Goal: Transaction & Acquisition: Purchase product/service

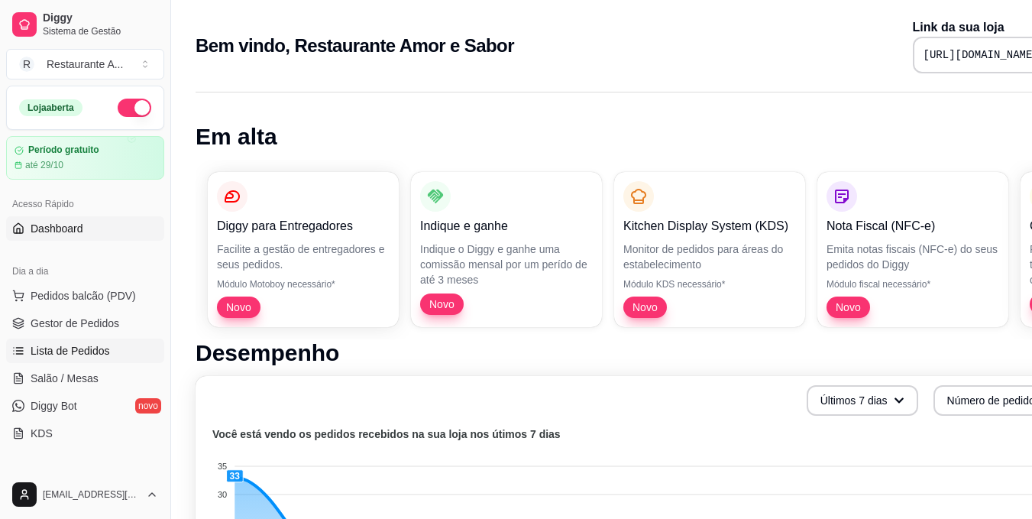
click at [106, 355] on span "Lista de Pedidos" at bounding box center [70, 350] width 79 height 15
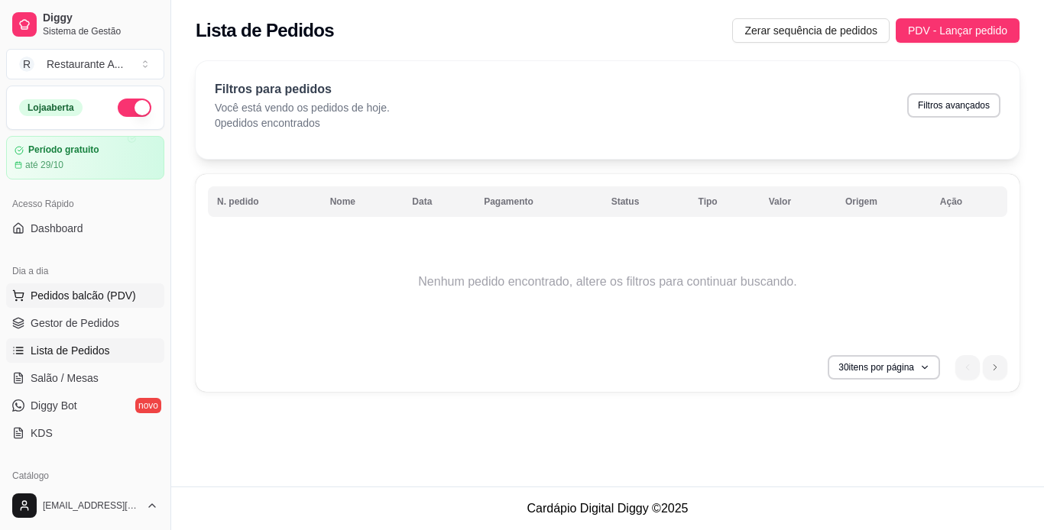
click at [74, 300] on span "Pedidos balcão (PDV)" at bounding box center [83, 295] width 105 height 15
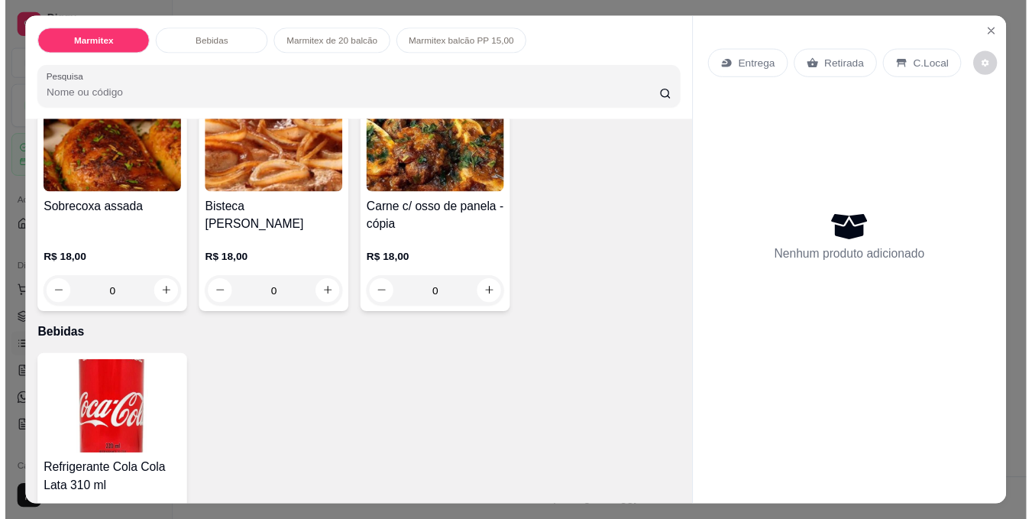
scroll to position [153, 0]
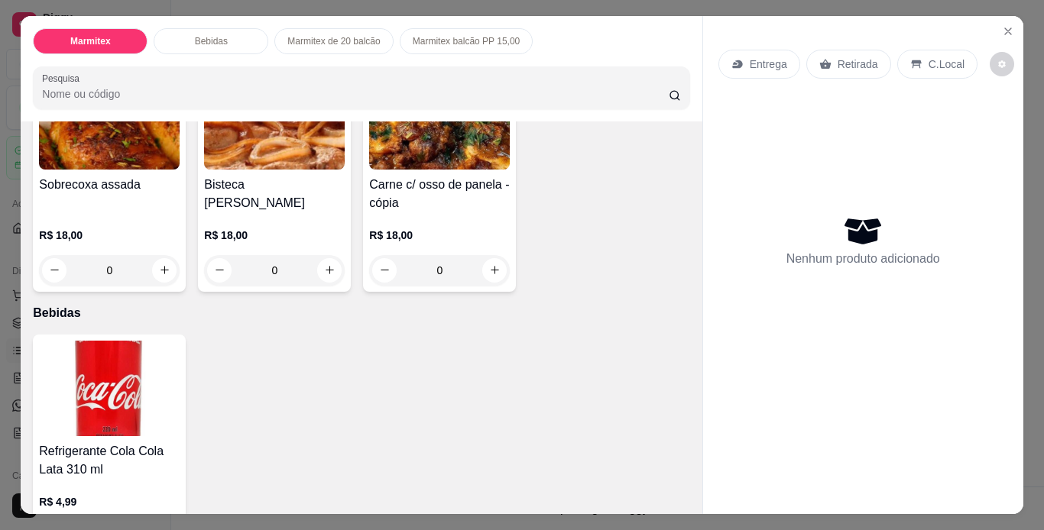
click at [338, 266] on div "0" at bounding box center [274, 270] width 141 height 31
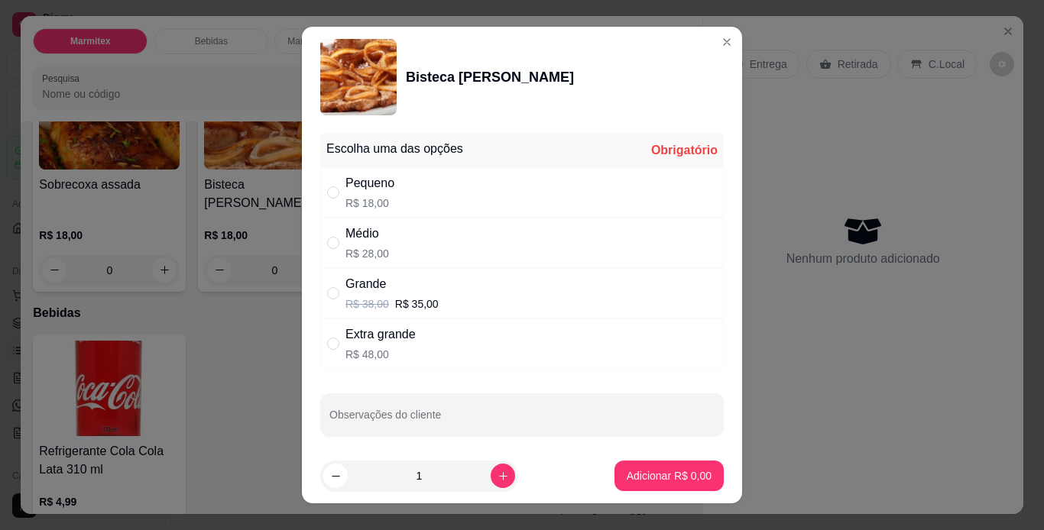
click at [585, 183] on div "Pequeno R$ 18,00" at bounding box center [521, 192] width 403 height 50
radio input "true"
click at [630, 485] on button "Adicionar R$ 18,00" at bounding box center [666, 476] width 112 height 30
type input "1"
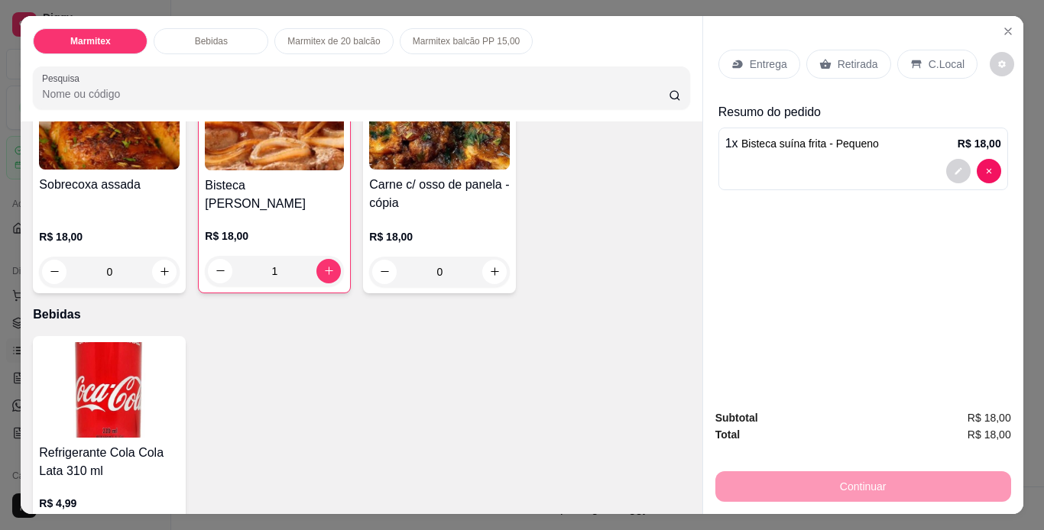
click at [843, 67] on div "Retirada" at bounding box center [848, 64] width 85 height 29
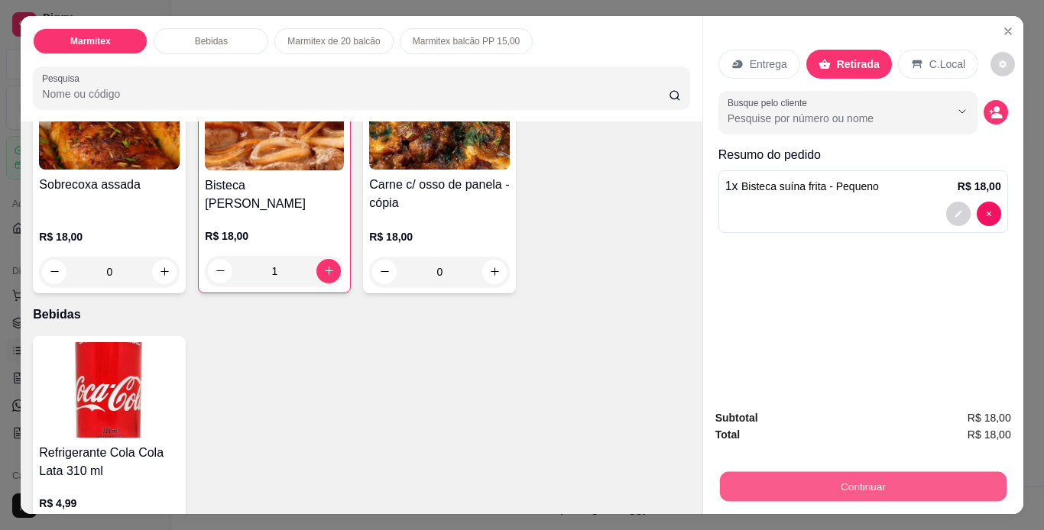
click at [795, 484] on button "Continuar" at bounding box center [862, 487] width 287 height 30
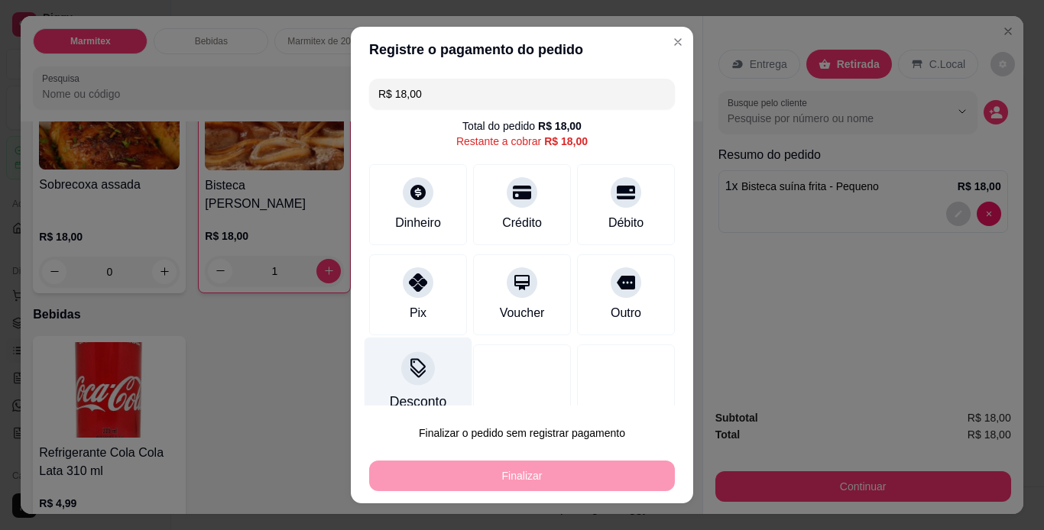
click at [411, 393] on div "Desconto" at bounding box center [418, 402] width 57 height 20
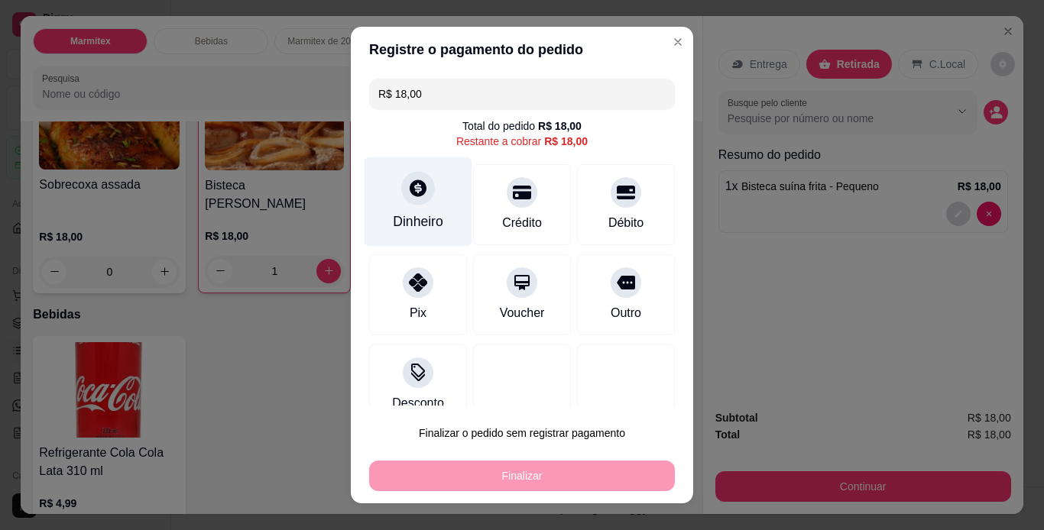
click at [427, 203] on div "Dinheiro" at bounding box center [418, 201] width 108 height 89
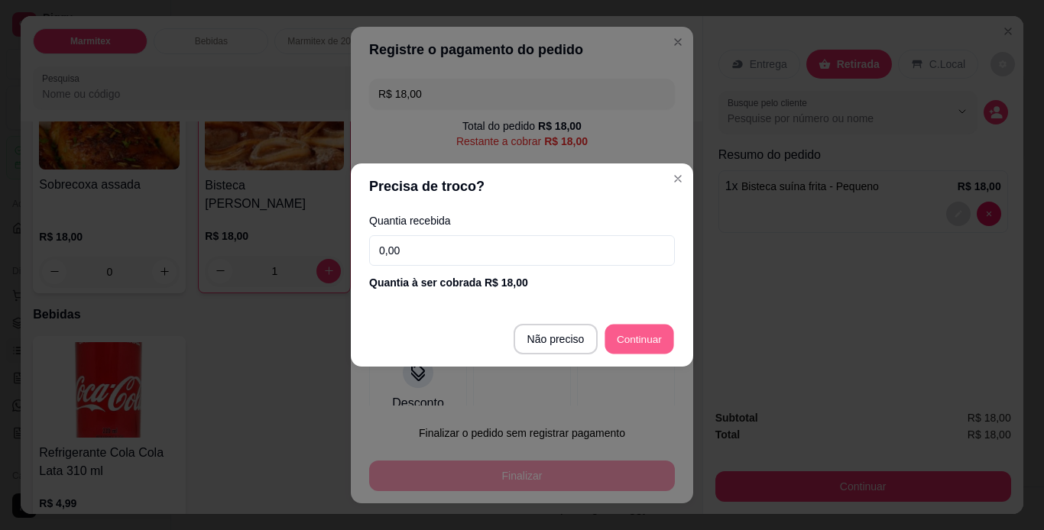
type input "R$ 0,00"
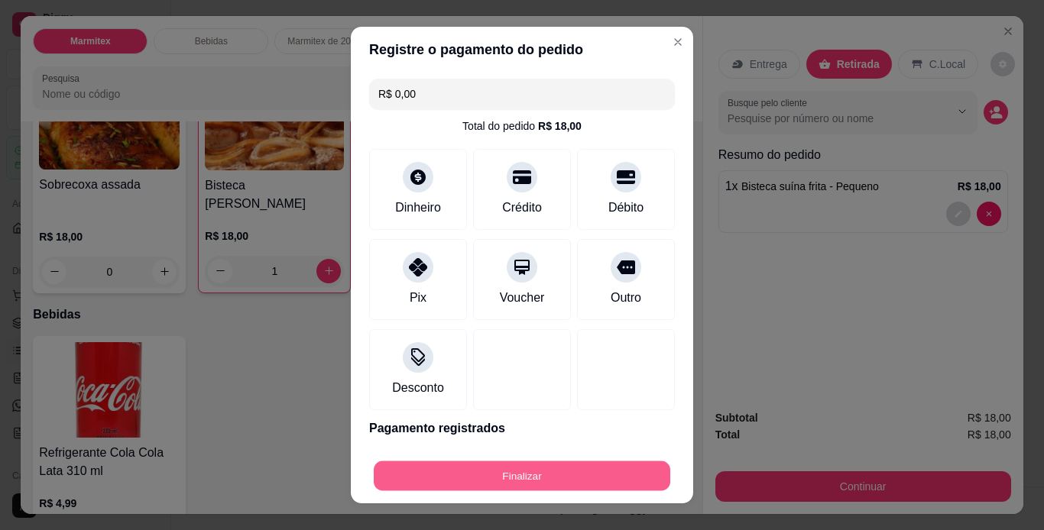
click at [537, 483] on button "Finalizar" at bounding box center [522, 476] width 296 height 30
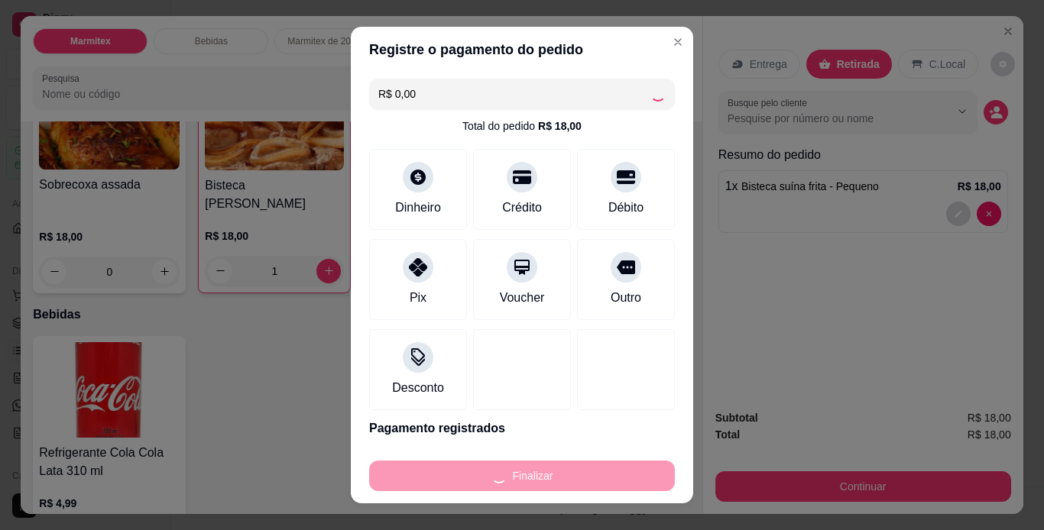
type input "0"
type input "-R$ 18,00"
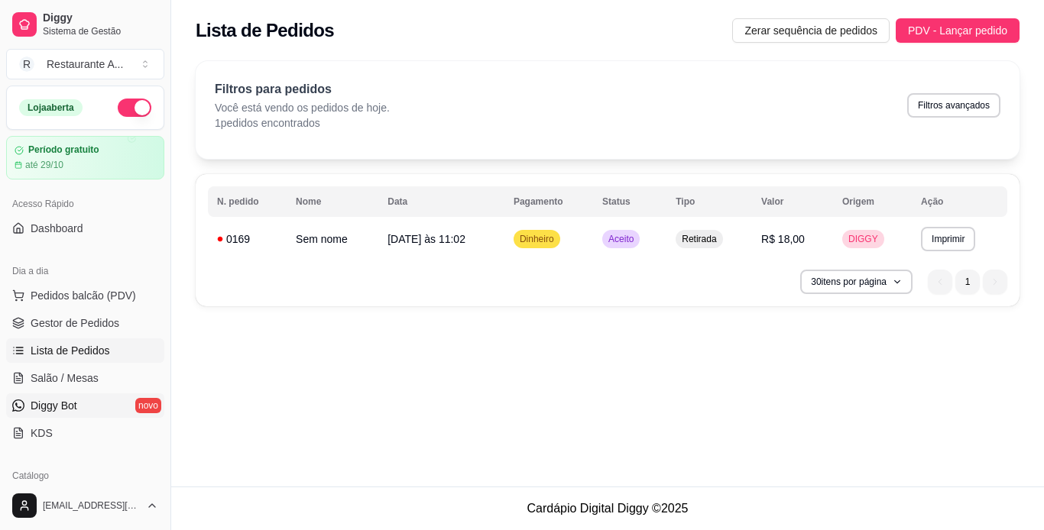
click at [98, 409] on link "Diggy Bot novo" at bounding box center [85, 405] width 158 height 24
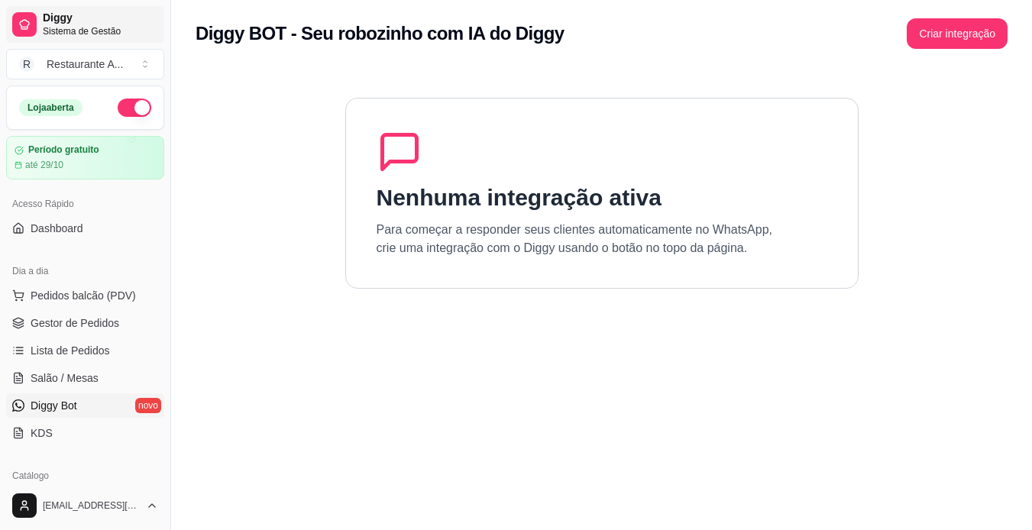
click at [85, 25] on span "Sistema de Gestão" at bounding box center [100, 31] width 115 height 12
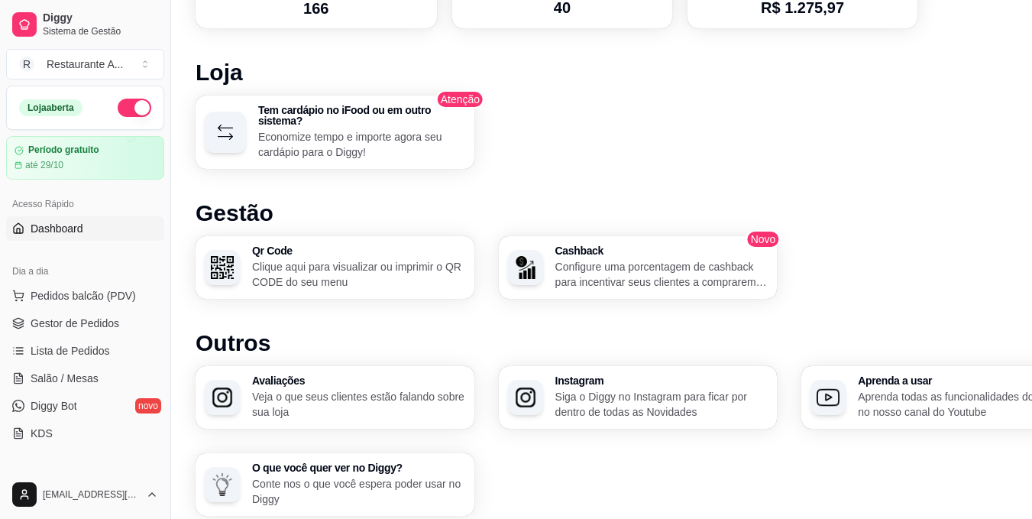
scroll to position [853, 0]
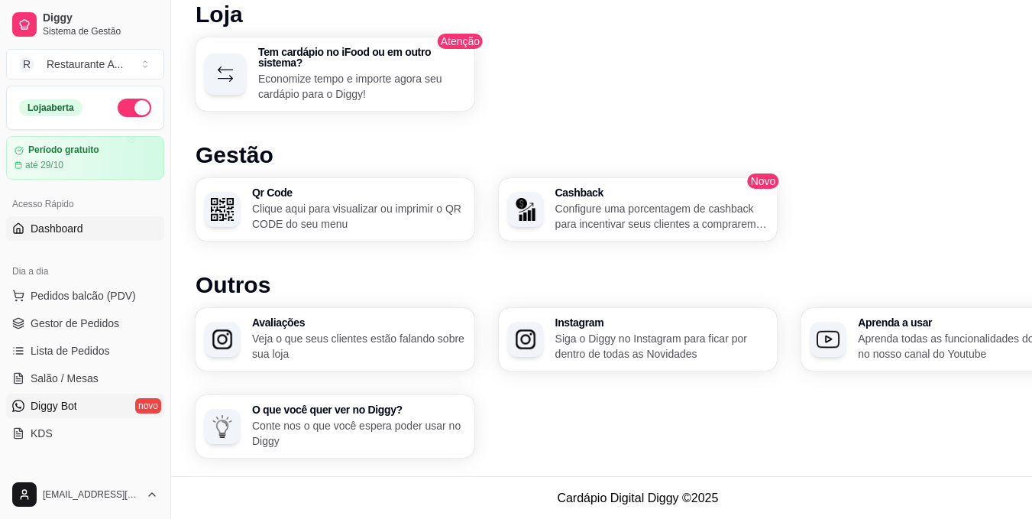
click at [108, 413] on link "Diggy Bot novo" at bounding box center [85, 405] width 158 height 24
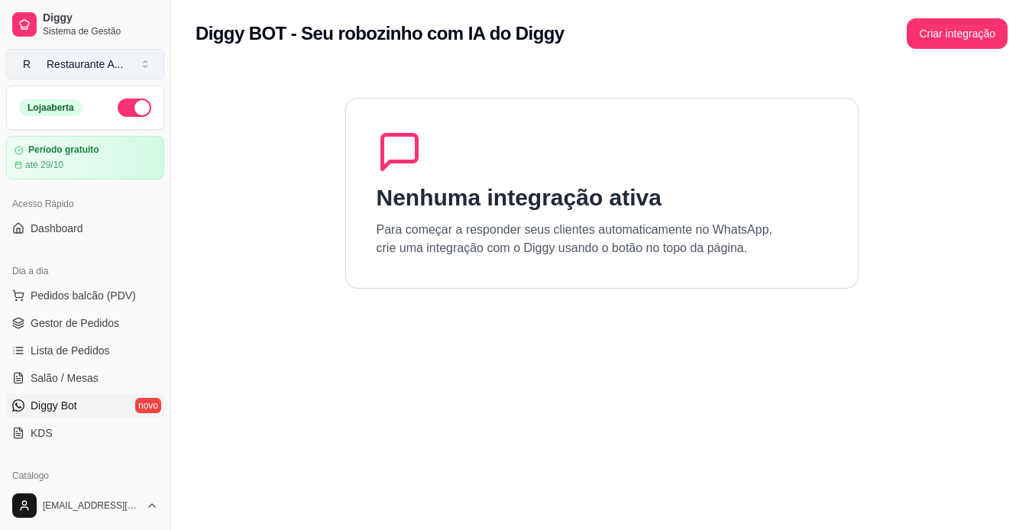
click at [98, 61] on div "Restaurante A ..." at bounding box center [85, 64] width 76 height 15
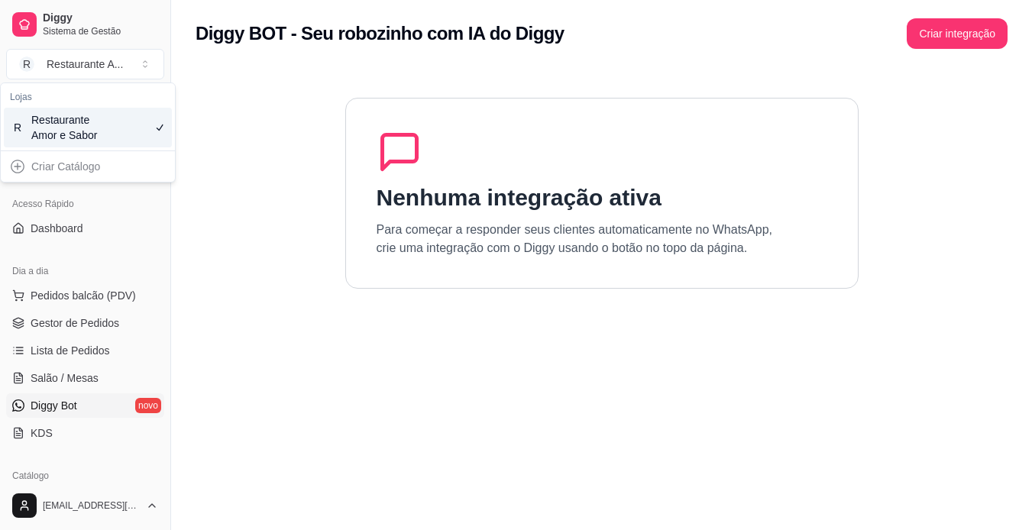
click at [286, 267] on section "Nenhuma integração ativa Para começar a responder seus clientes automaticamente…" at bounding box center [602, 332] width 812 height 530
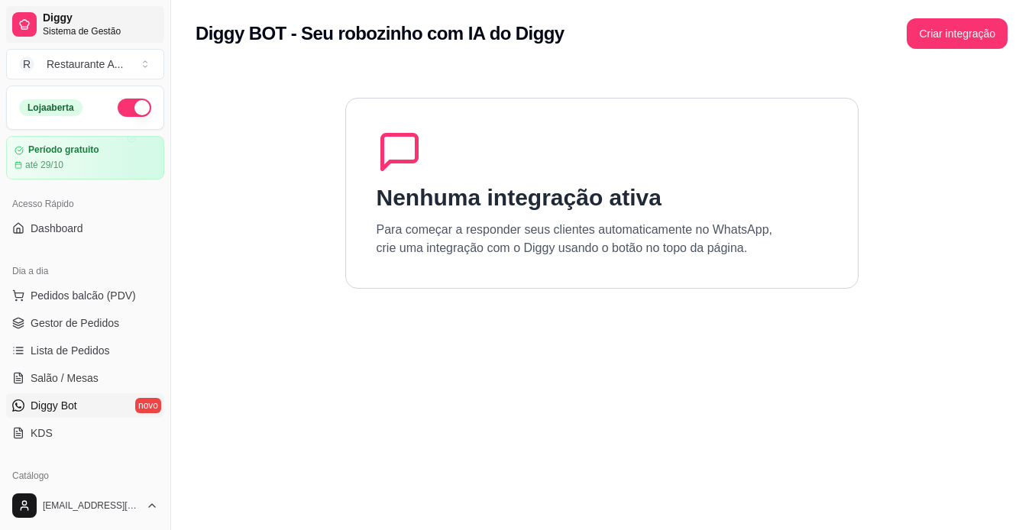
click at [109, 18] on span "Diggy" at bounding box center [100, 18] width 115 height 14
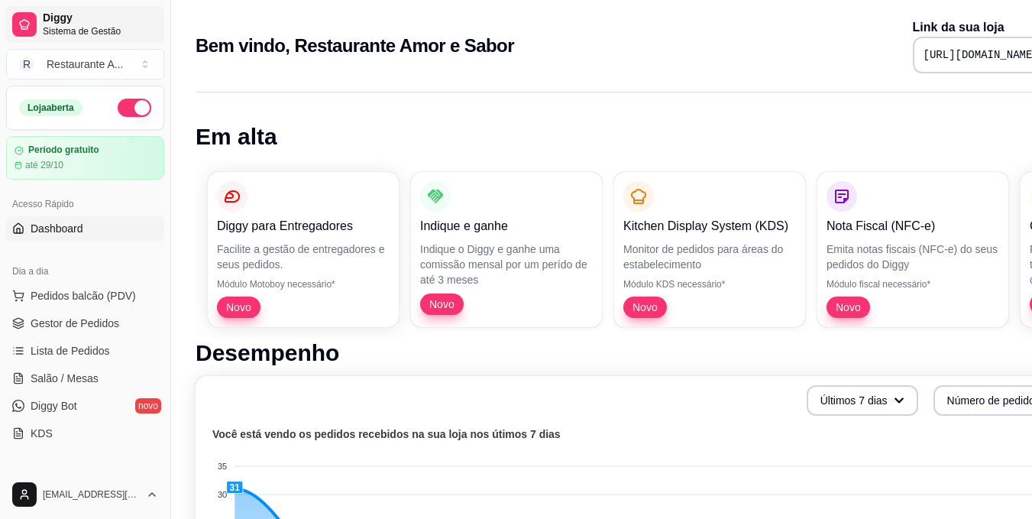
click at [119, 37] on link "Diggy Sistema de Gestão" at bounding box center [85, 24] width 158 height 37
click at [107, 65] on div "Restaurante A ..." at bounding box center [85, 64] width 76 height 15
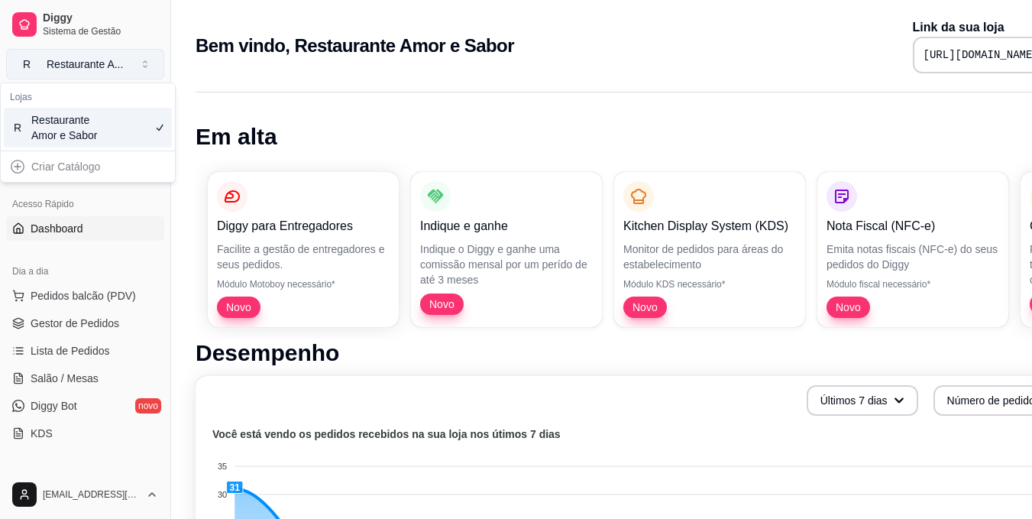
click at [139, 64] on button "R Restaurante A ..." at bounding box center [85, 64] width 158 height 31
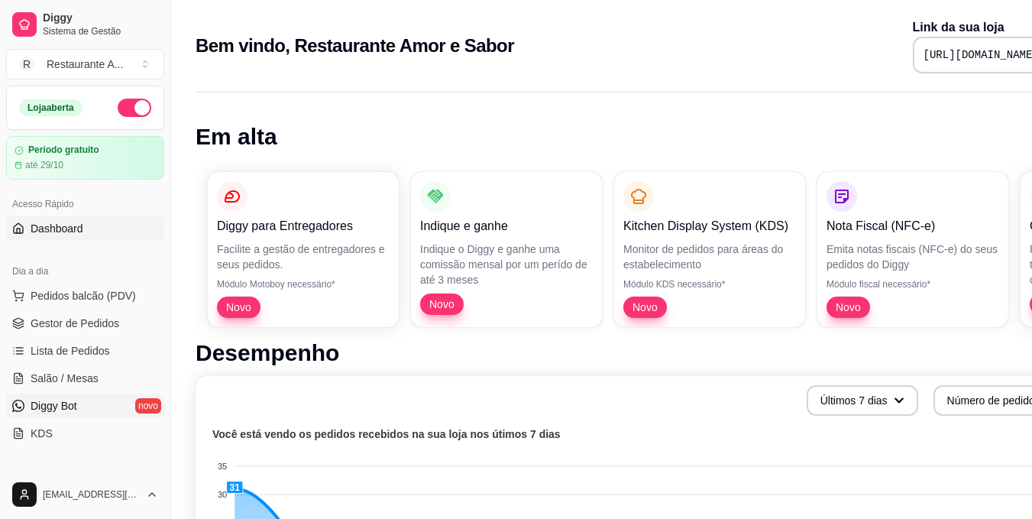
click at [77, 412] on span "Diggy Bot" at bounding box center [54, 405] width 47 height 15
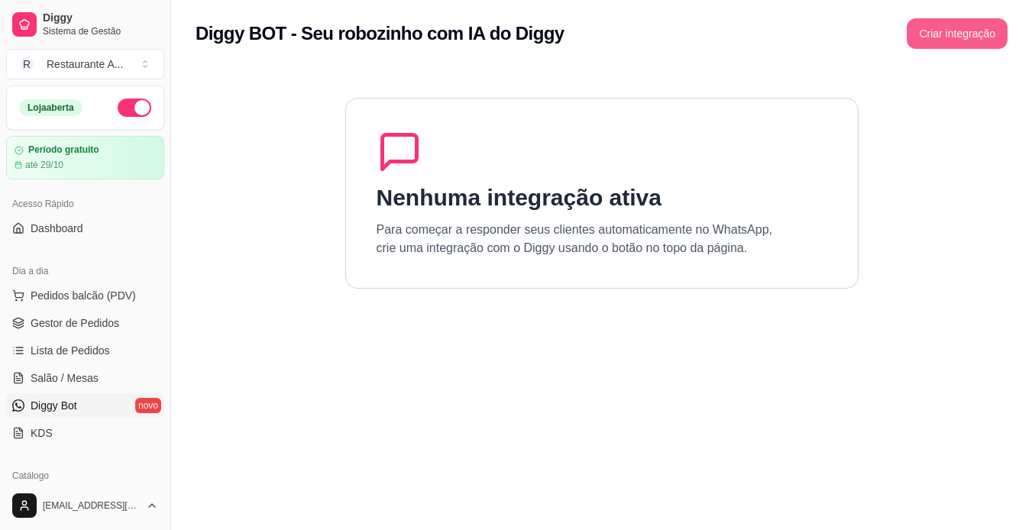
click at [979, 43] on button "Criar integração" at bounding box center [957, 33] width 101 height 31
click at [979, 43] on button "Criar integração" at bounding box center [957, 34] width 98 height 30
click at [90, 292] on span "Pedidos balcão (PDV)" at bounding box center [83, 295] width 105 height 15
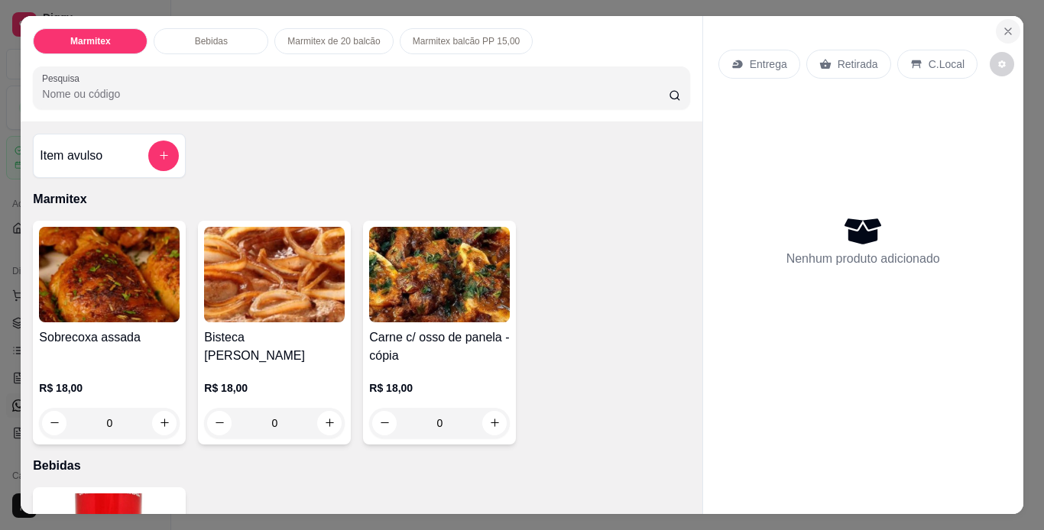
click at [1002, 25] on icon "Close" at bounding box center [1008, 31] width 12 height 12
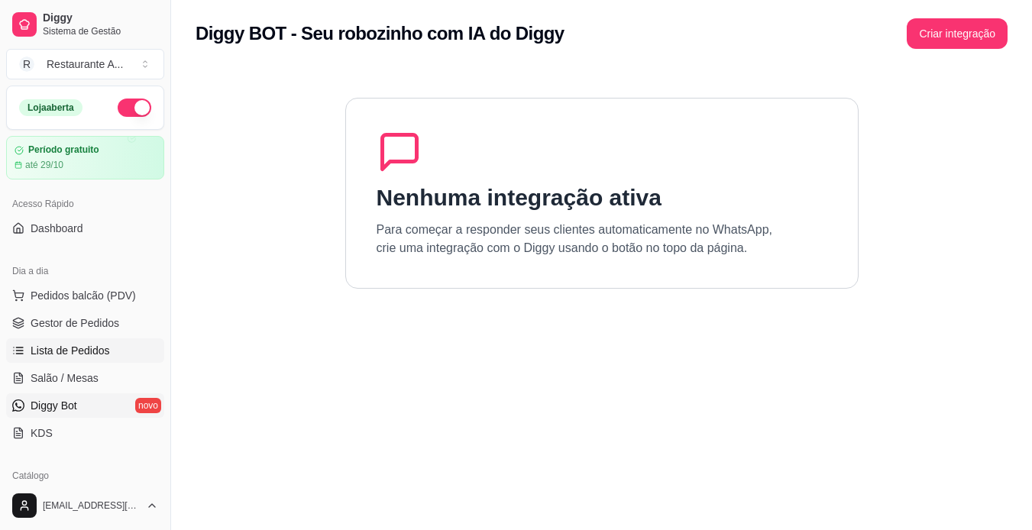
click at [91, 346] on span "Lista de Pedidos" at bounding box center [70, 350] width 79 height 15
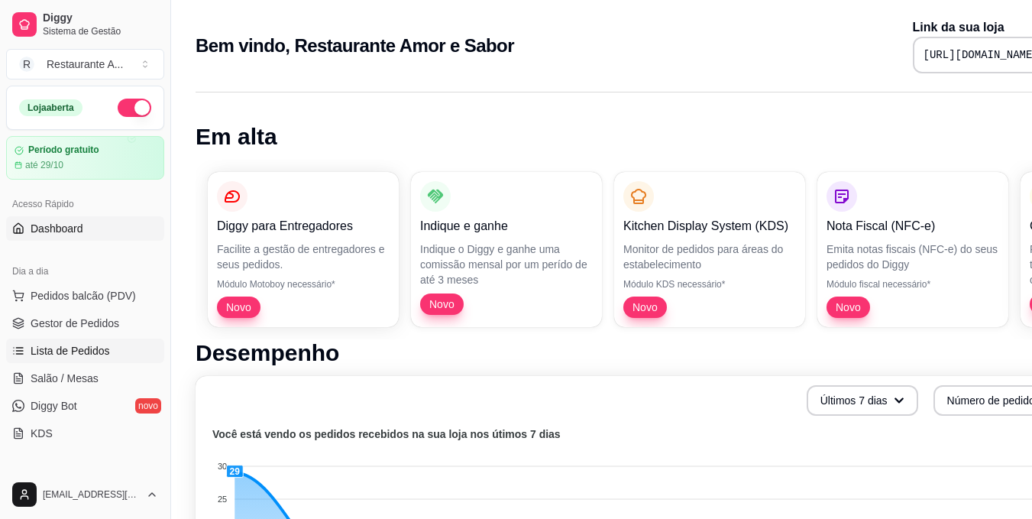
click at [63, 350] on span "Lista de Pedidos" at bounding box center [70, 350] width 79 height 15
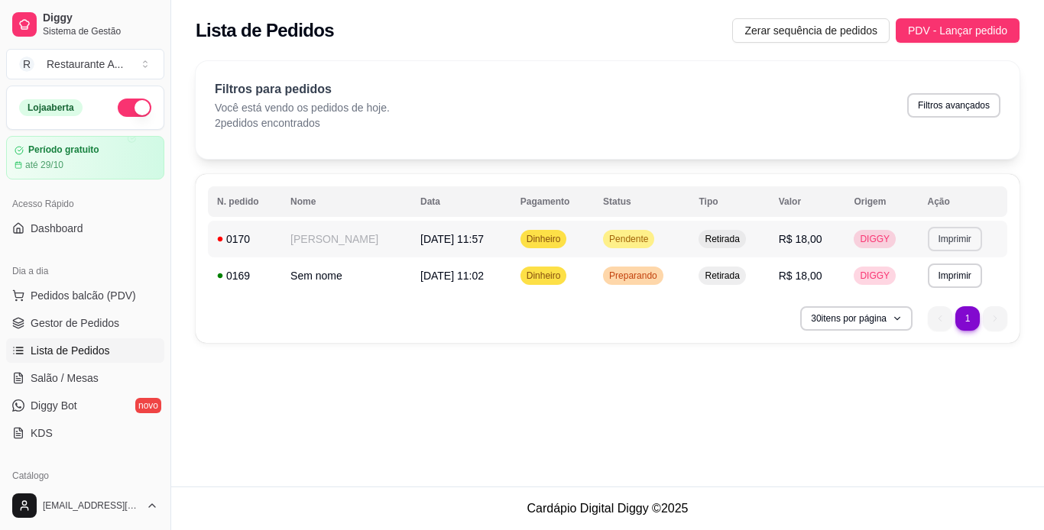
click at [971, 243] on button "Imprimir" at bounding box center [955, 239] width 54 height 24
click at [944, 288] on button "IMPRESSORA" at bounding box center [929, 292] width 107 height 24
click at [960, 241] on button "Imprimir" at bounding box center [954, 239] width 53 height 24
click at [954, 300] on button "IMPRESSORA" at bounding box center [929, 292] width 111 height 24
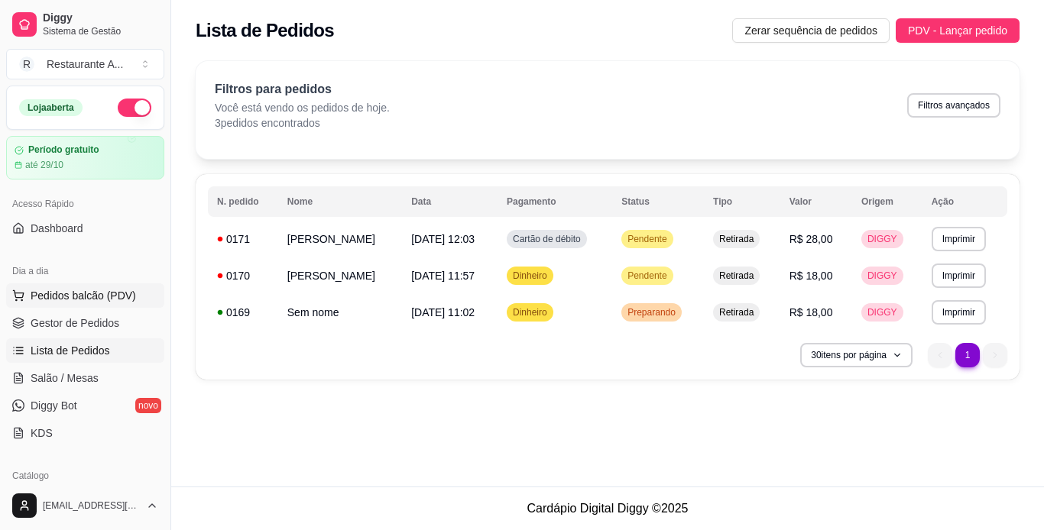
click at [113, 288] on span "Pedidos balcão (PDV)" at bounding box center [83, 295] width 105 height 15
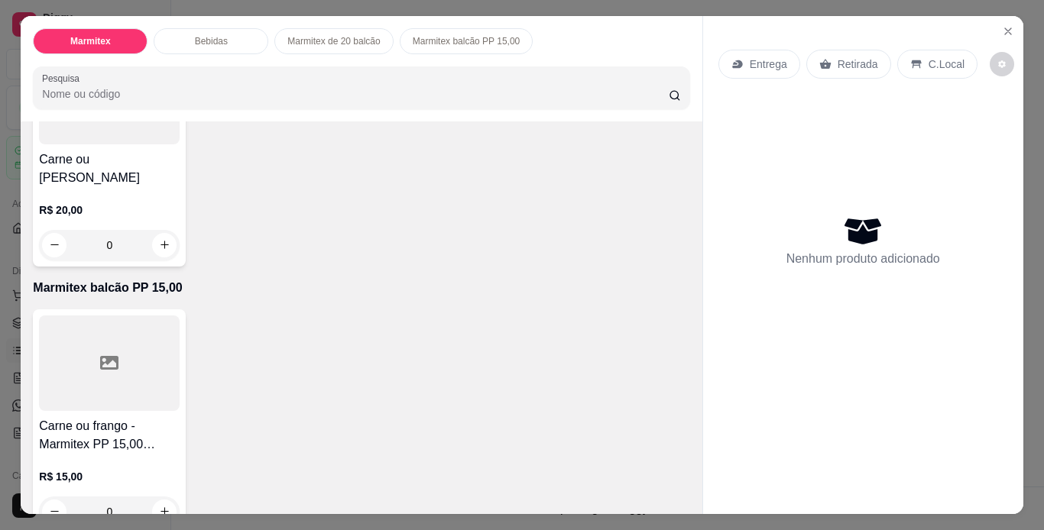
scroll to position [724, 0]
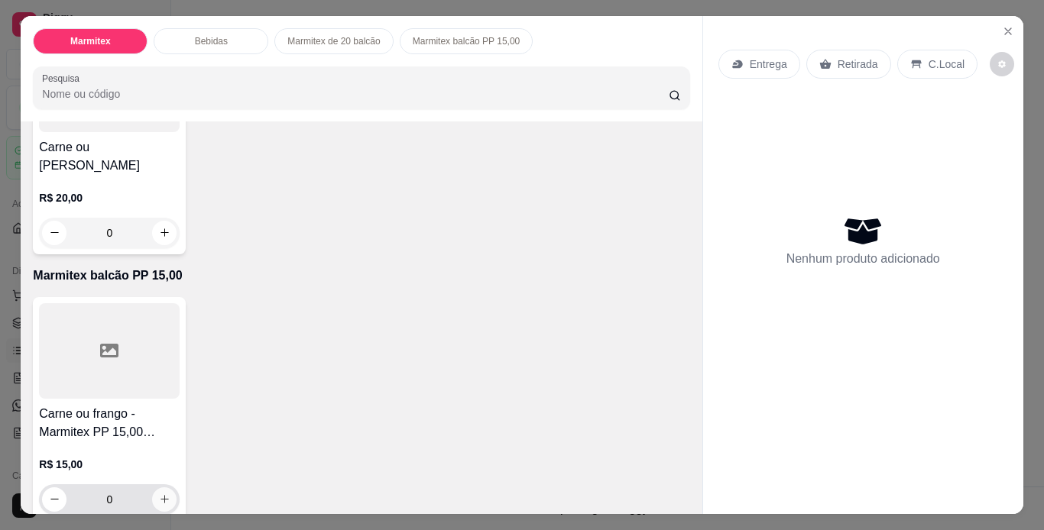
click at [159, 494] on icon "increase-product-quantity" at bounding box center [164, 499] width 11 height 11
type input "1"
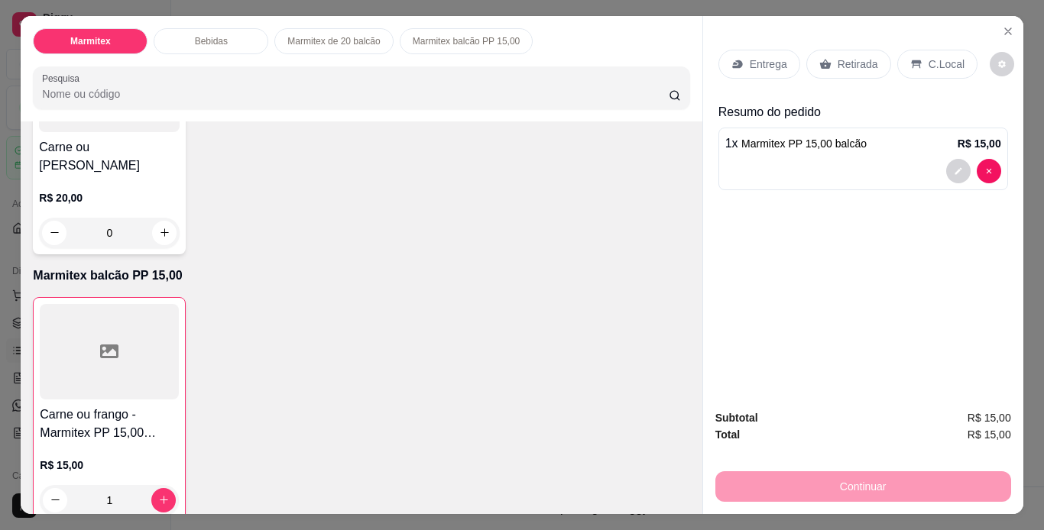
click at [838, 66] on p "Retirada" at bounding box center [857, 64] width 40 height 15
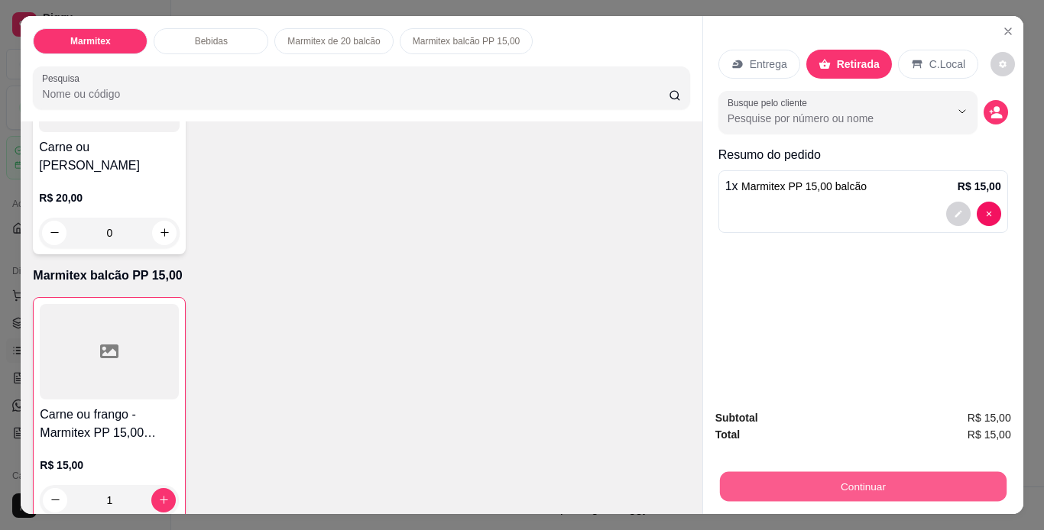
click at [846, 472] on button "Continuar" at bounding box center [862, 487] width 287 height 30
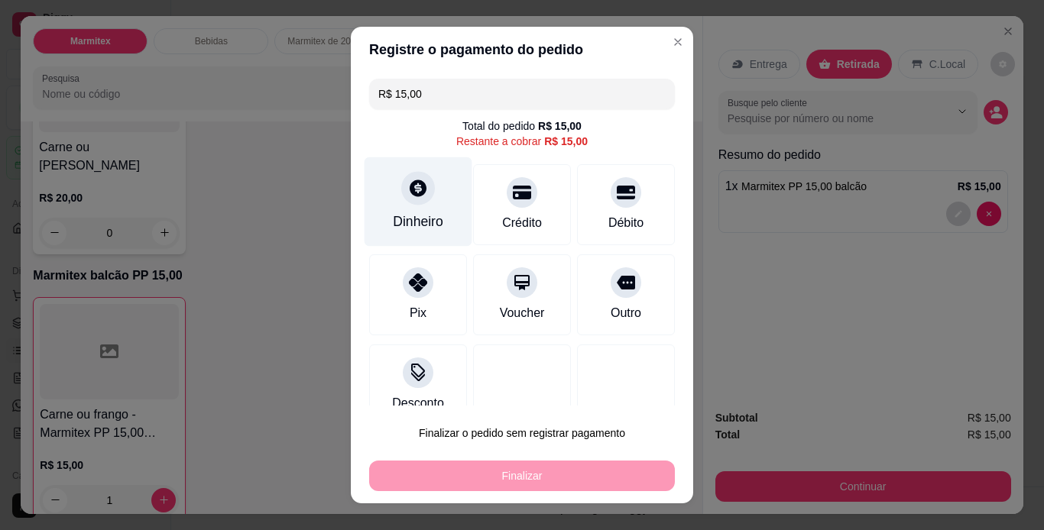
click at [410, 225] on div "Dinheiro" at bounding box center [418, 222] width 50 height 20
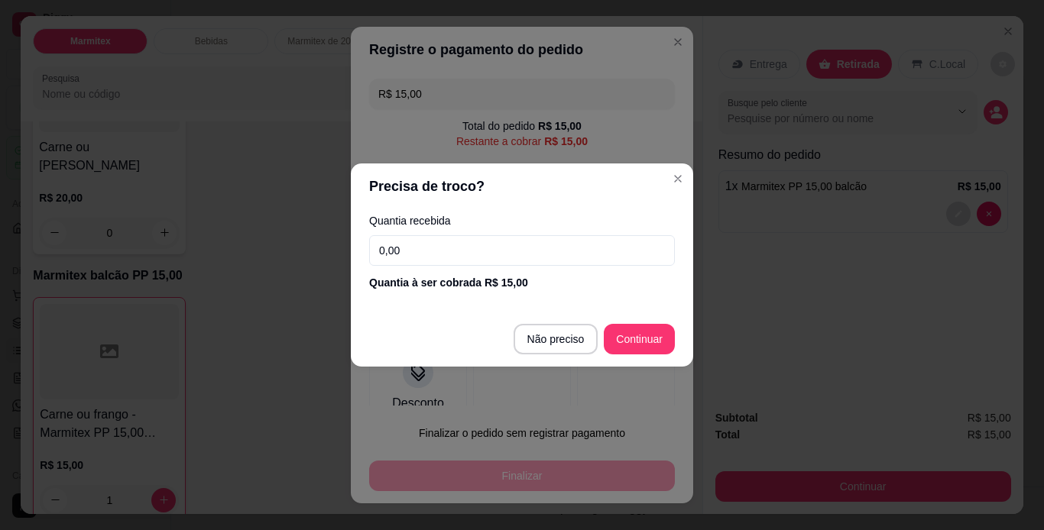
click at [568, 261] on input "0,00" at bounding box center [522, 250] width 306 height 31
type input "15,00"
type input "R$ 0,00"
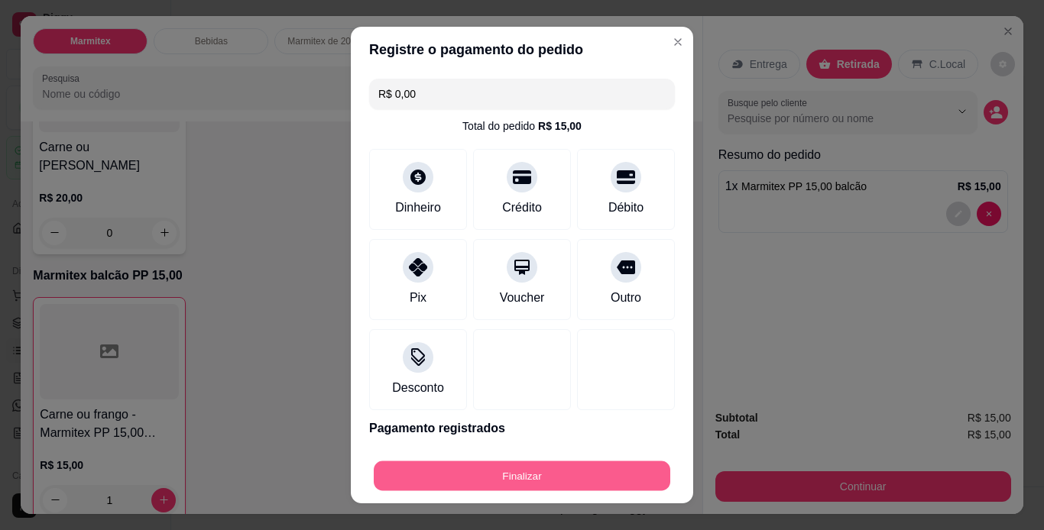
click at [530, 482] on button "Finalizar" at bounding box center [522, 476] width 296 height 30
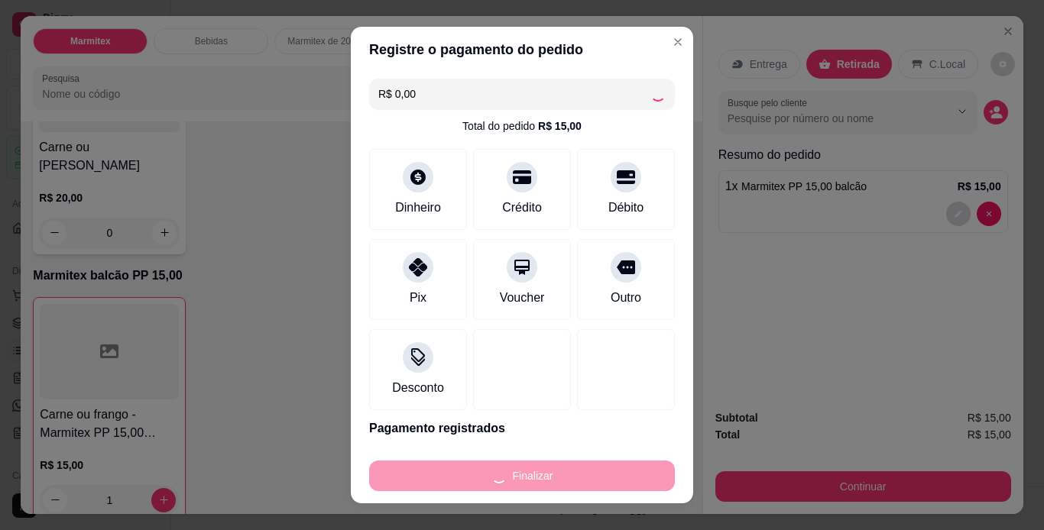
type input "0"
type input "-R$ 15,00"
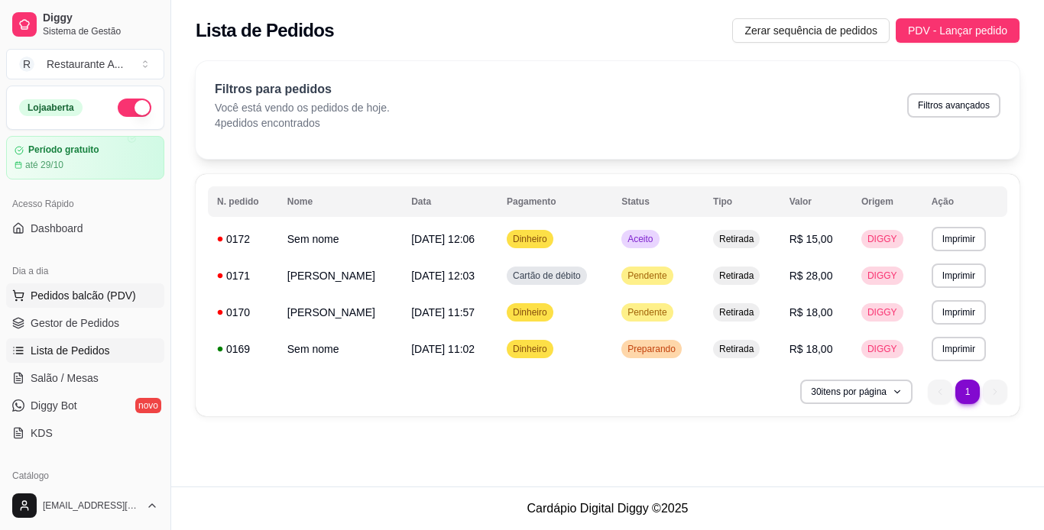
click at [124, 295] on span "Pedidos balcão (PDV)" at bounding box center [83, 295] width 105 height 15
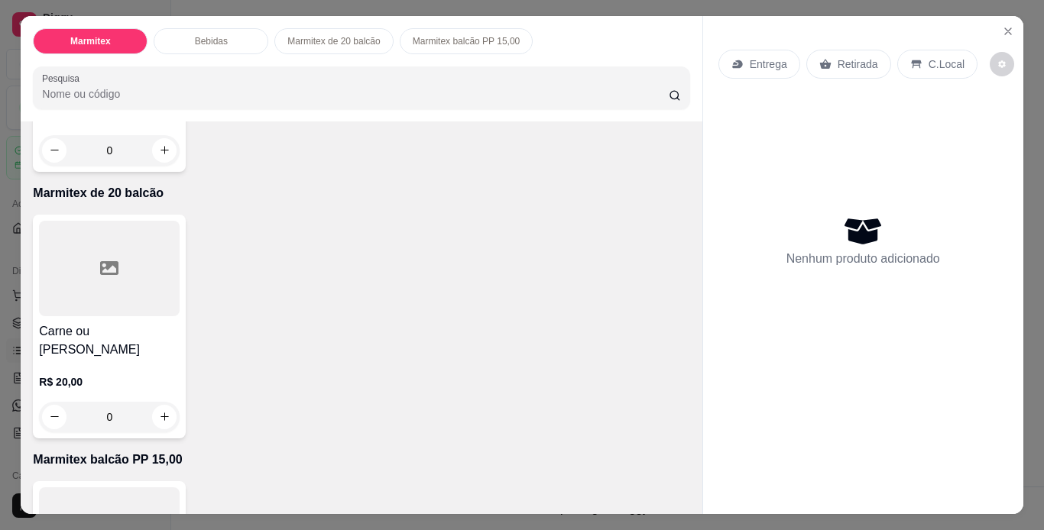
scroll to position [550, 0]
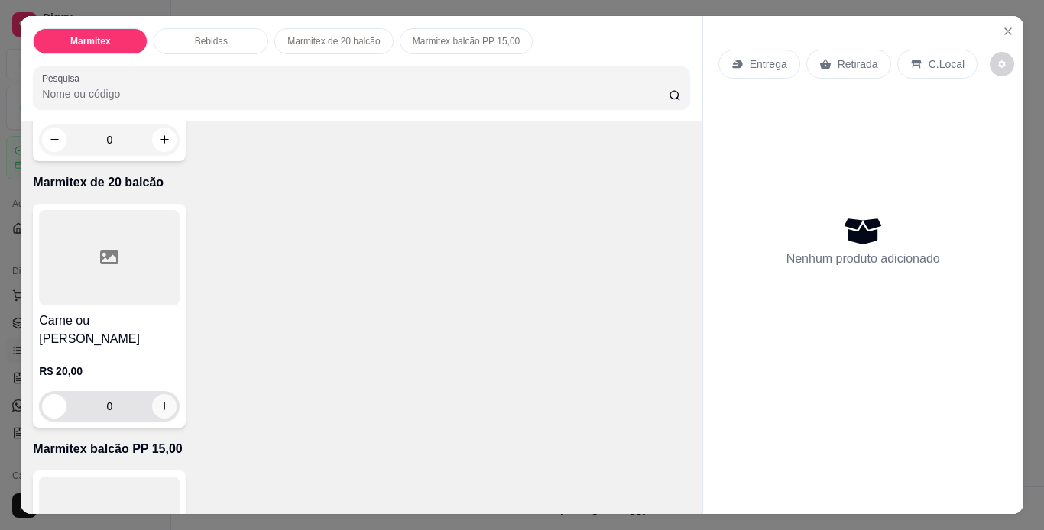
click at [160, 403] on icon "increase-product-quantity" at bounding box center [164, 407] width 8 height 8
type input "1"
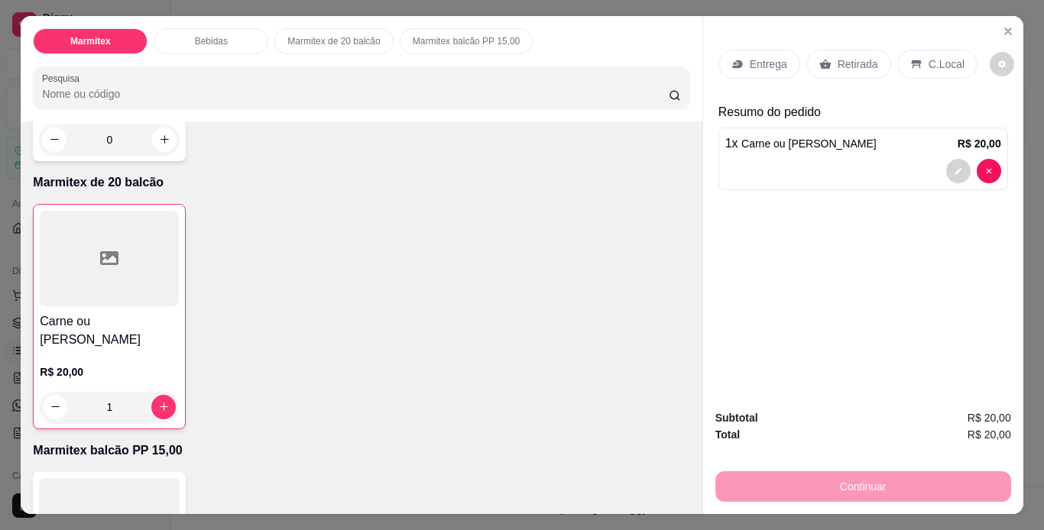
click at [843, 57] on p "Retirada" at bounding box center [857, 64] width 40 height 15
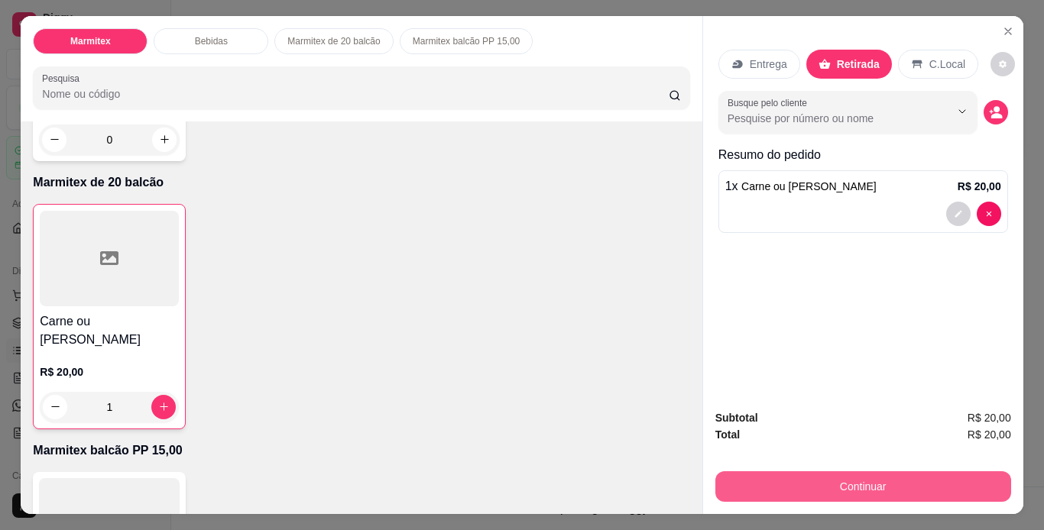
click at [864, 481] on button "Continuar" at bounding box center [863, 486] width 296 height 31
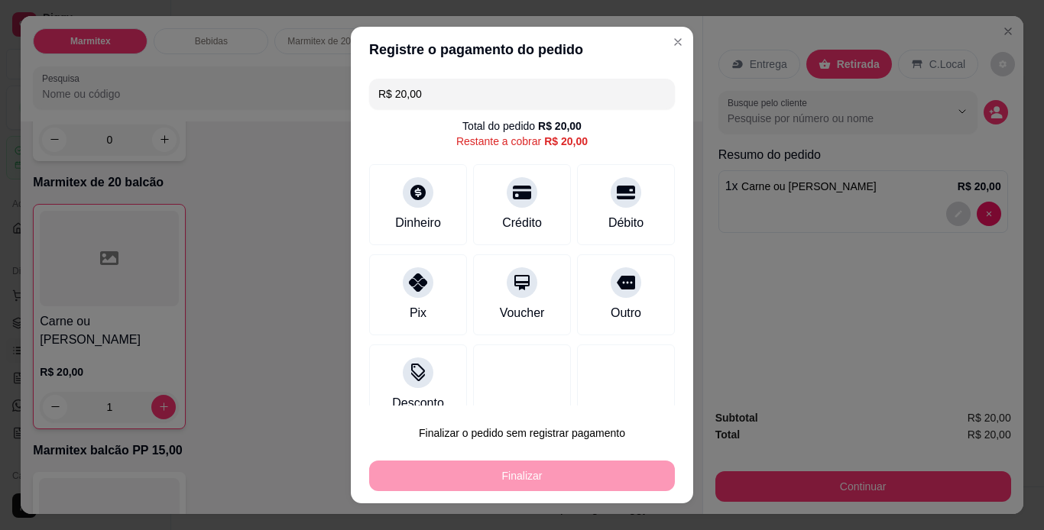
click at [382, 157] on div "R$ 20,00 Total do pedido R$ 20,00 Restante a cobrar R$ 20,00 Dinheiro Crédito D…" at bounding box center [522, 240] width 342 height 334
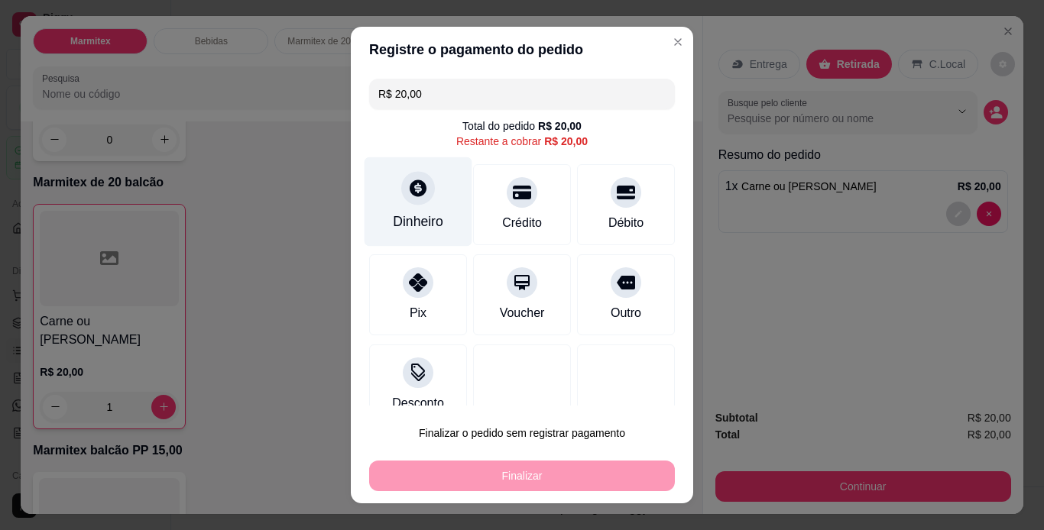
click at [404, 214] on div "Dinheiro" at bounding box center [418, 222] width 50 height 20
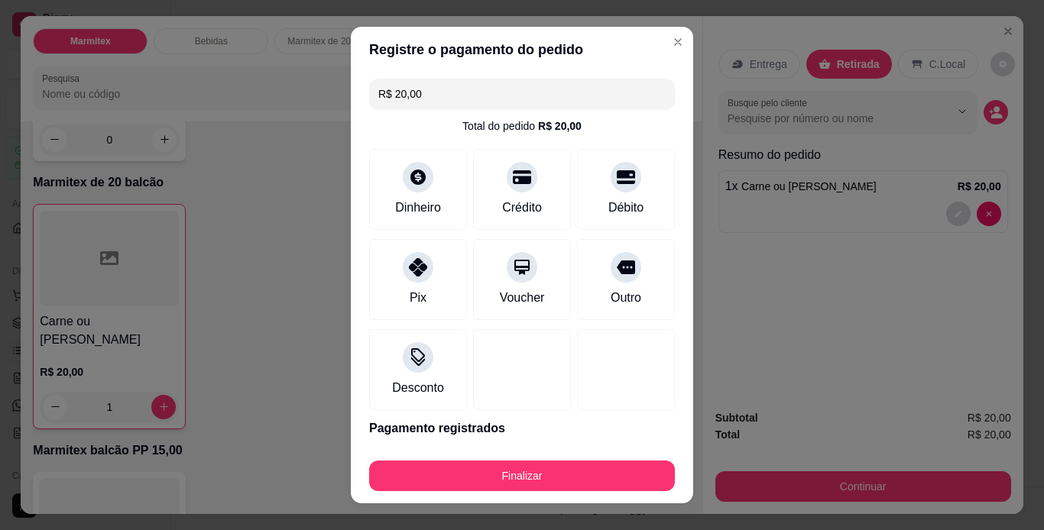
type input "R$ 0,00"
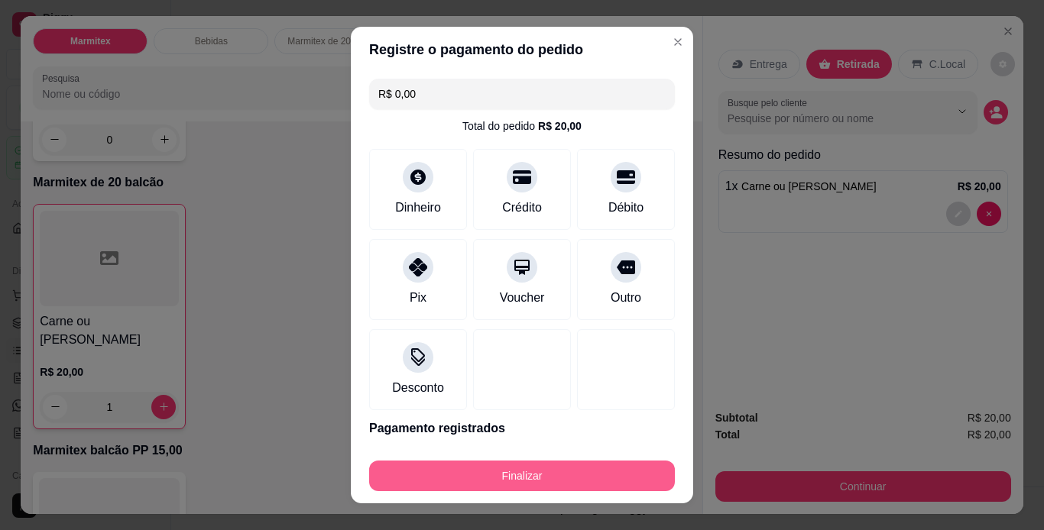
click at [512, 473] on button "Finalizar" at bounding box center [522, 476] width 306 height 31
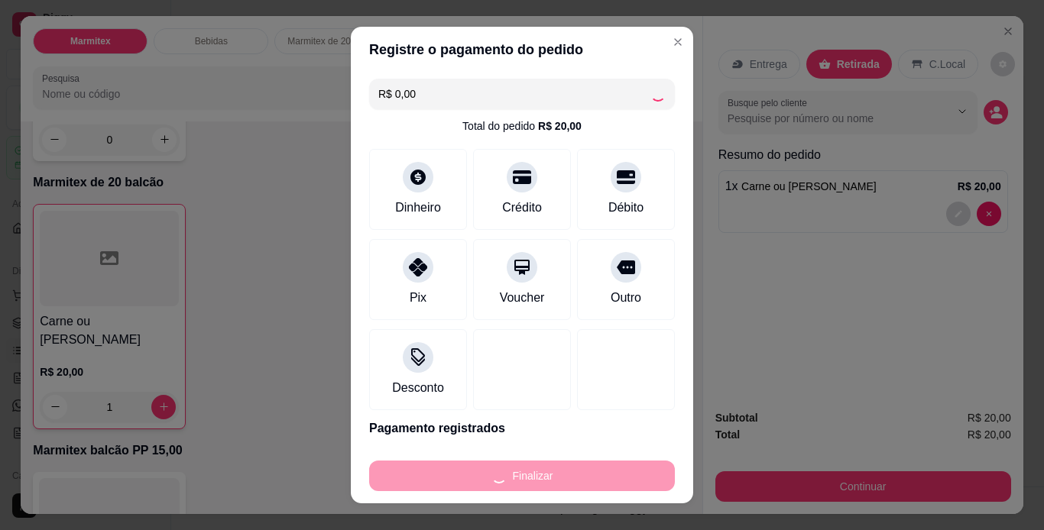
type input "0"
type input "-R$ 20,00"
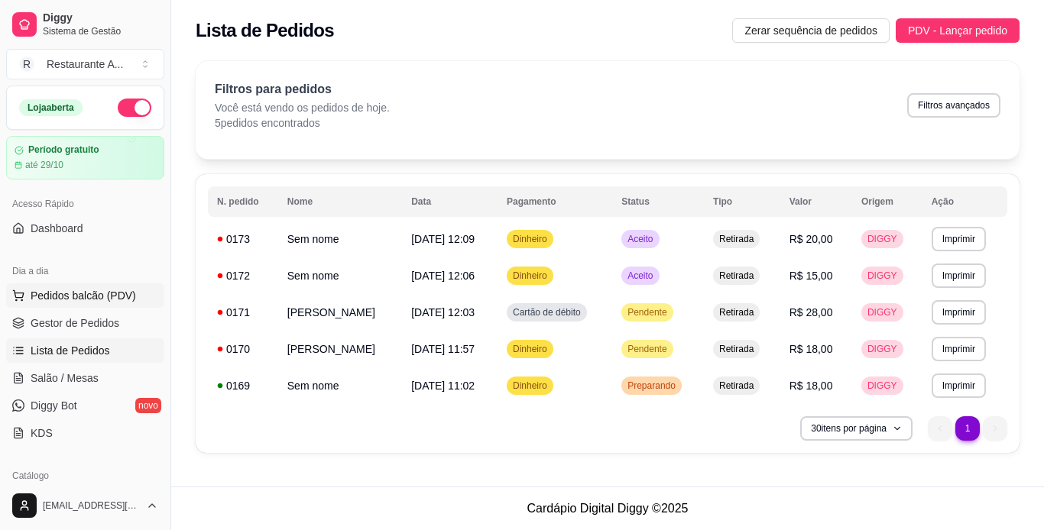
click at [118, 304] on button "Pedidos balcão (PDV)" at bounding box center [85, 295] width 158 height 24
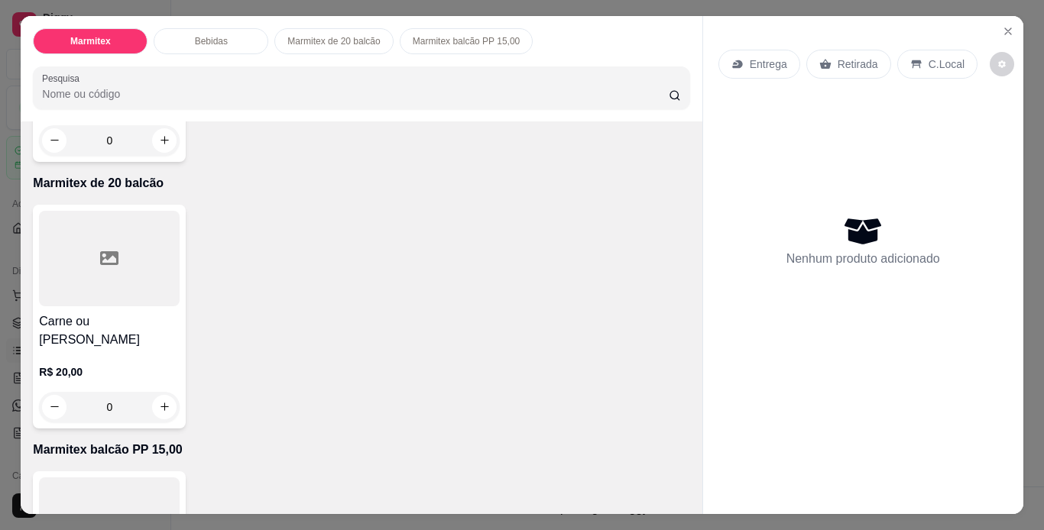
scroll to position [550, 0]
click at [160, 401] on icon "increase-product-quantity" at bounding box center [164, 406] width 11 height 11
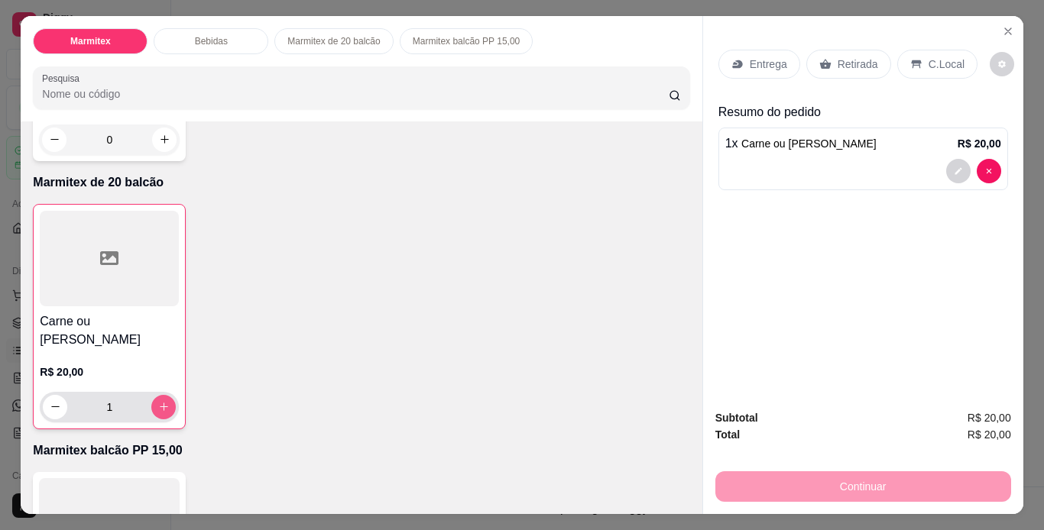
click at [160, 401] on icon "increase-product-quantity" at bounding box center [163, 406] width 11 height 11
type input "2"
click at [837, 57] on p "Retirada" at bounding box center [857, 64] width 40 height 15
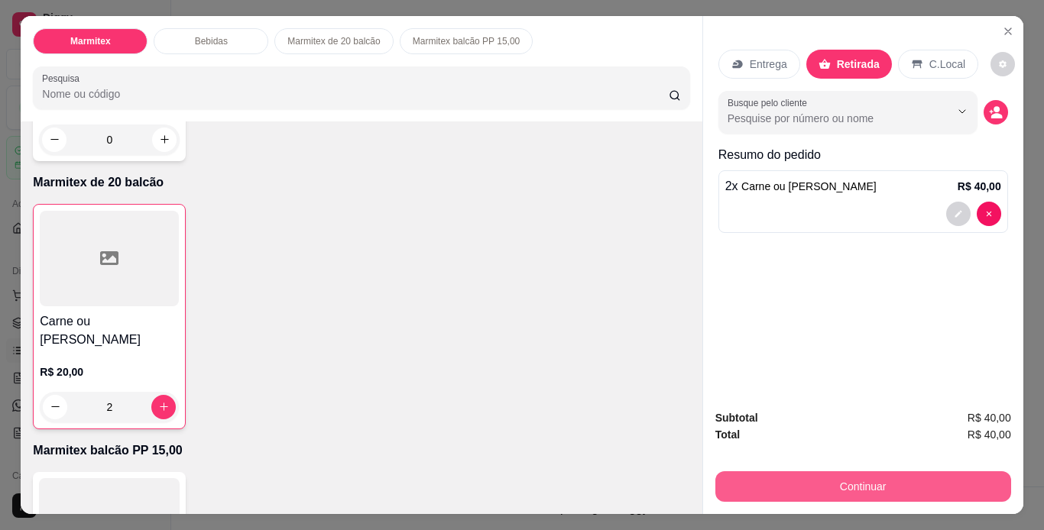
click at [778, 485] on button "Continuar" at bounding box center [863, 486] width 296 height 31
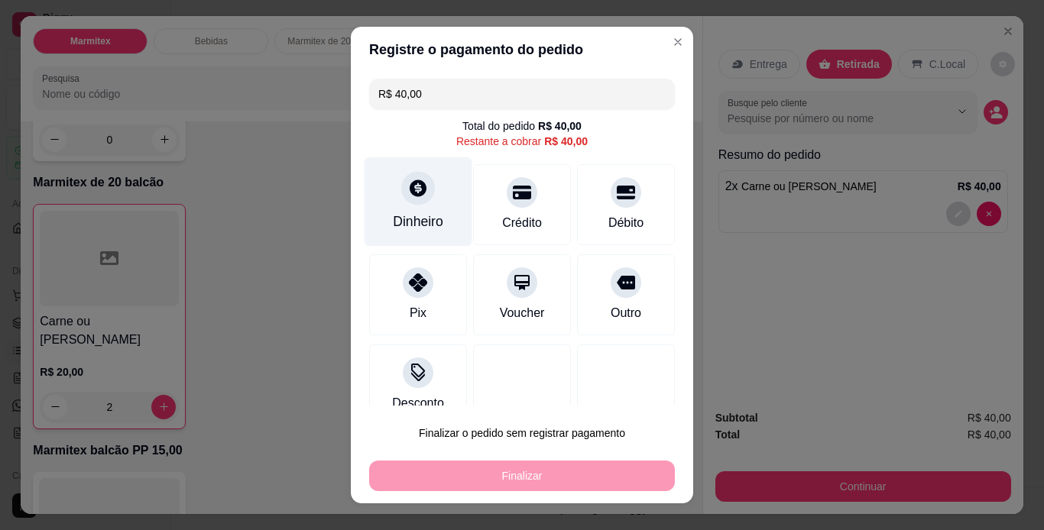
click at [410, 211] on div "Dinheiro" at bounding box center [418, 201] width 108 height 89
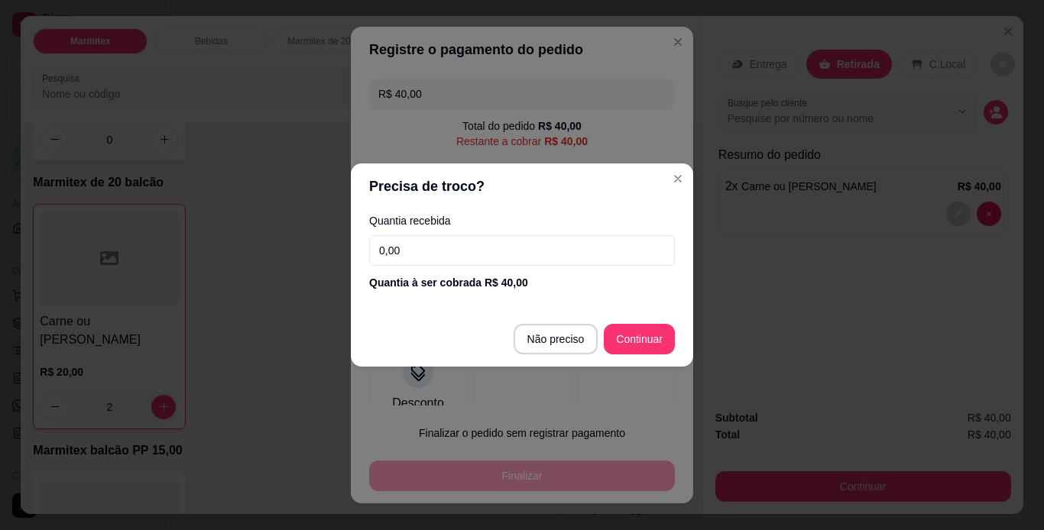
click at [480, 261] on input "0,00" at bounding box center [522, 250] width 306 height 31
click at [674, 309] on section "Precisa de troco? Quantia recebida 0,00 Quantia à ser cobrada R$ 40,00 Não prec…" at bounding box center [522, 265] width 342 height 203
type input "R$ 0,00"
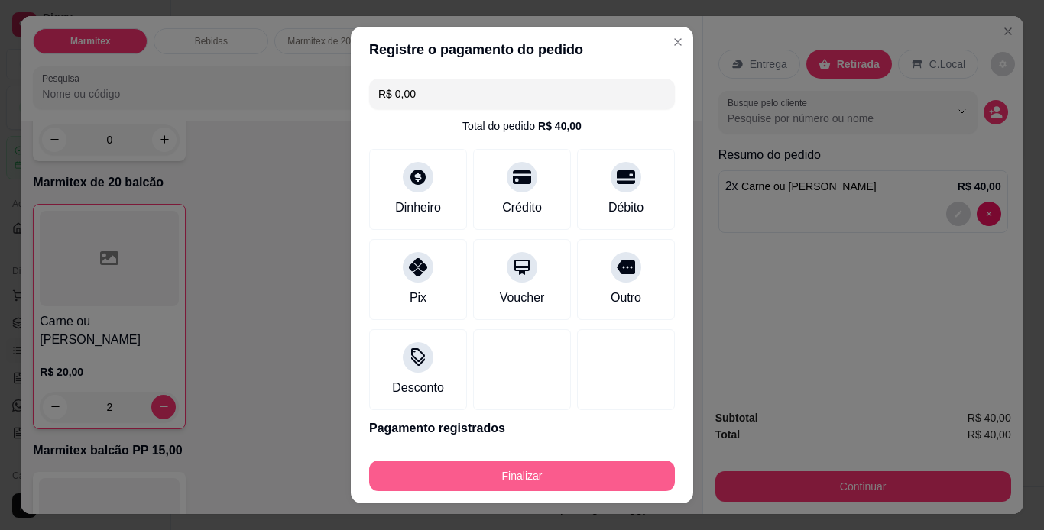
click at [612, 473] on button "Finalizar" at bounding box center [522, 476] width 306 height 31
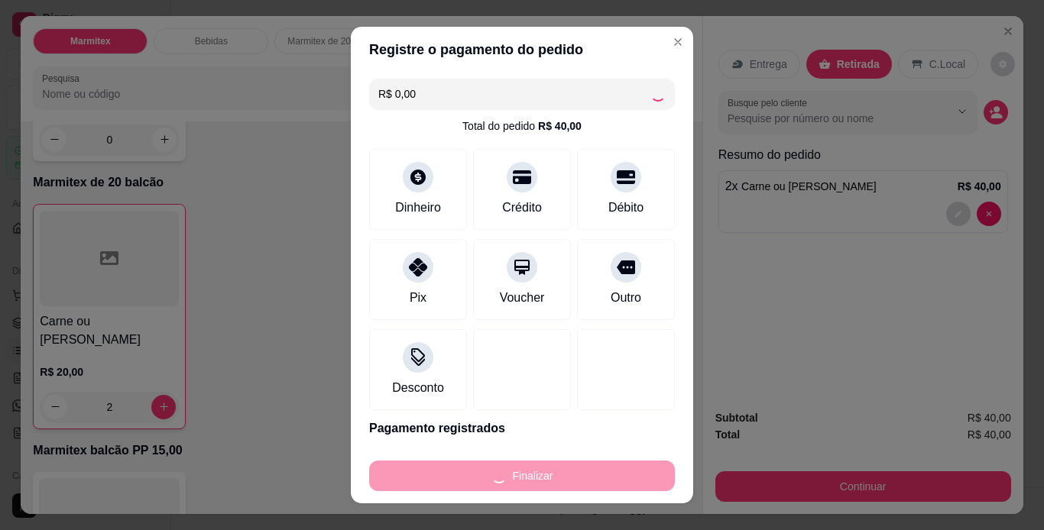
type input "0"
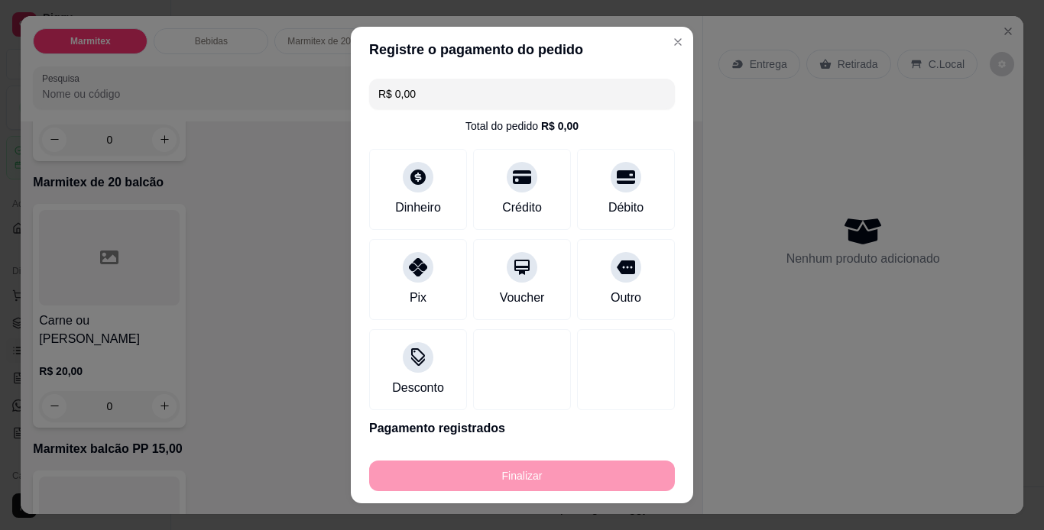
type input "-R$ 40,00"
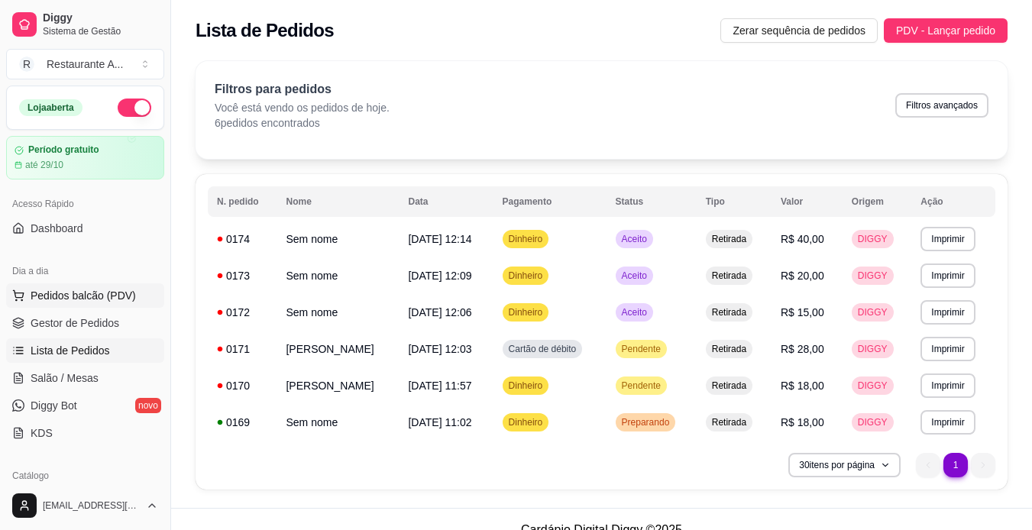
click at [126, 300] on span "Pedidos balcão (PDV)" at bounding box center [83, 295] width 105 height 15
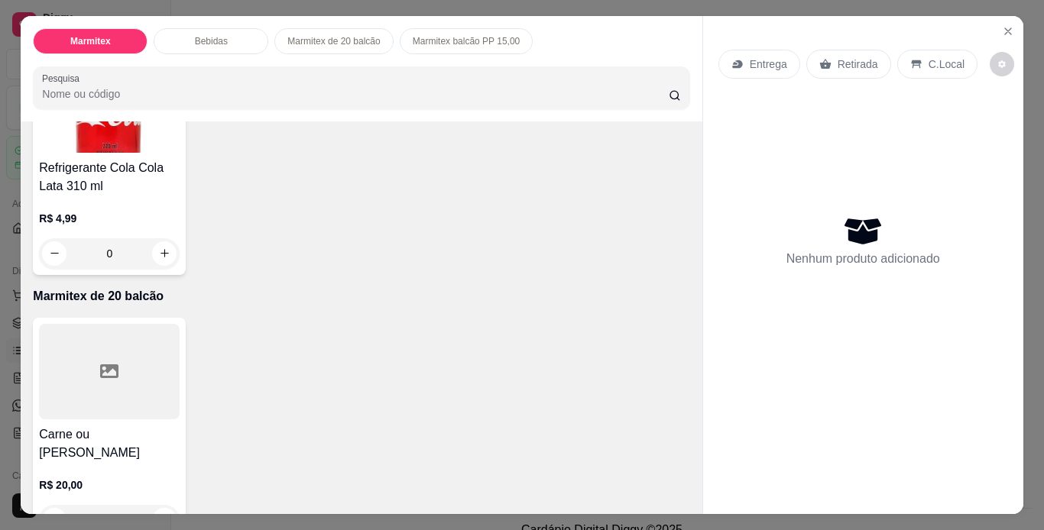
scroll to position [458, 0]
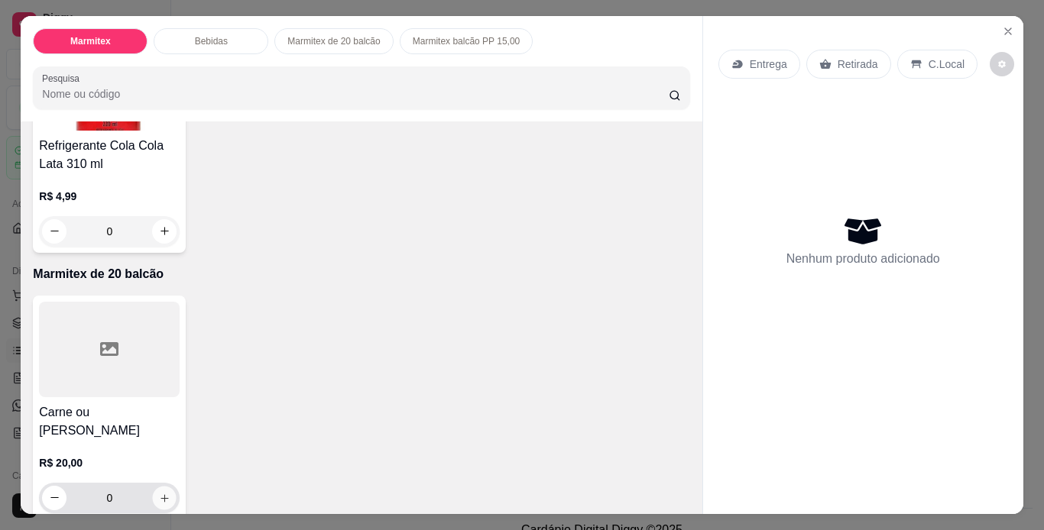
click at [165, 486] on button "increase-product-quantity" at bounding box center [165, 498] width 24 height 24
type input "1"
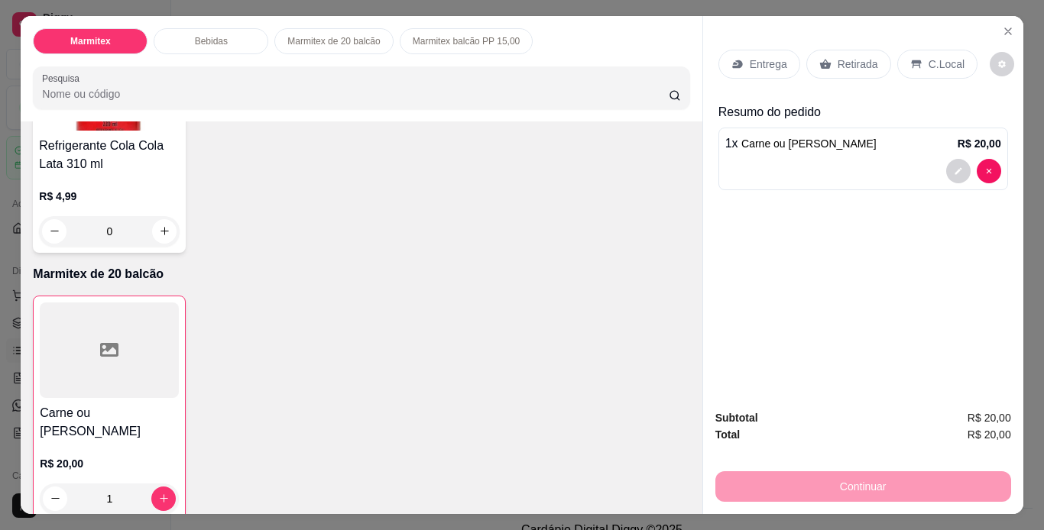
click at [866, 57] on p "Retirada" at bounding box center [857, 64] width 40 height 15
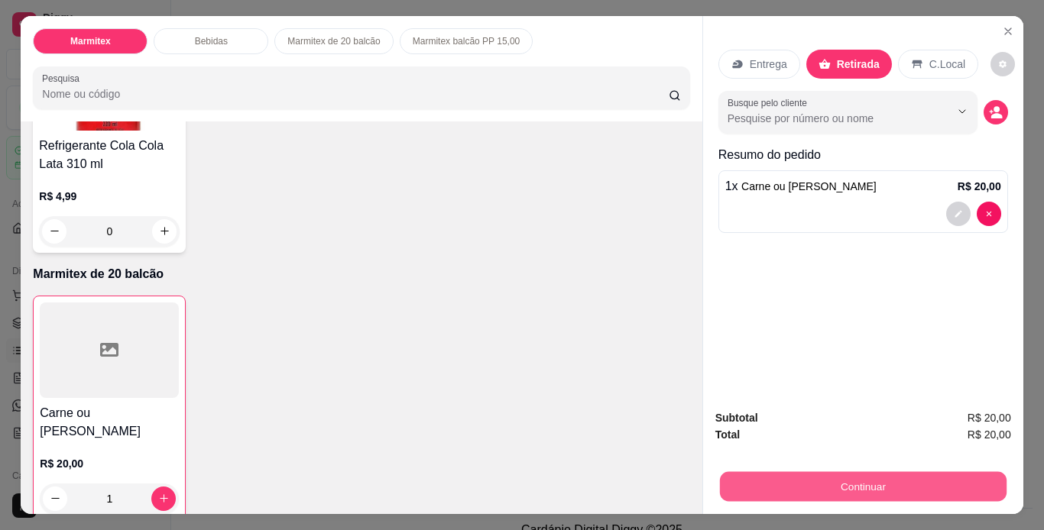
click at [806, 488] on button "Continuar" at bounding box center [862, 487] width 287 height 30
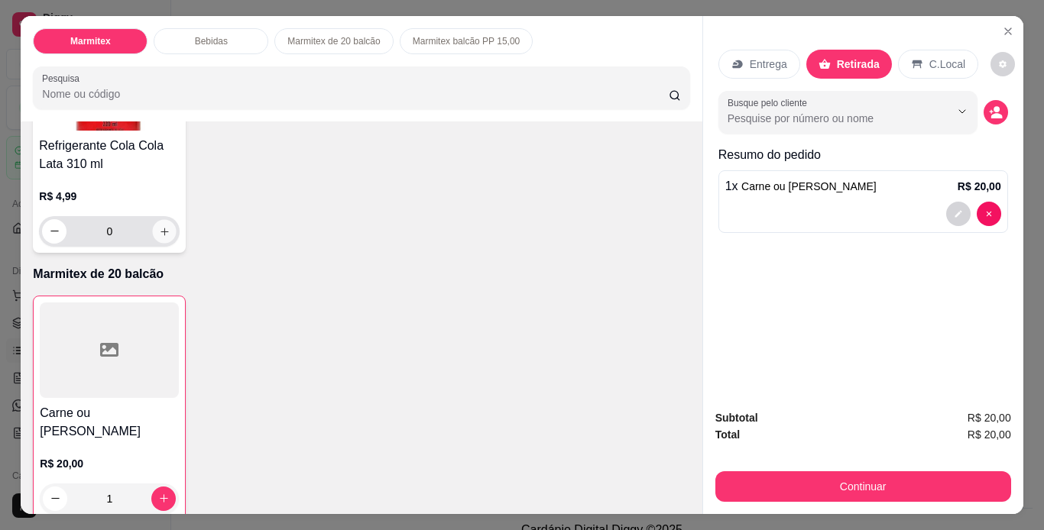
click at [164, 226] on icon "increase-product-quantity" at bounding box center [164, 231] width 11 height 11
type input "1"
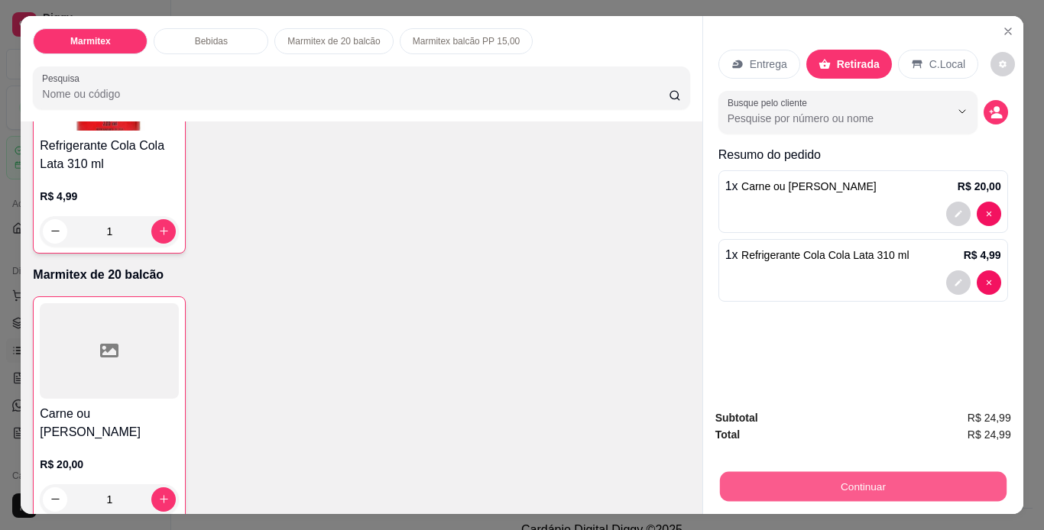
click at [831, 482] on button "Continuar" at bounding box center [862, 487] width 287 height 30
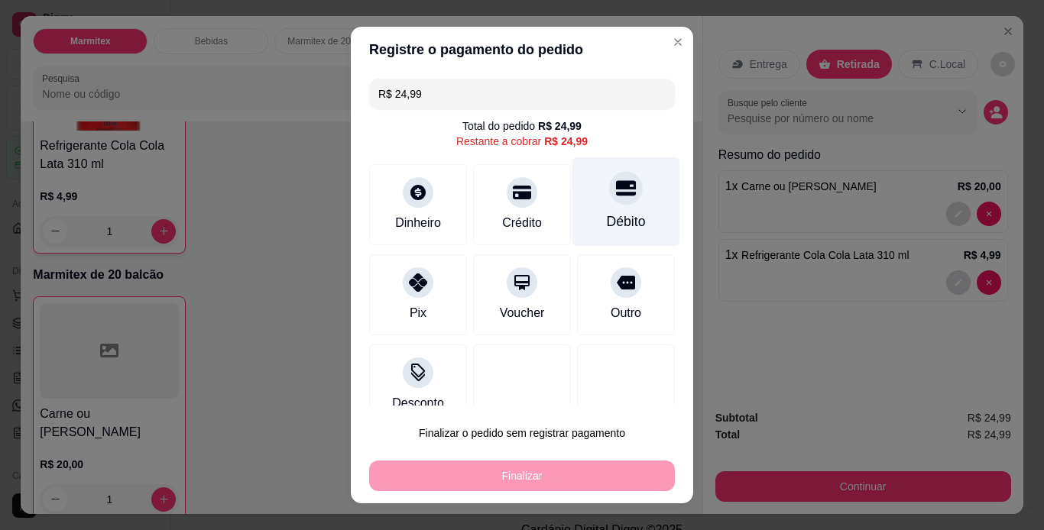
click at [592, 209] on div "Débito" at bounding box center [626, 201] width 108 height 89
type input "R$ 0,00"
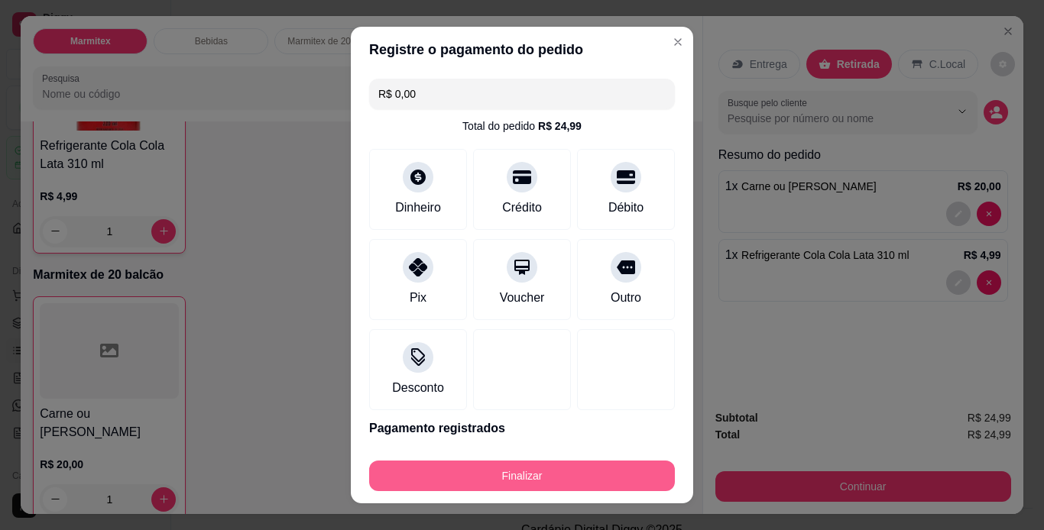
click at [569, 477] on button "Finalizar" at bounding box center [522, 476] width 306 height 31
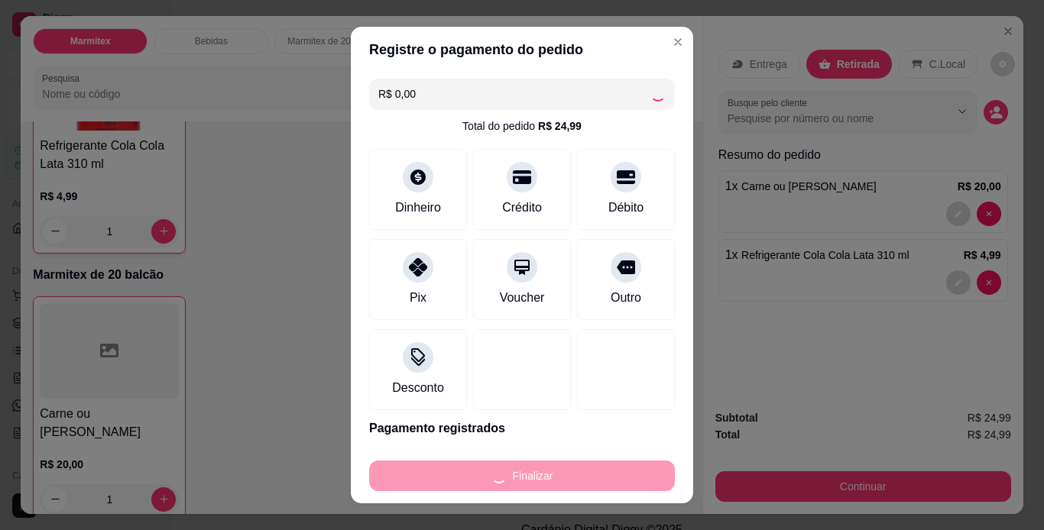
type input "0"
type input "-R$ 24,99"
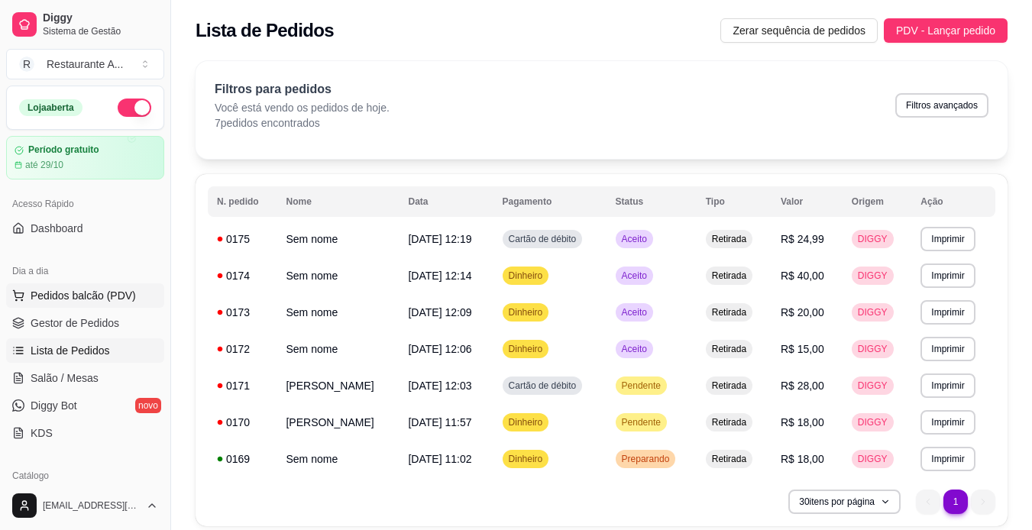
click at [109, 295] on span "Pedidos balcão (PDV)" at bounding box center [83, 295] width 105 height 15
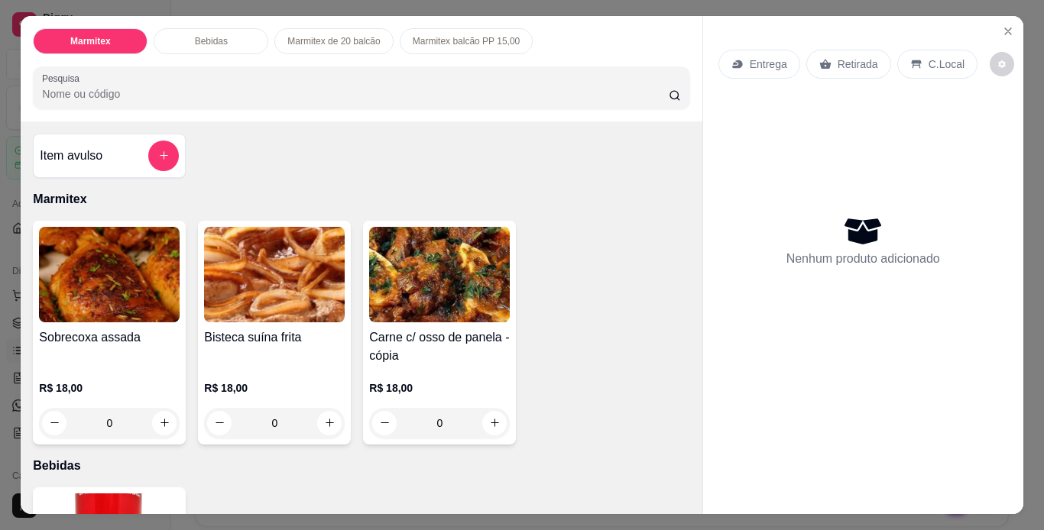
click at [126, 329] on h4 "Sobrecoxa assada" at bounding box center [109, 338] width 141 height 18
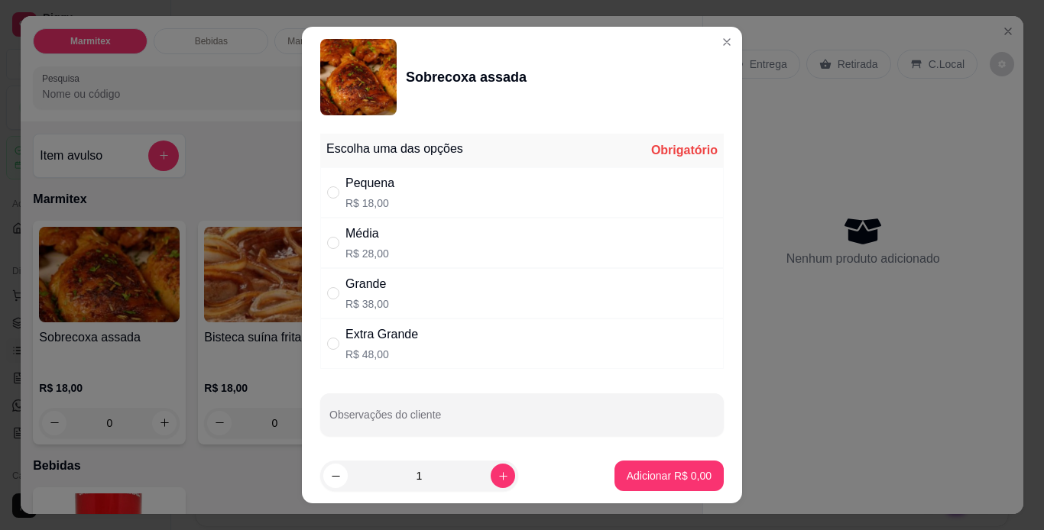
click at [535, 305] on div "Grande R$ 38,00" at bounding box center [521, 293] width 403 height 50
radio input "true"
click at [645, 477] on p "Adicionar R$ 38,00" at bounding box center [666, 476] width 89 height 15
type input "1"
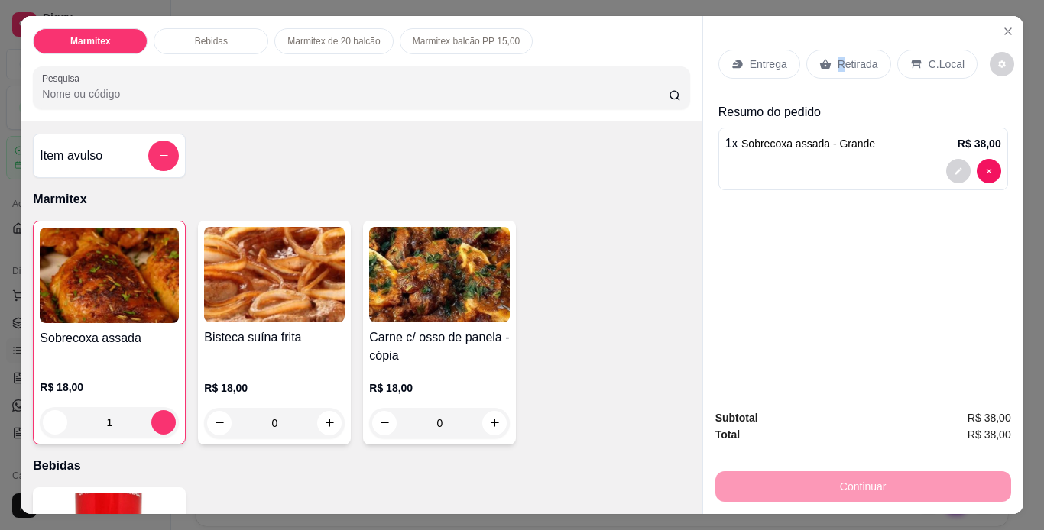
drag, startPoint x: 832, startPoint y: 67, endPoint x: 834, endPoint y: 55, distance: 12.4
click at [834, 55] on div "Retirada" at bounding box center [848, 64] width 85 height 29
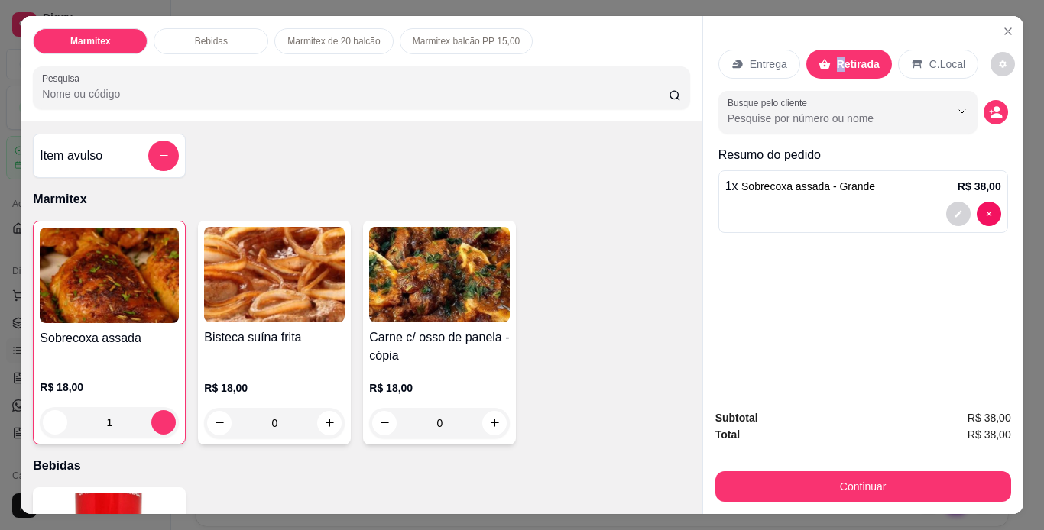
click at [837, 57] on p "Retirada" at bounding box center [858, 64] width 43 height 15
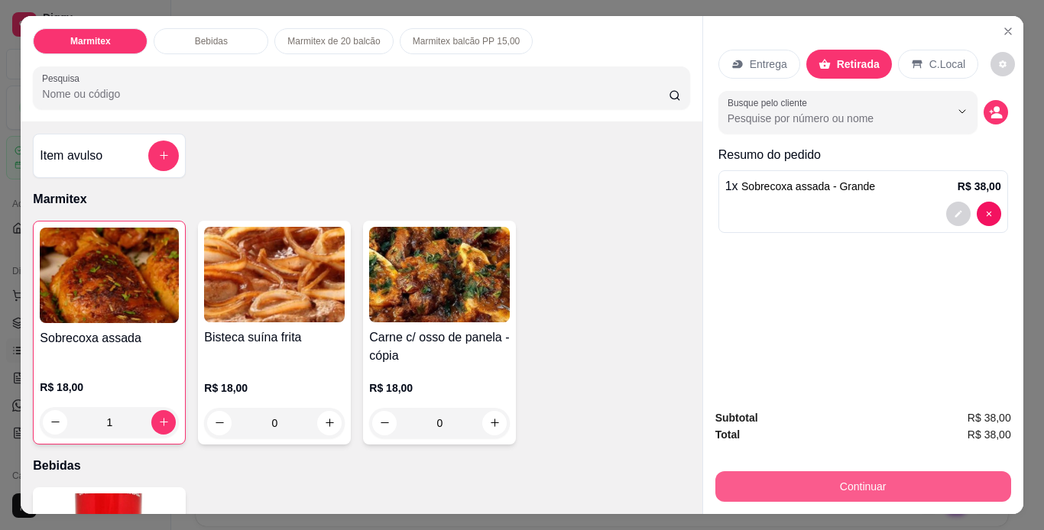
click at [870, 490] on button "Continuar" at bounding box center [863, 486] width 296 height 31
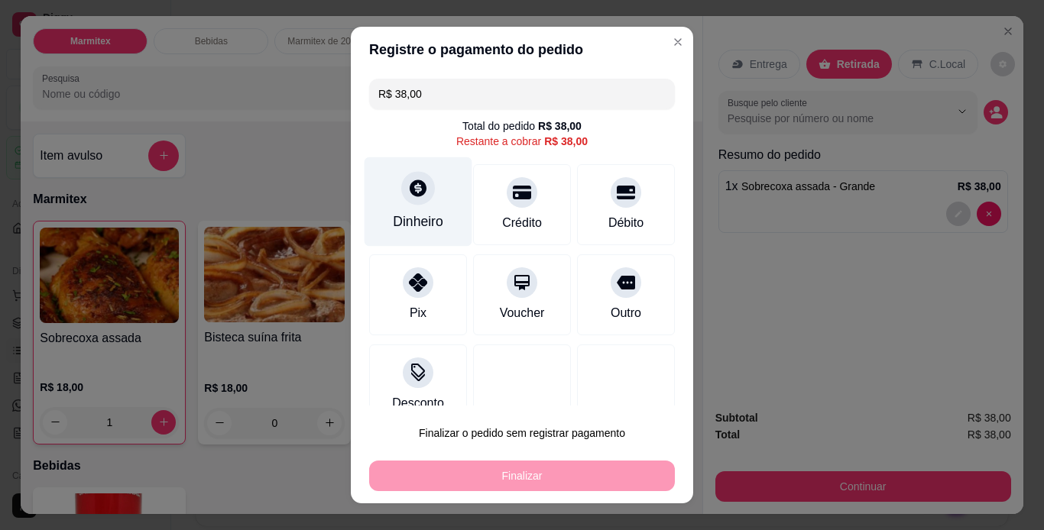
click at [408, 200] on div at bounding box center [418, 188] width 34 height 34
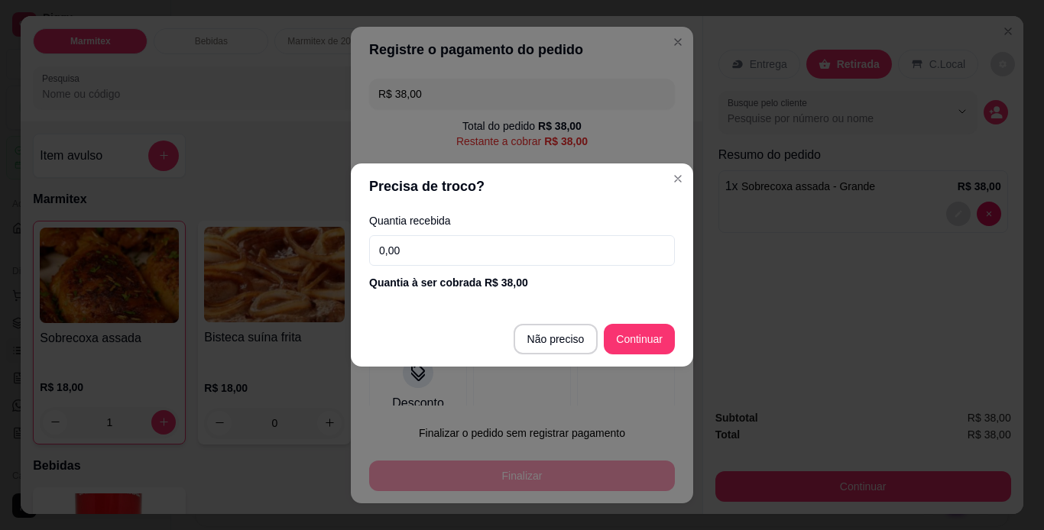
click at [546, 254] on input "0,00" at bounding box center [522, 250] width 306 height 31
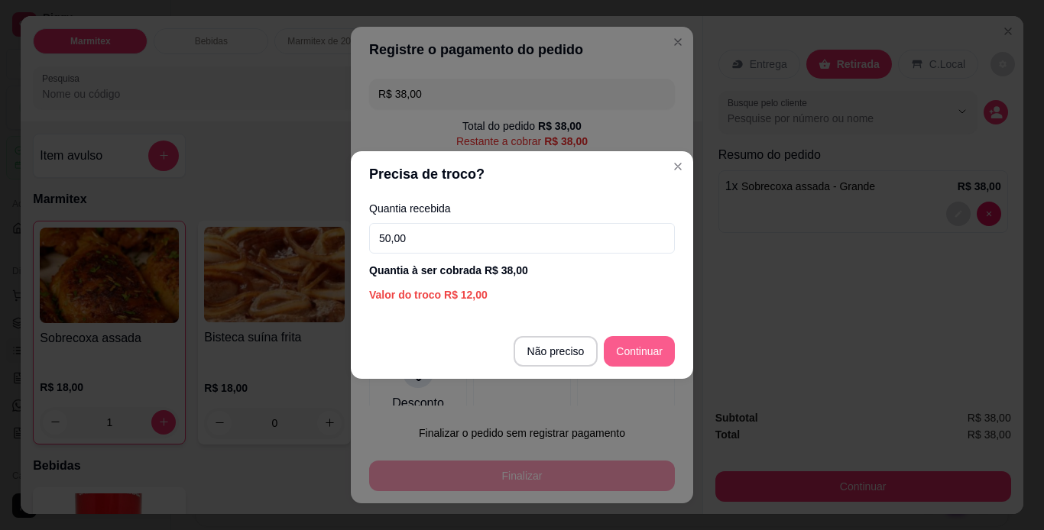
type input "50,00"
type input "R$ 0,00"
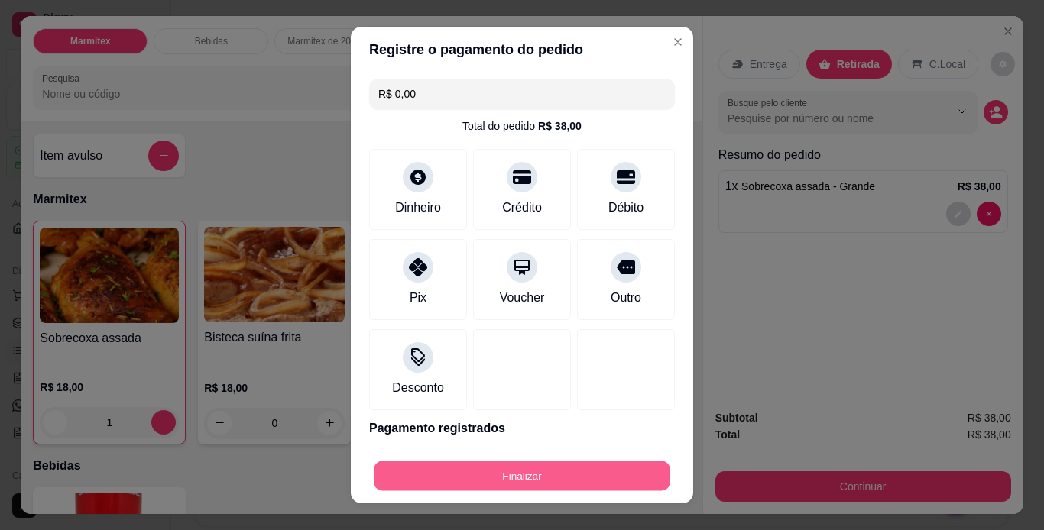
click at [616, 474] on button "Finalizar" at bounding box center [522, 476] width 296 height 30
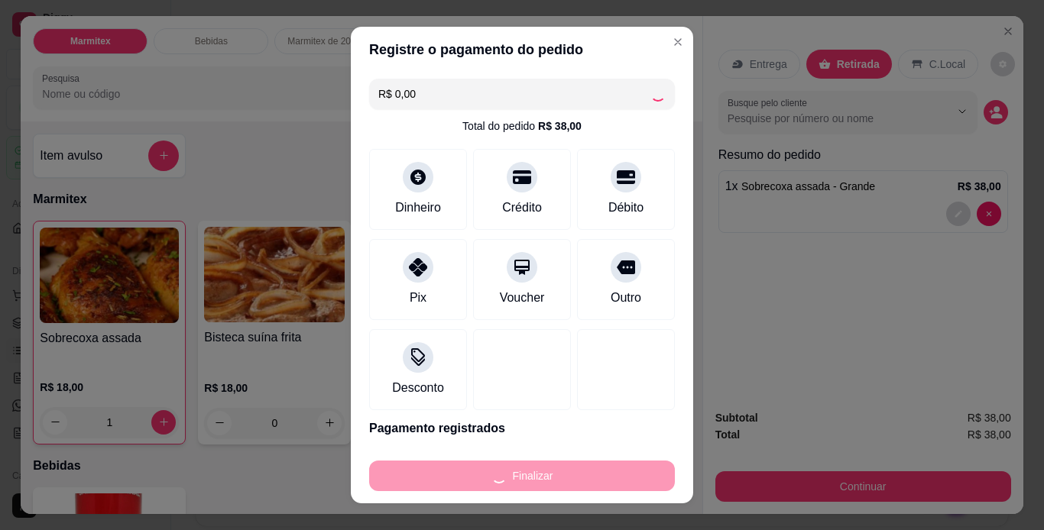
type input "0"
type input "-R$ 38,00"
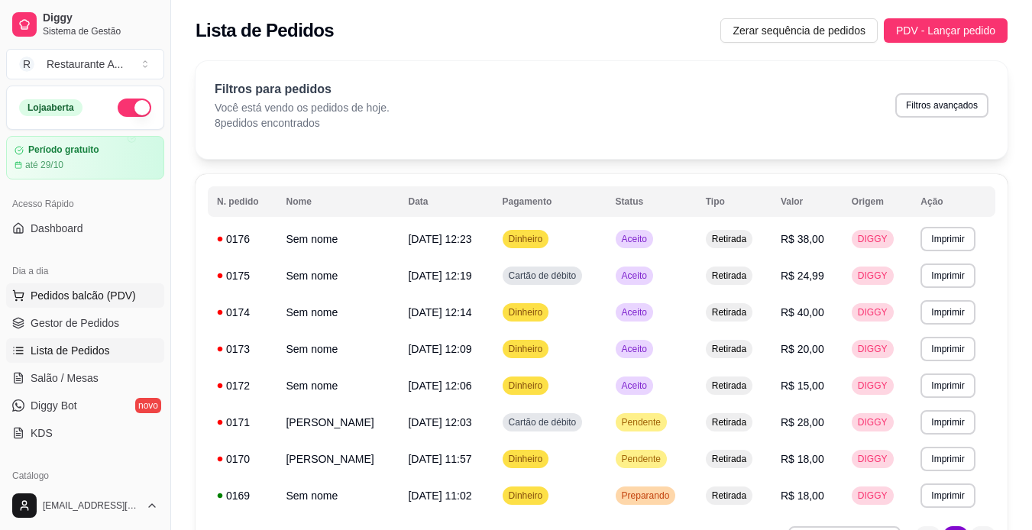
click at [114, 298] on span "Pedidos balcão (PDV)" at bounding box center [83, 295] width 105 height 15
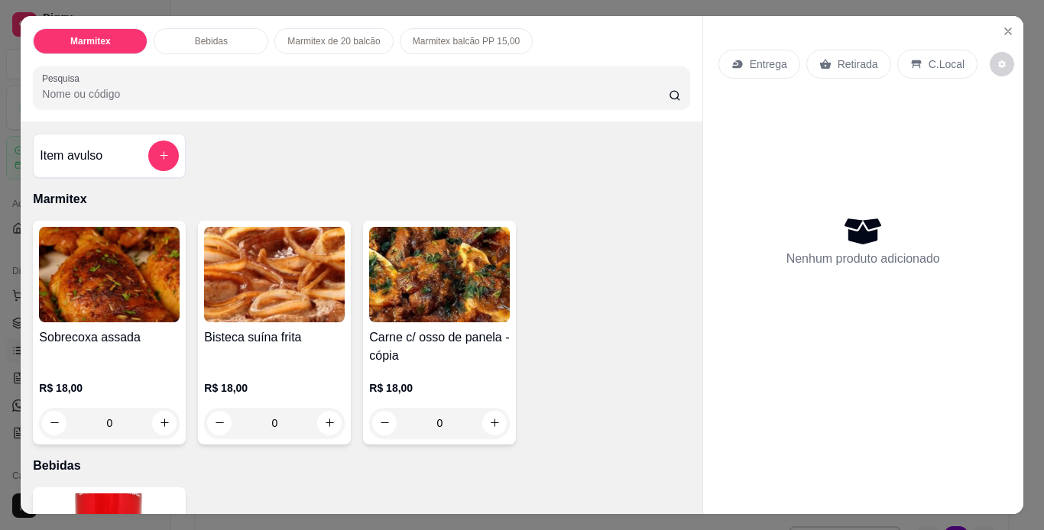
click at [128, 329] on h4 "Sobrecoxa assada" at bounding box center [109, 338] width 141 height 18
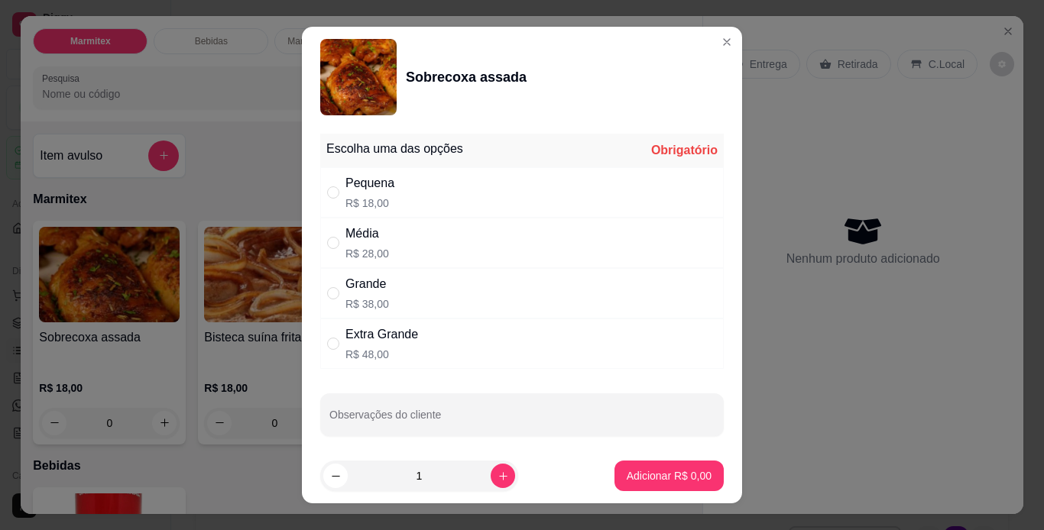
click at [515, 227] on div "Média R$ 28,00" at bounding box center [521, 243] width 403 height 50
radio input "true"
click at [663, 477] on p "Adicionar R$ 28,00" at bounding box center [665, 475] width 91 height 15
type input "1"
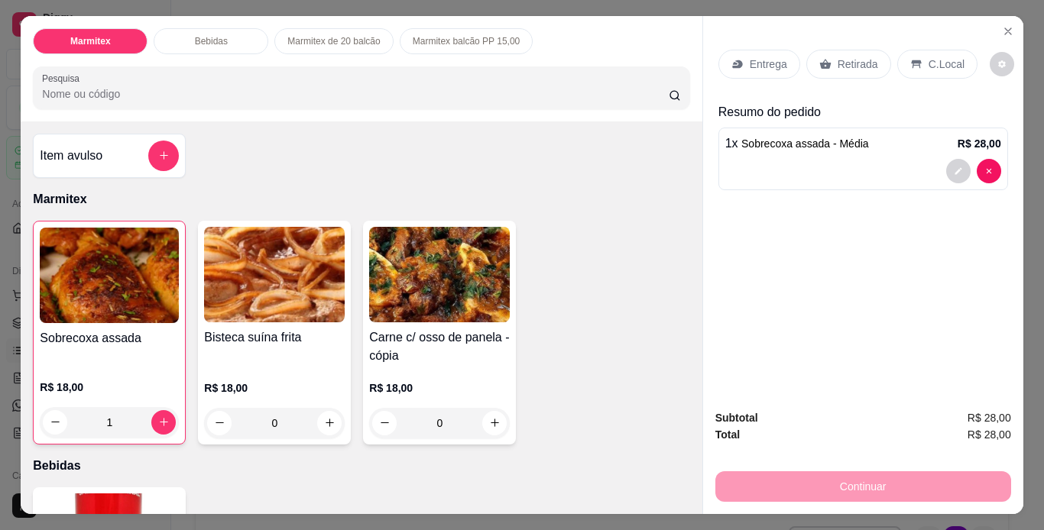
click at [847, 63] on p "Retirada" at bounding box center [857, 64] width 40 height 15
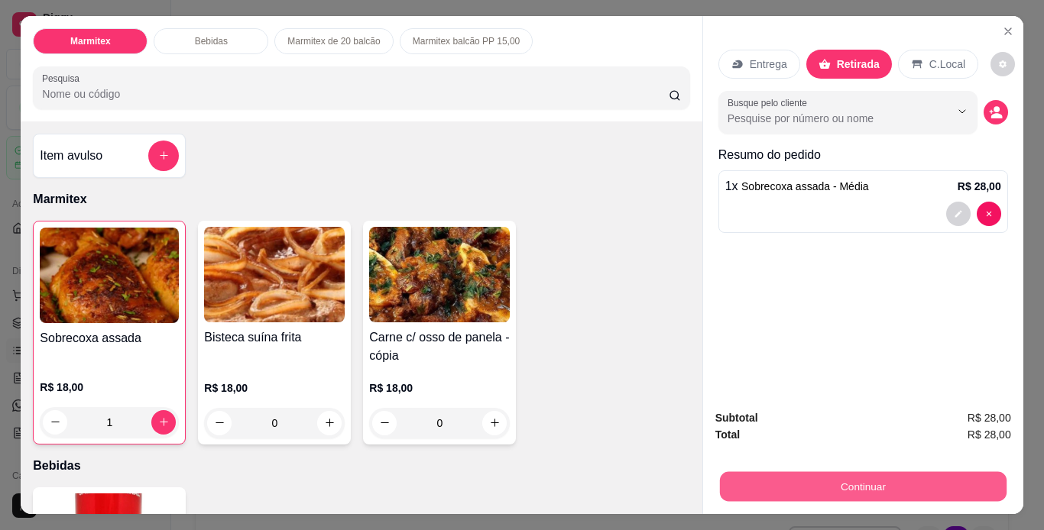
click at [915, 472] on button "Continuar" at bounding box center [862, 487] width 287 height 30
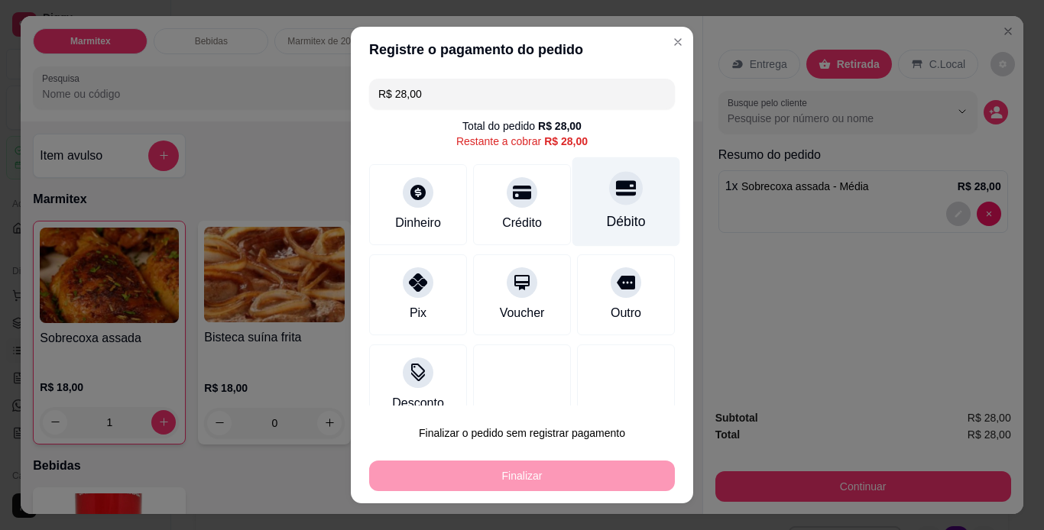
click at [607, 212] on div "Débito" at bounding box center [626, 222] width 39 height 20
type input "R$ 0,00"
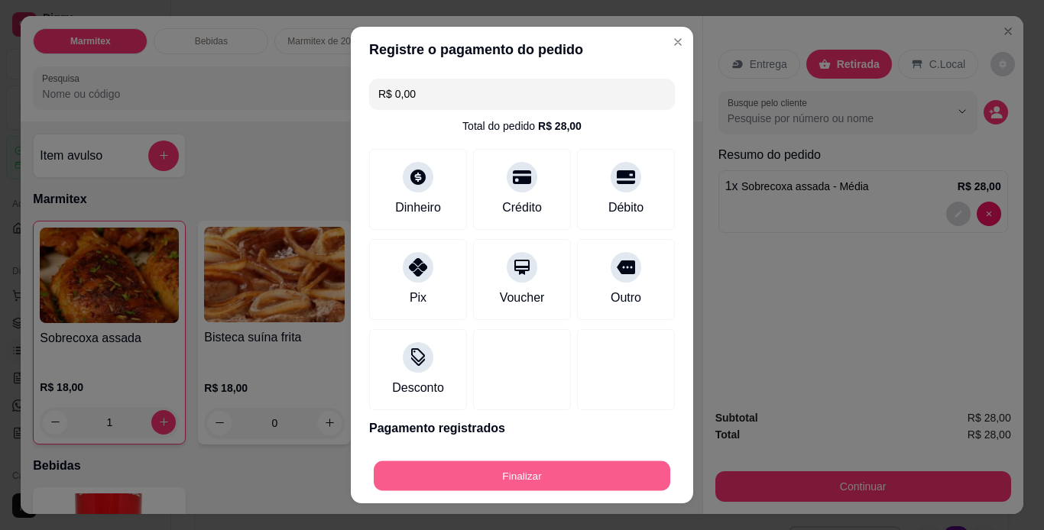
click at [536, 482] on button "Finalizar" at bounding box center [522, 476] width 296 height 30
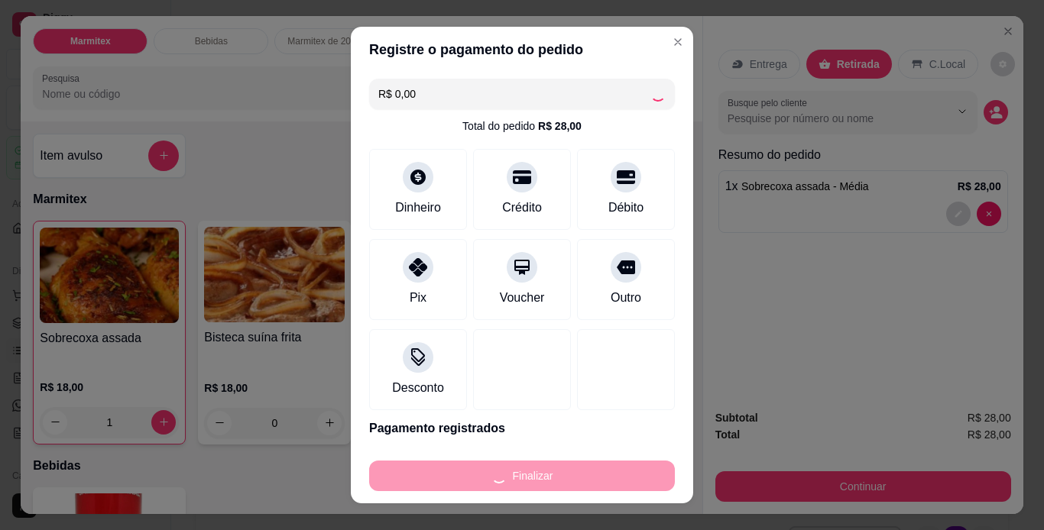
type input "0"
type input "-R$ 28,00"
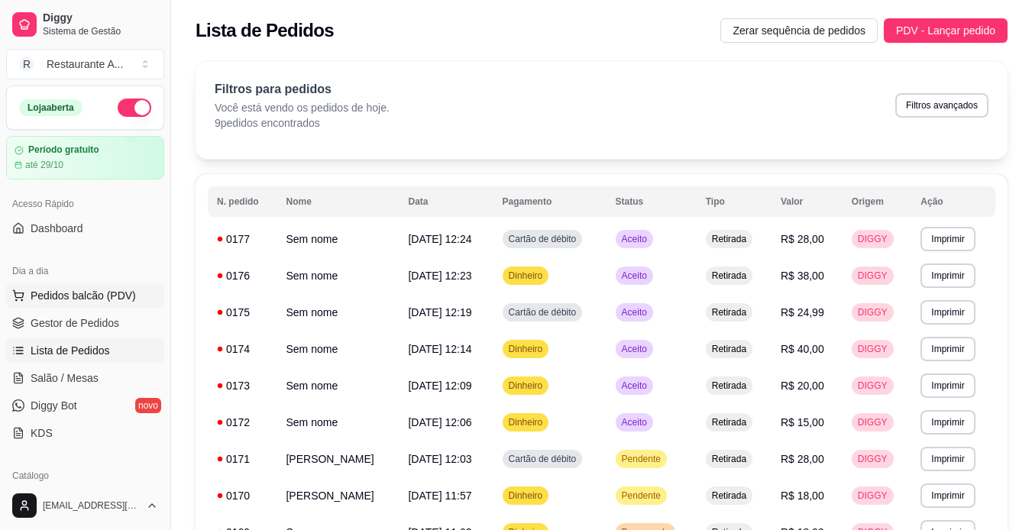
click at [114, 295] on span "Pedidos balcão (PDV)" at bounding box center [83, 295] width 105 height 15
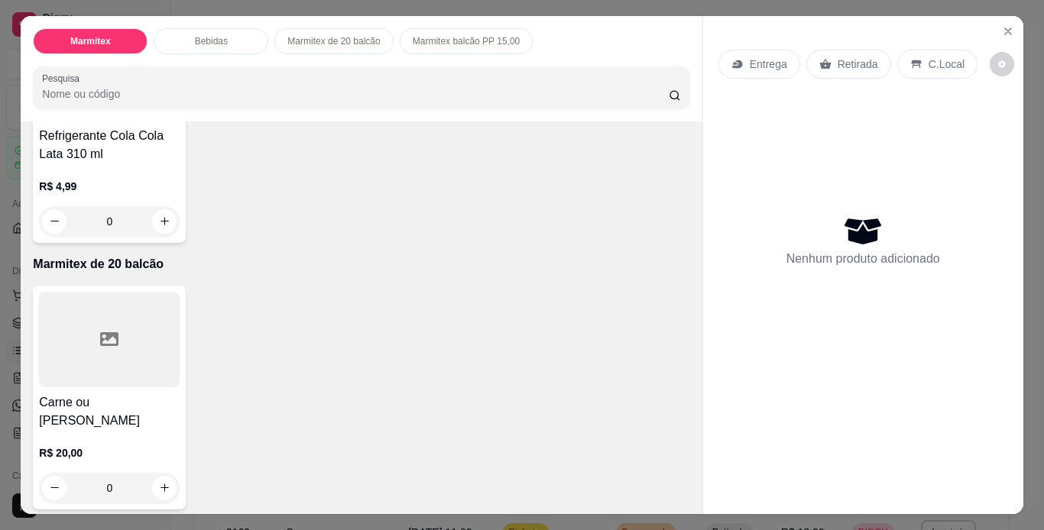
scroll to position [520, 0]
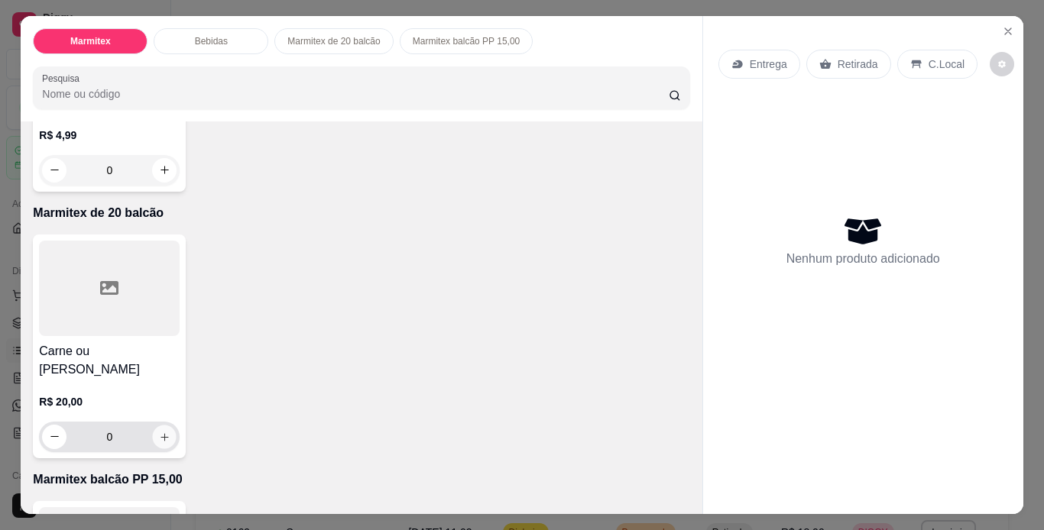
click at [164, 432] on icon "increase-product-quantity" at bounding box center [164, 437] width 11 height 11
type input "1"
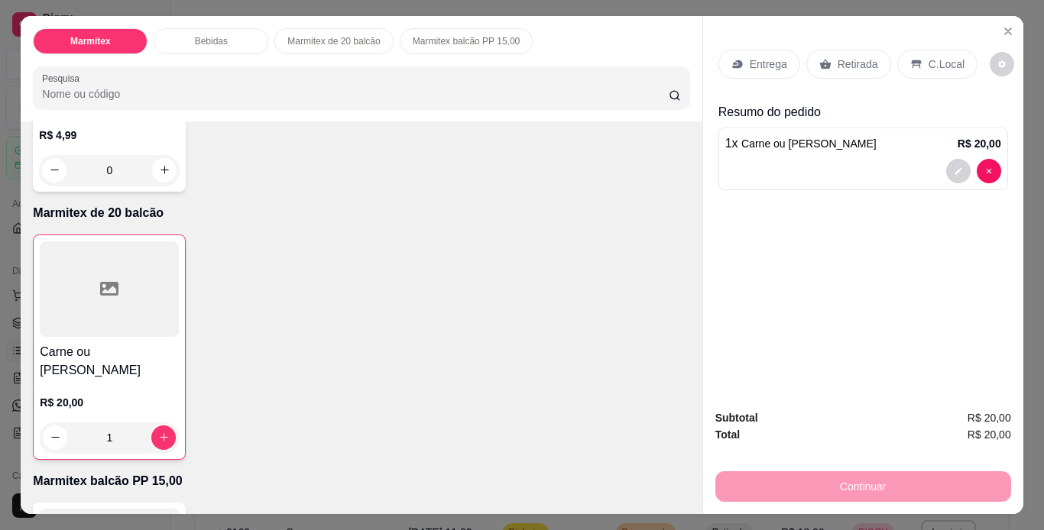
click at [857, 57] on p "Retirada" at bounding box center [857, 64] width 40 height 15
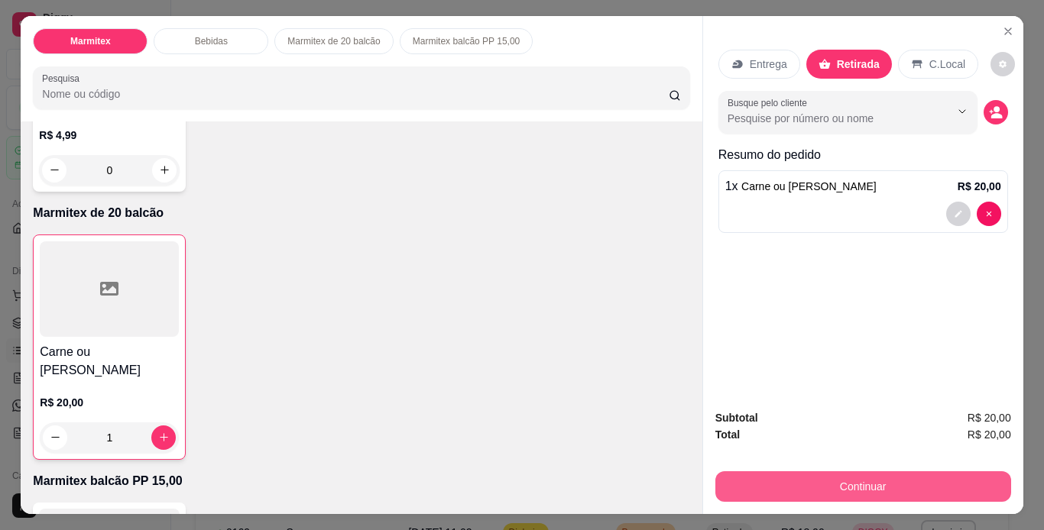
click at [812, 474] on button "Continuar" at bounding box center [863, 486] width 296 height 31
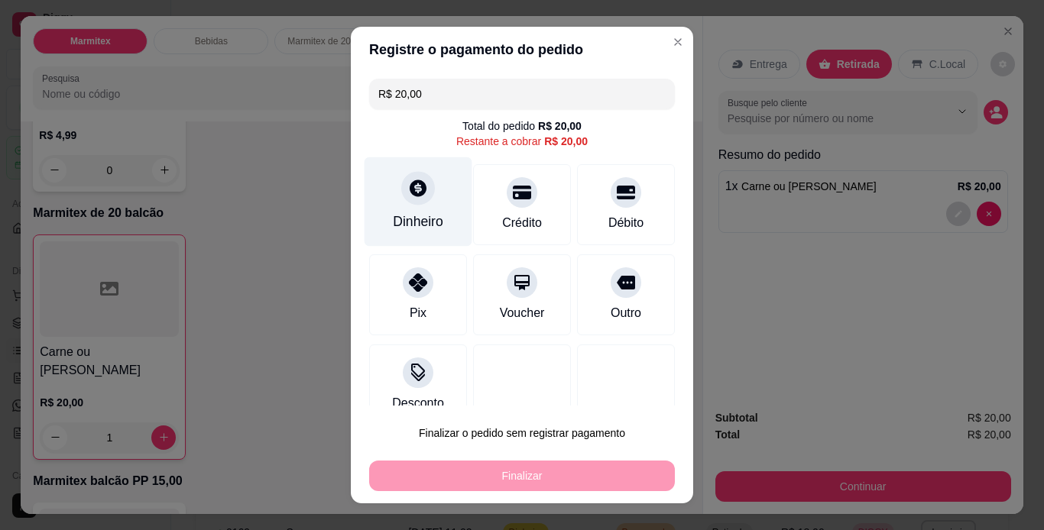
click at [419, 205] on div "Dinheiro" at bounding box center [418, 201] width 108 height 89
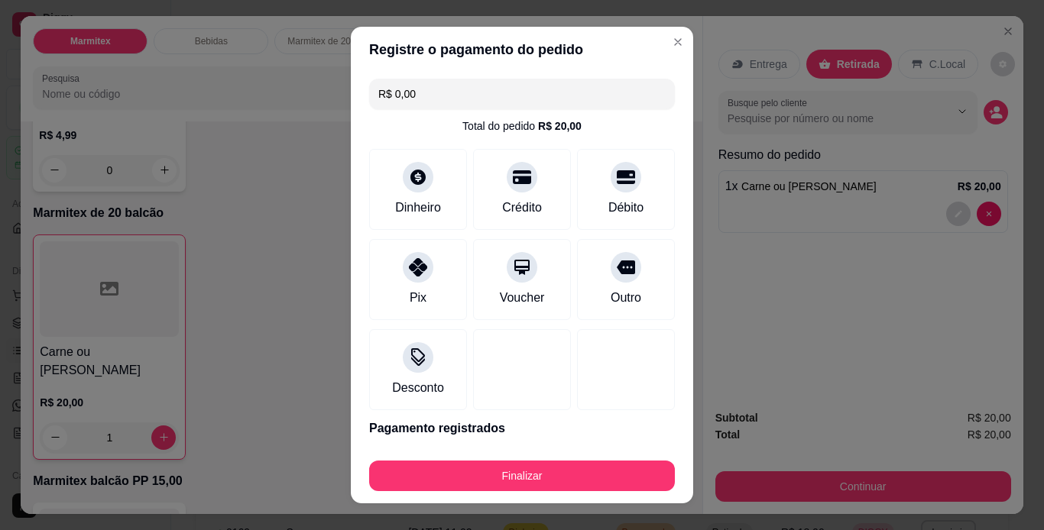
type input "R$ 0,00"
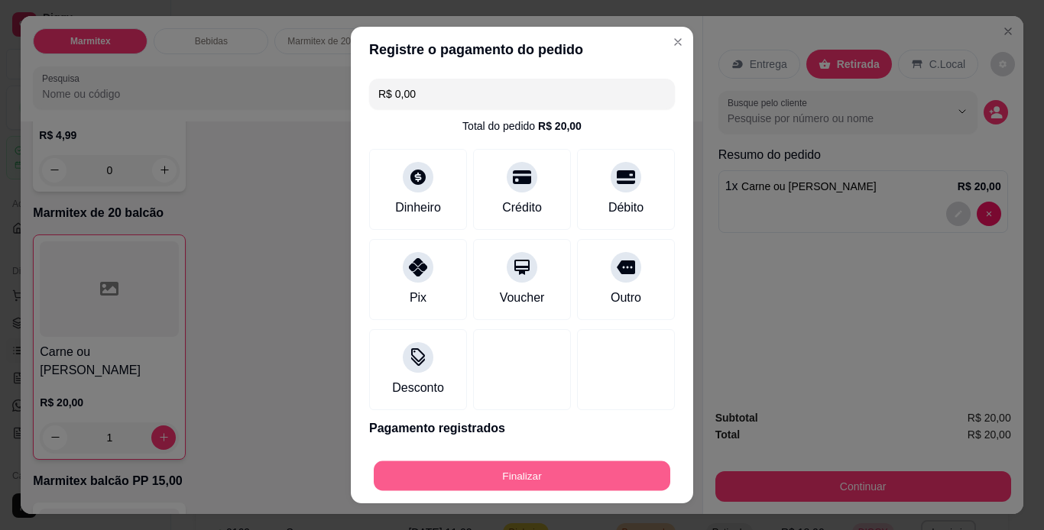
click at [591, 471] on button "Finalizar" at bounding box center [522, 476] width 296 height 30
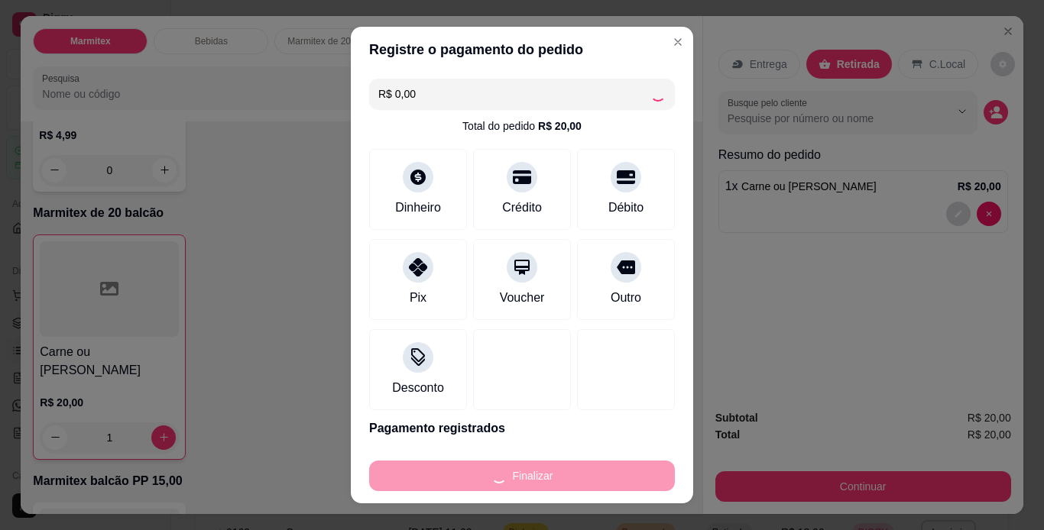
type input "0"
type input "-R$ 20,00"
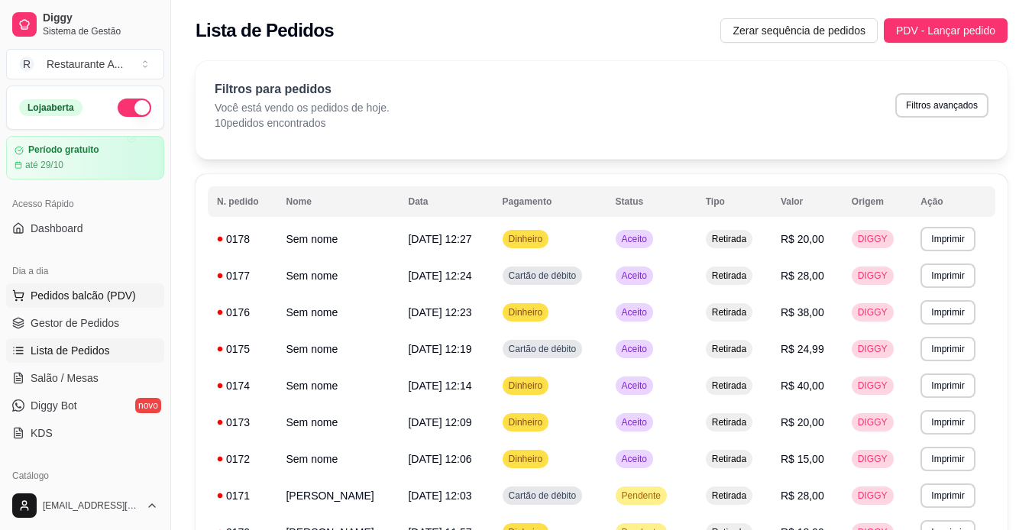
click at [129, 305] on button "Pedidos balcão (PDV)" at bounding box center [85, 295] width 158 height 24
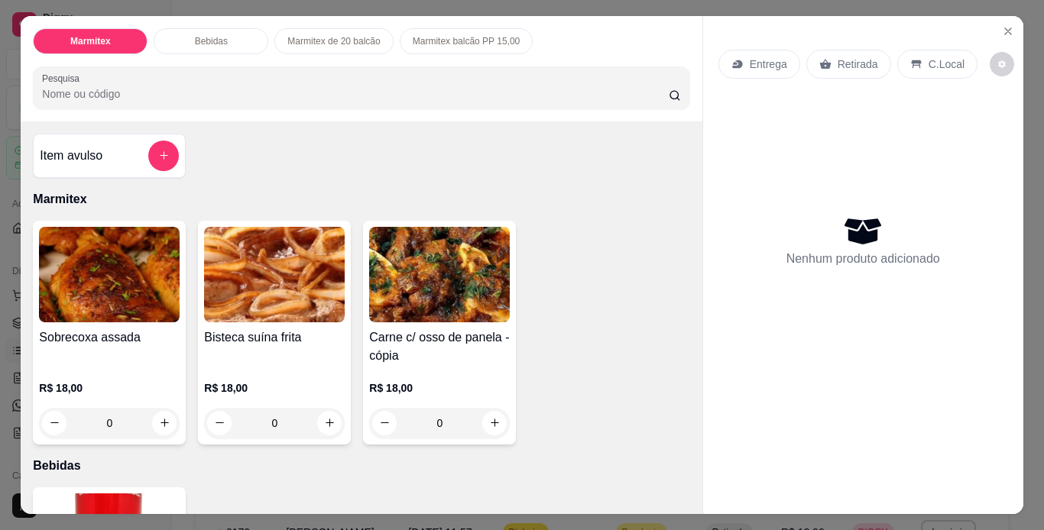
click at [135, 304] on img at bounding box center [109, 275] width 141 height 96
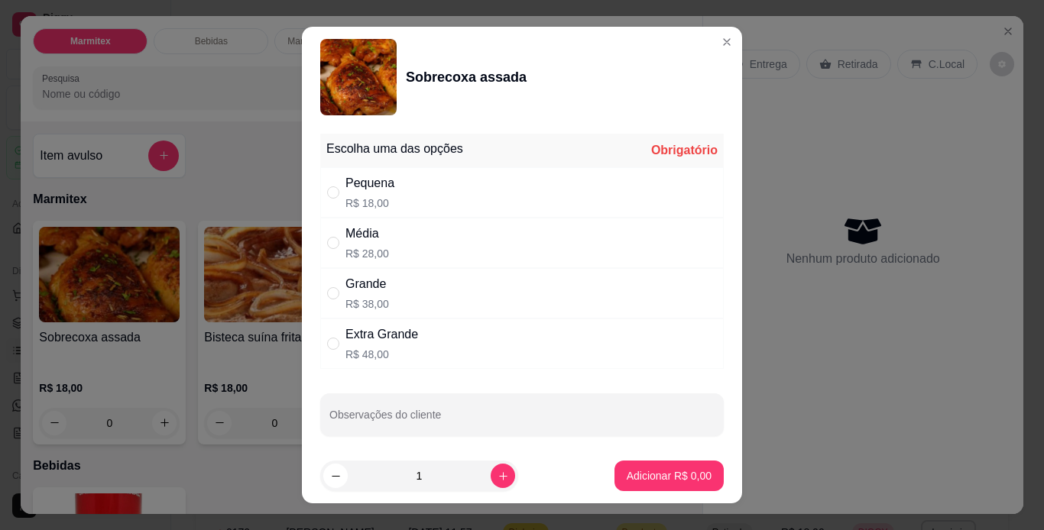
click at [467, 244] on div "Média R$ 28,00" at bounding box center [521, 243] width 403 height 50
radio input "true"
click at [497, 481] on icon "increase-product-quantity" at bounding box center [502, 476] width 11 height 11
type input "2"
click at [673, 480] on p "Adicionar R$ 56,00" at bounding box center [665, 475] width 91 height 15
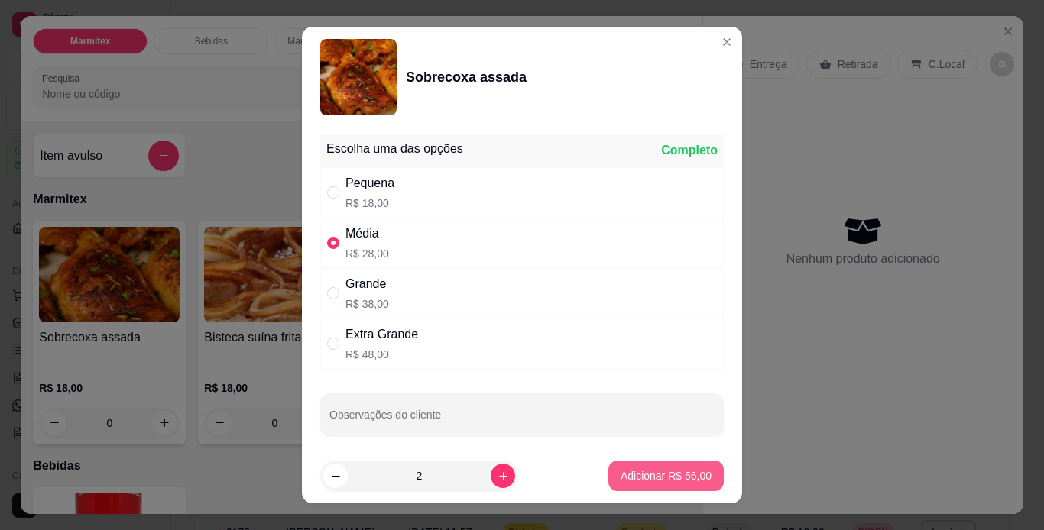
type input "2"
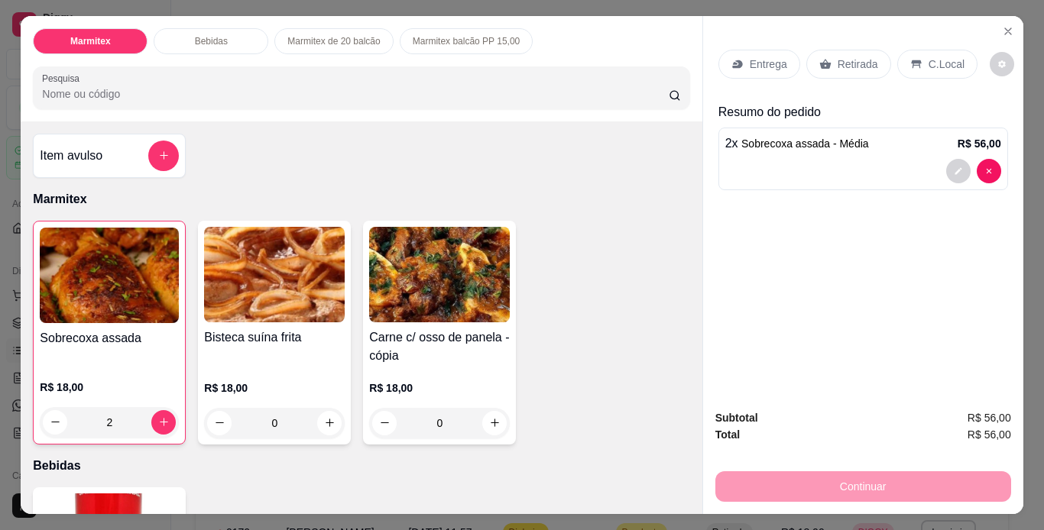
click at [853, 57] on p "Retirada" at bounding box center [857, 64] width 40 height 15
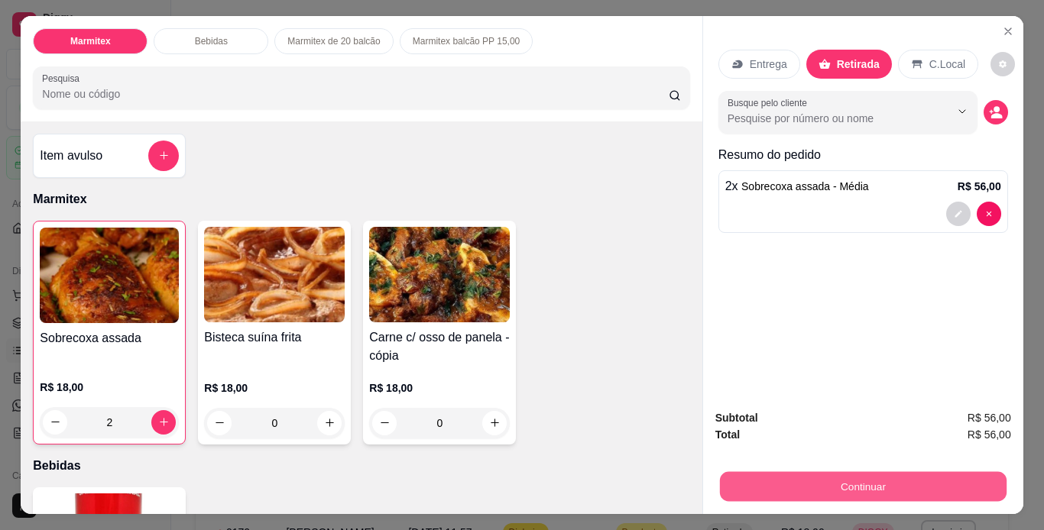
click at [829, 479] on button "Continuar" at bounding box center [862, 487] width 287 height 30
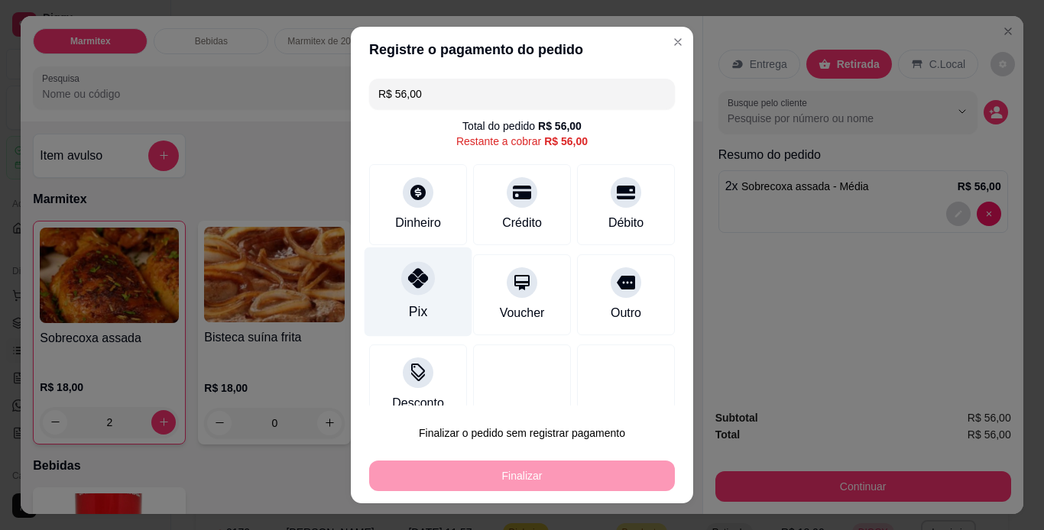
click at [410, 287] on icon at bounding box center [418, 278] width 20 height 20
type input "R$ 0,00"
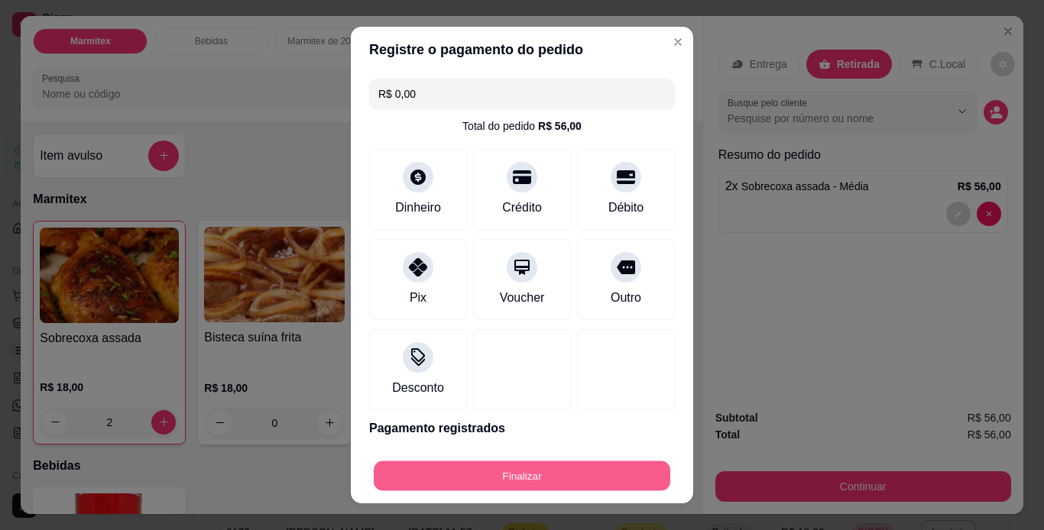
click at [472, 468] on button "Finalizar" at bounding box center [522, 476] width 296 height 30
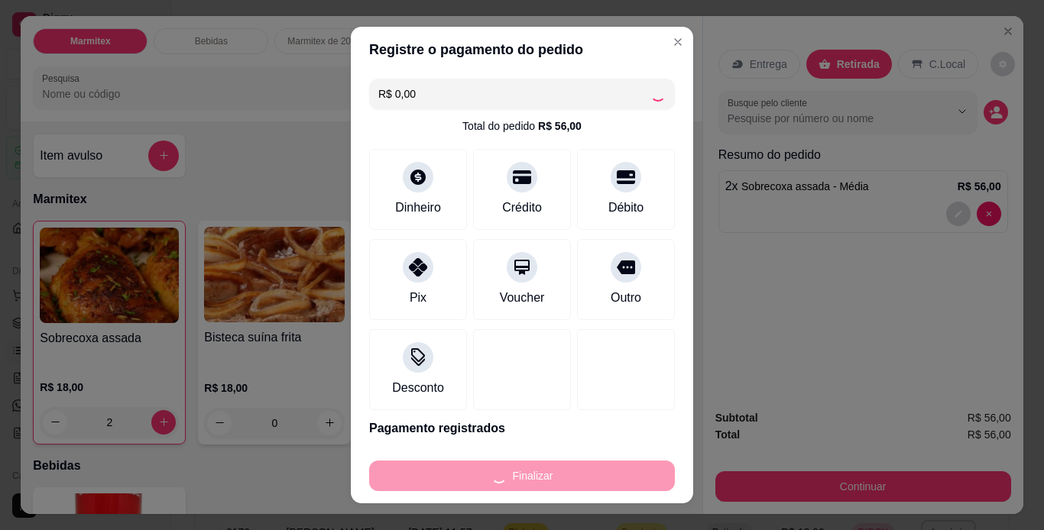
type input "0"
type input "-R$ 56,00"
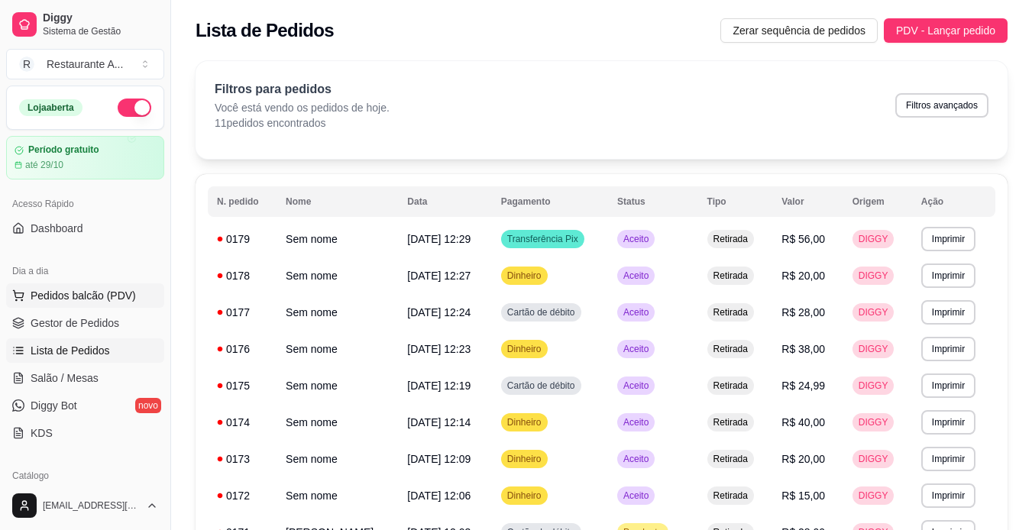
click at [94, 293] on span "Pedidos balcão (PDV)" at bounding box center [83, 295] width 105 height 15
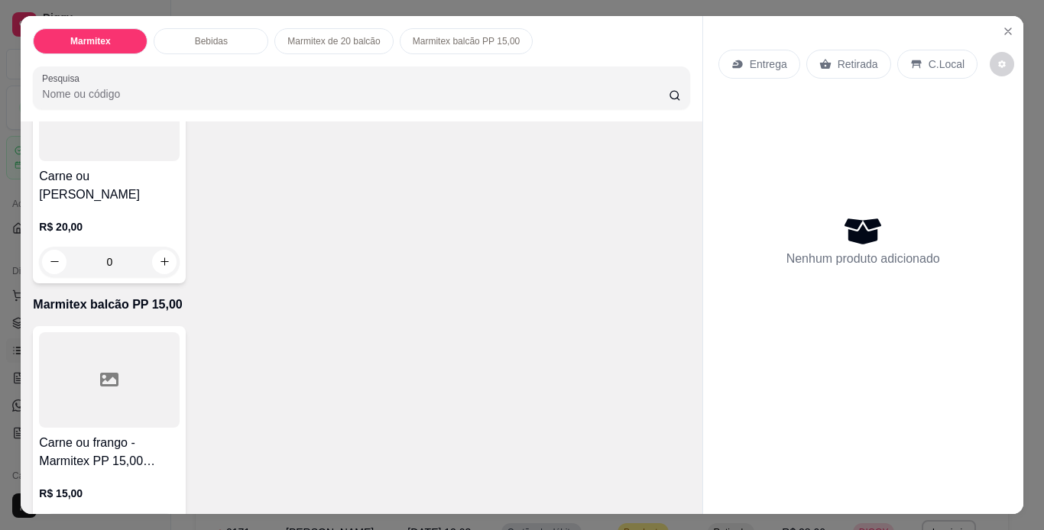
scroll to position [703, 0]
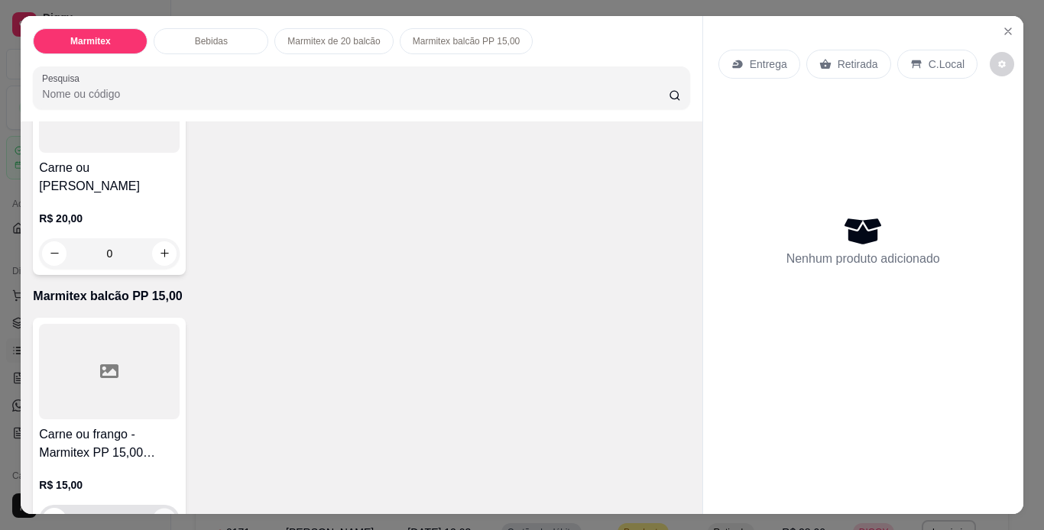
click at [160, 515] on icon "increase-product-quantity" at bounding box center [164, 520] width 11 height 11
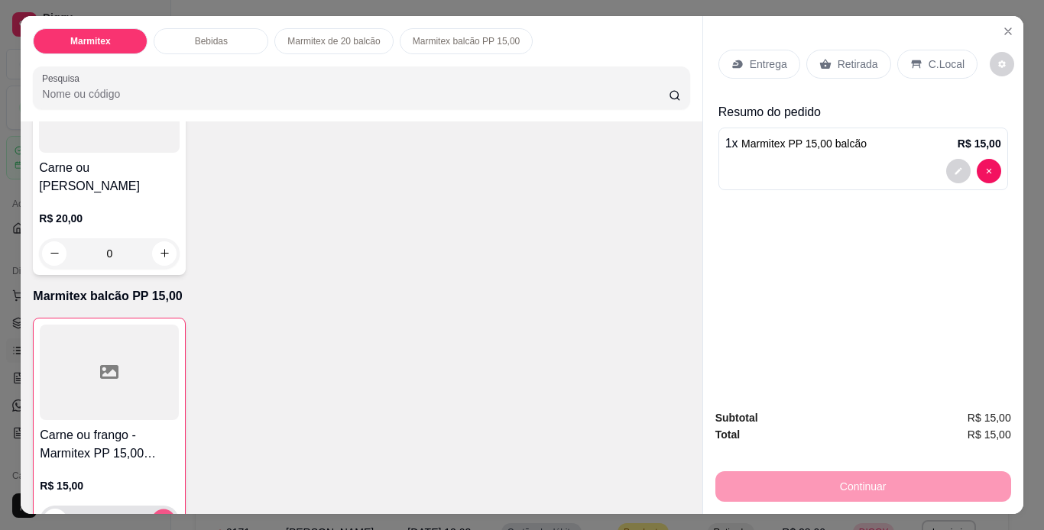
click at [160, 516] on icon "increase-product-quantity" at bounding box center [163, 521] width 11 height 11
click at [160, 515] on icon "increase-product-quantity" at bounding box center [163, 520] width 11 height 11
type input "4"
click at [840, 57] on p "Retirada" at bounding box center [857, 64] width 40 height 15
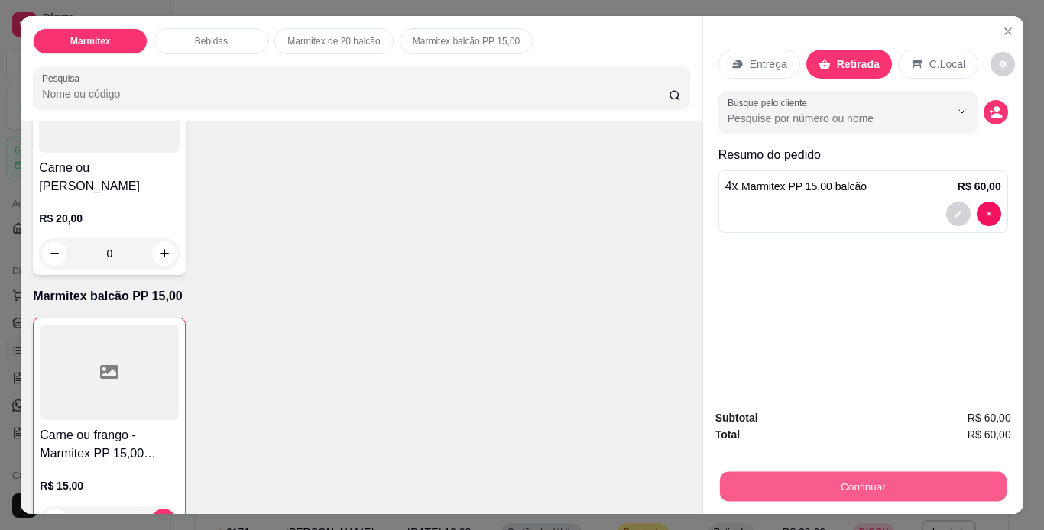
click at [927, 472] on button "Continuar" at bounding box center [862, 487] width 287 height 30
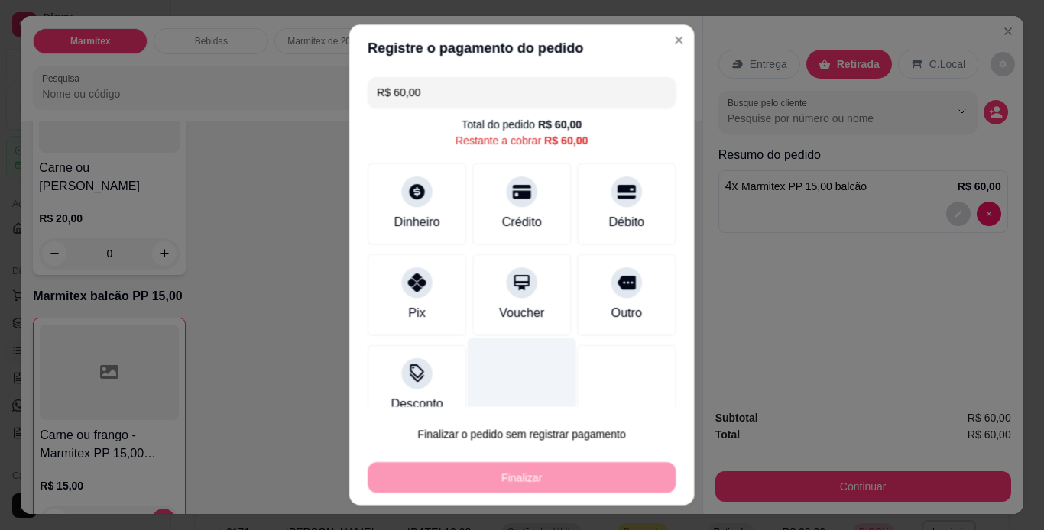
click at [503, 359] on div "Desconto" at bounding box center [522, 386] width 308 height 82
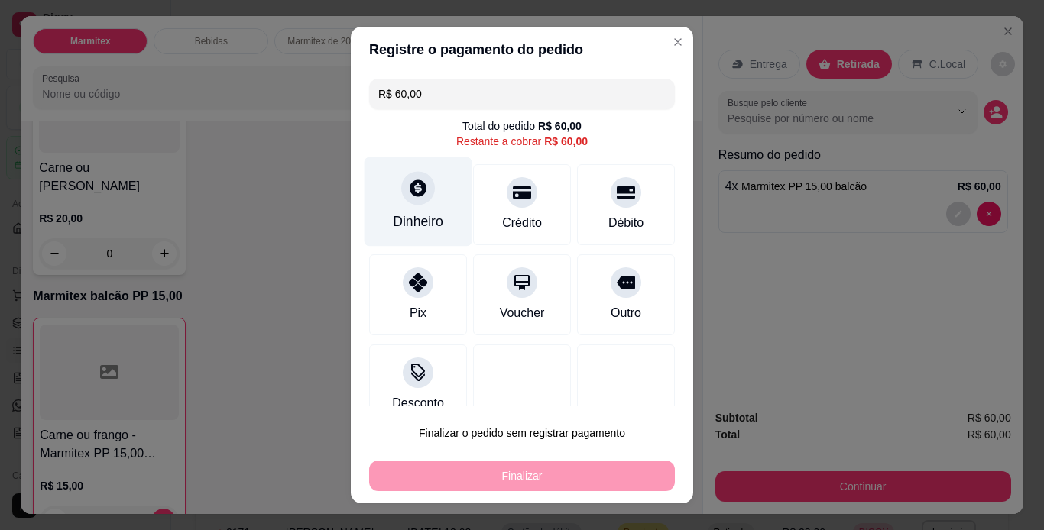
click at [404, 227] on div "Dinheiro" at bounding box center [418, 222] width 50 height 20
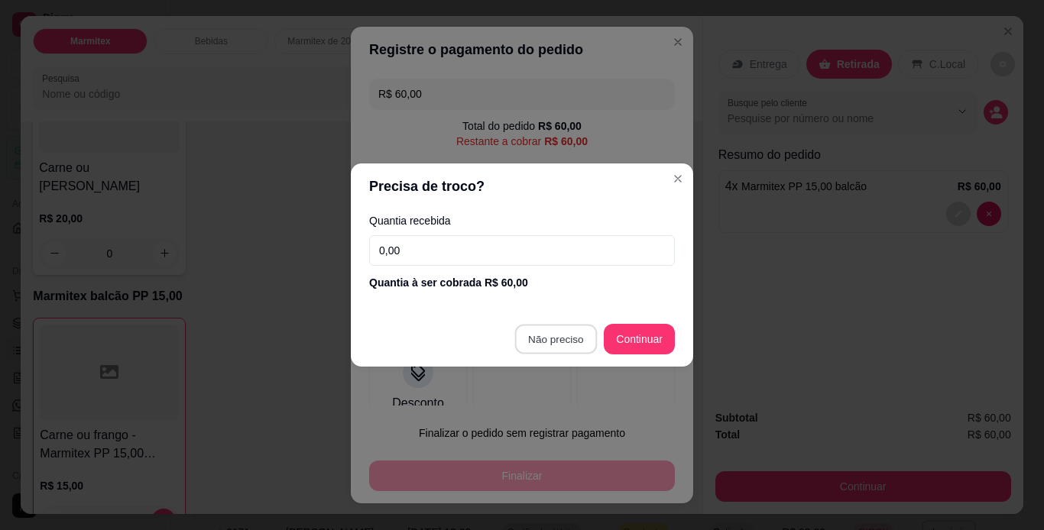
type input "R$ 0,00"
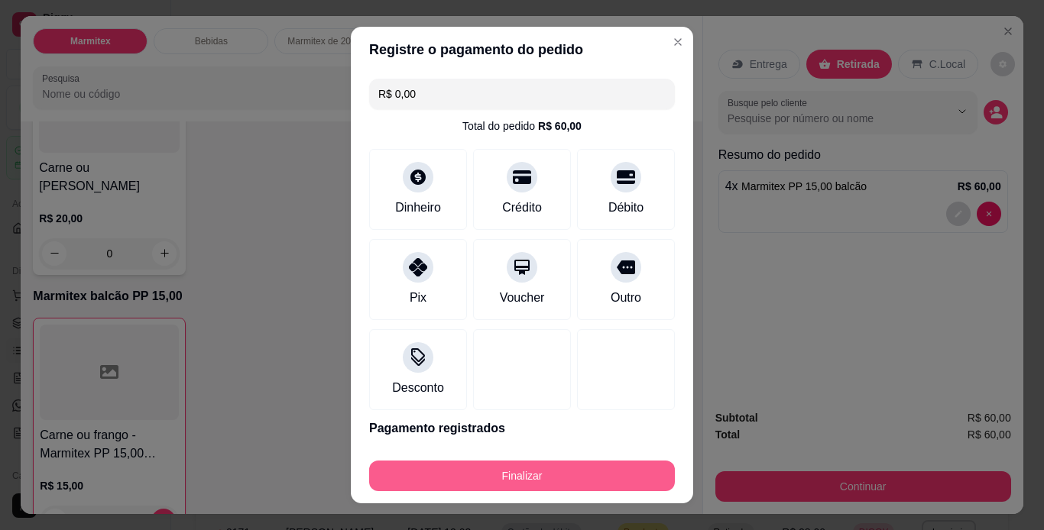
click at [542, 468] on button "Finalizar" at bounding box center [522, 476] width 306 height 31
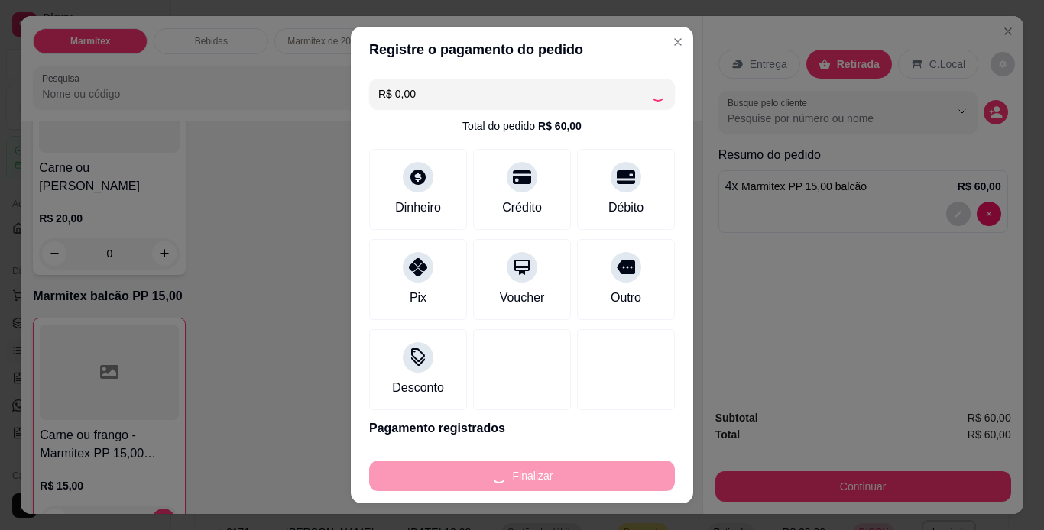
type input "0"
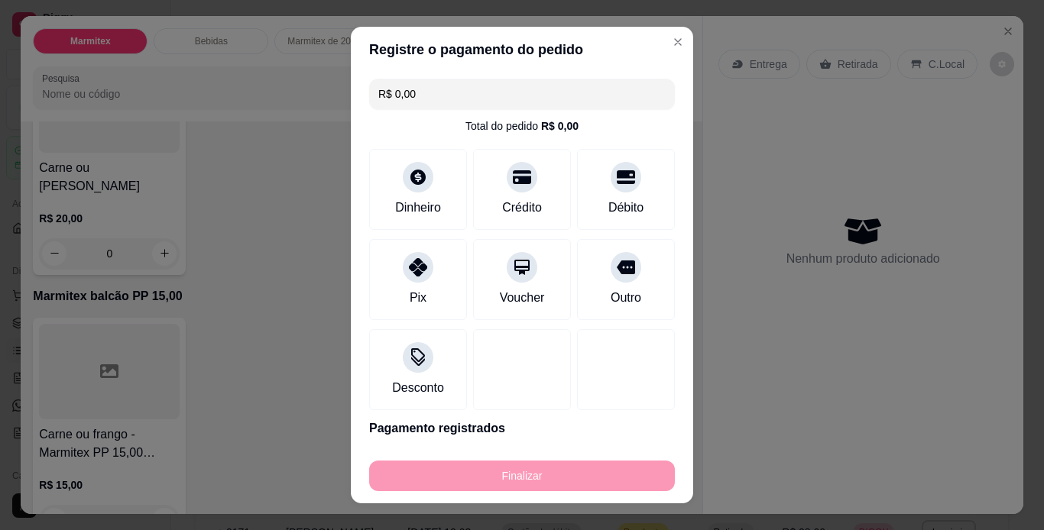
type input "-R$ 60,00"
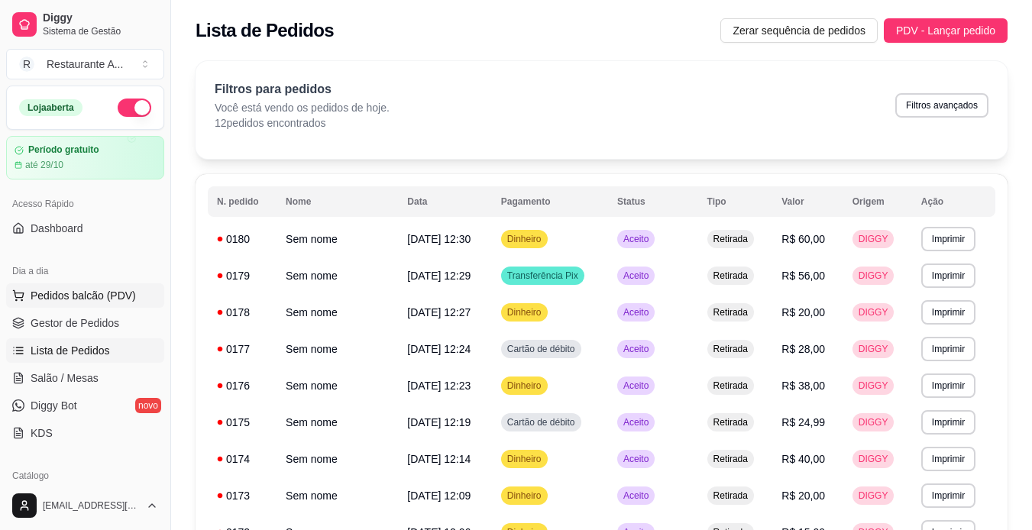
click at [52, 298] on span "Pedidos balcão (PDV)" at bounding box center [83, 295] width 105 height 15
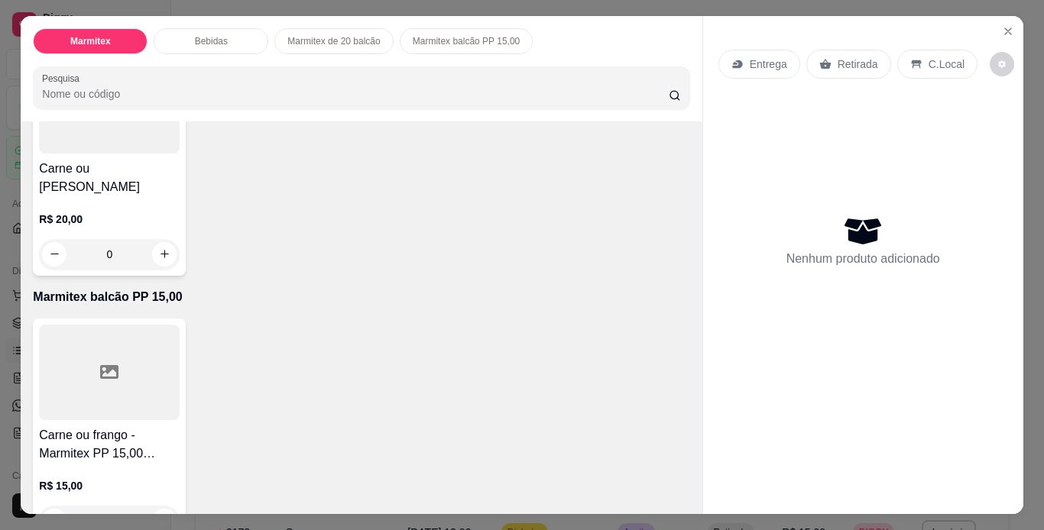
scroll to position [703, 0]
click at [159, 514] on icon "increase-product-quantity" at bounding box center [164, 519] width 11 height 11
type input "1"
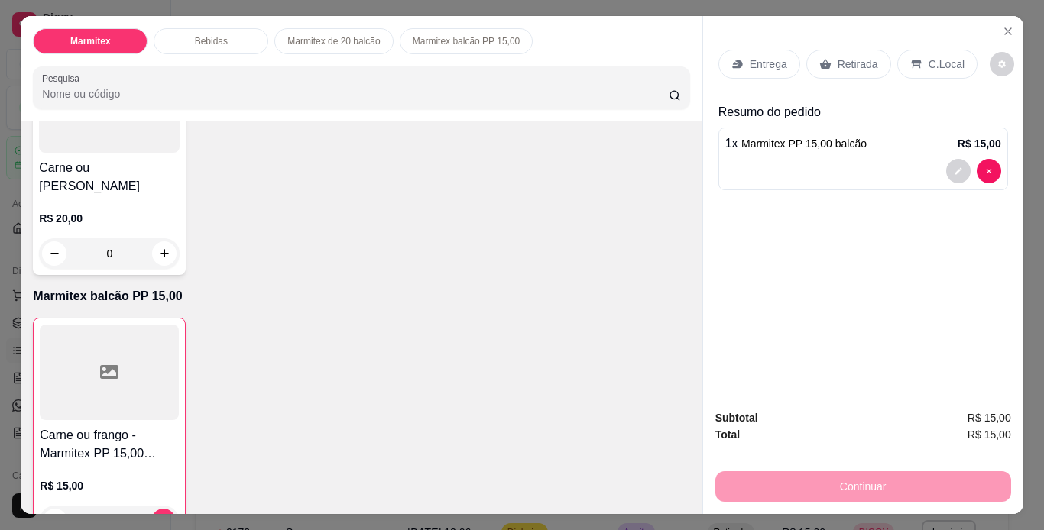
click at [837, 66] on p "Retirada" at bounding box center [857, 64] width 40 height 15
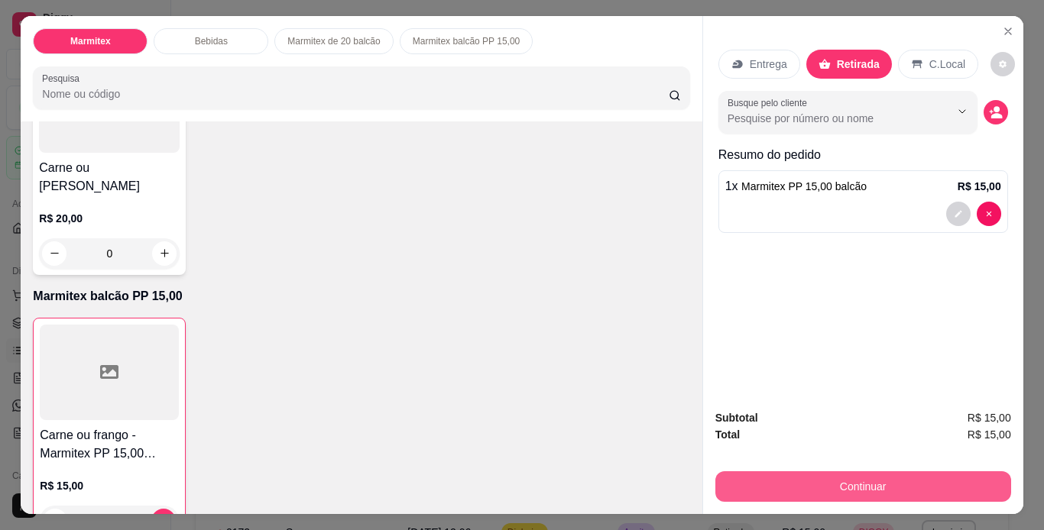
click at [848, 484] on button "Continuar" at bounding box center [863, 486] width 296 height 31
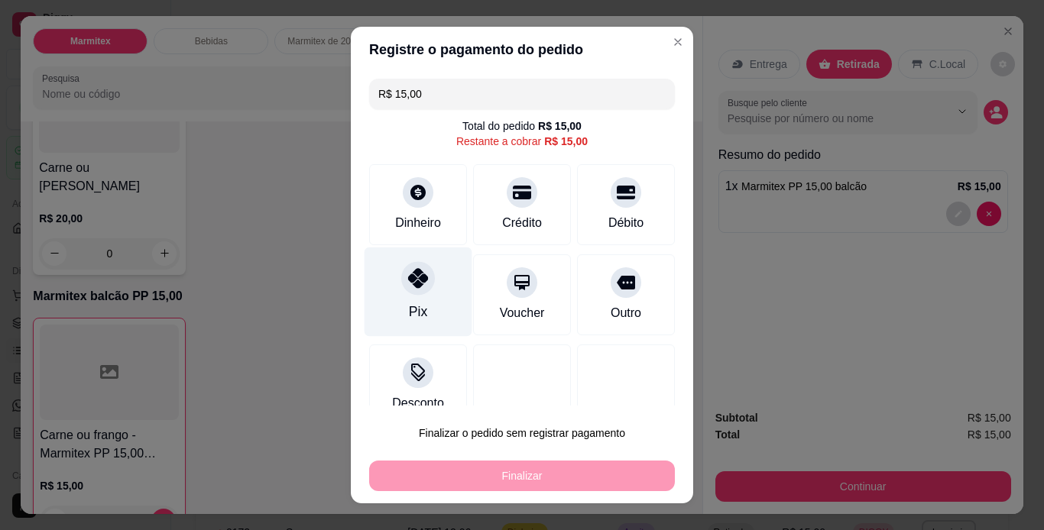
click at [409, 303] on div "Pix" at bounding box center [418, 312] width 18 height 20
type input "R$ 0,00"
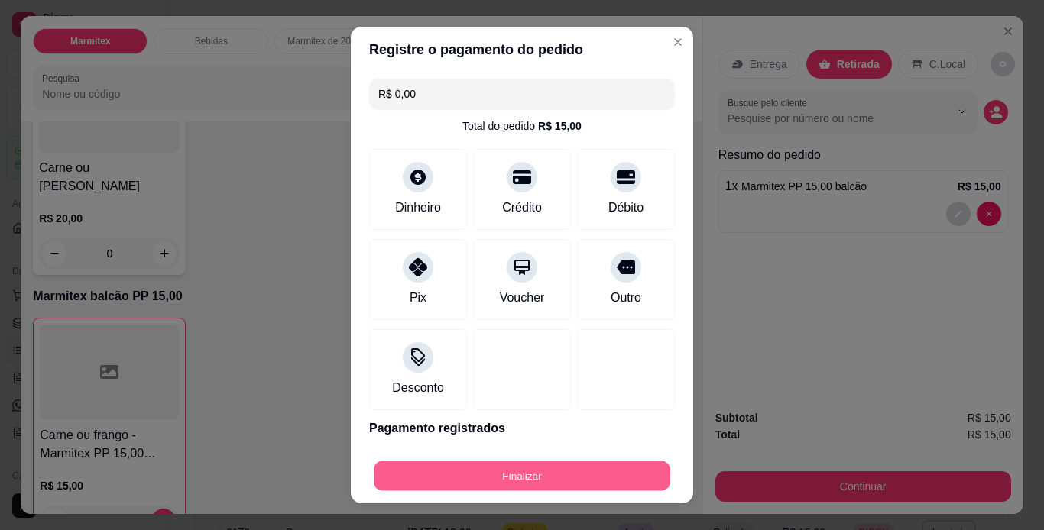
click at [544, 482] on button "Finalizar" at bounding box center [522, 476] width 296 height 30
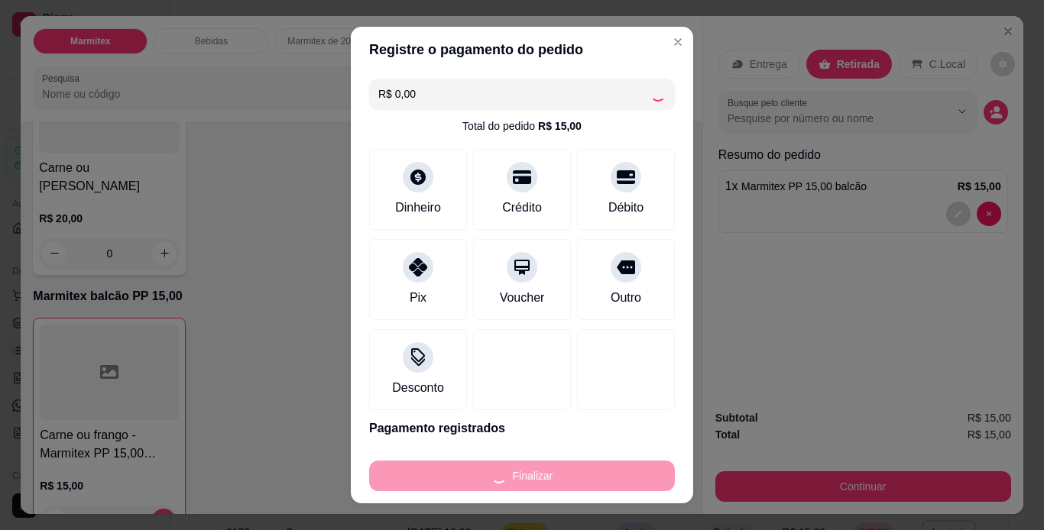
type input "0"
type input "-R$ 15,00"
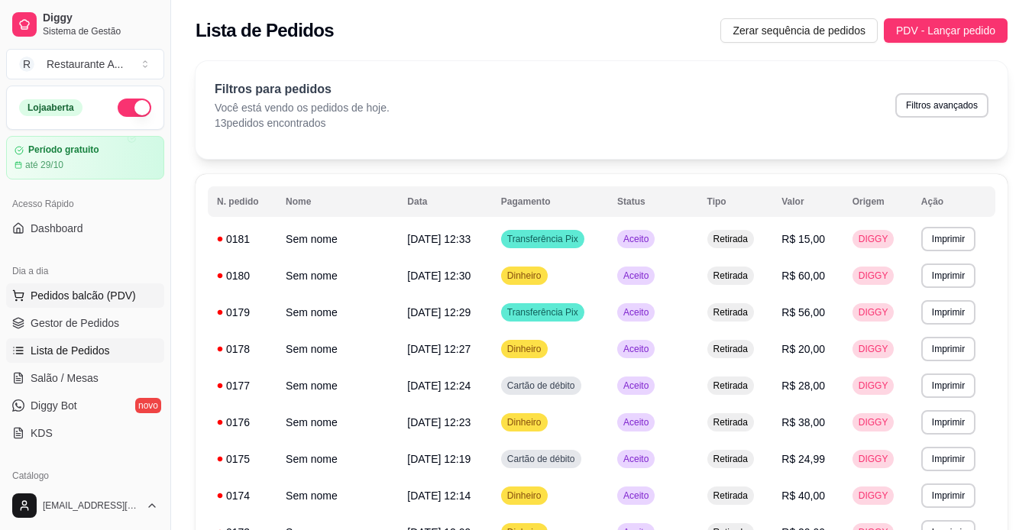
click at [116, 301] on span "Pedidos balcão (PDV)" at bounding box center [83, 295] width 105 height 15
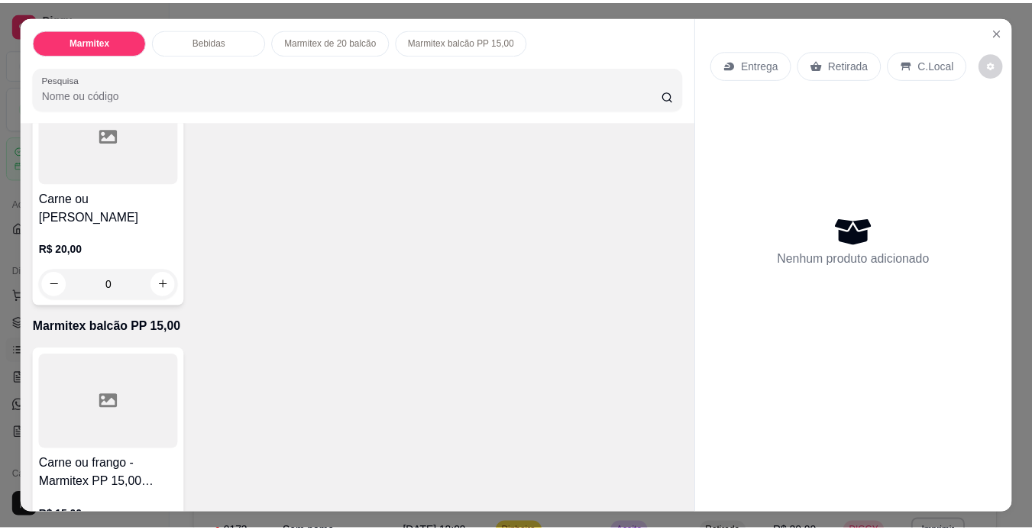
scroll to position [703, 0]
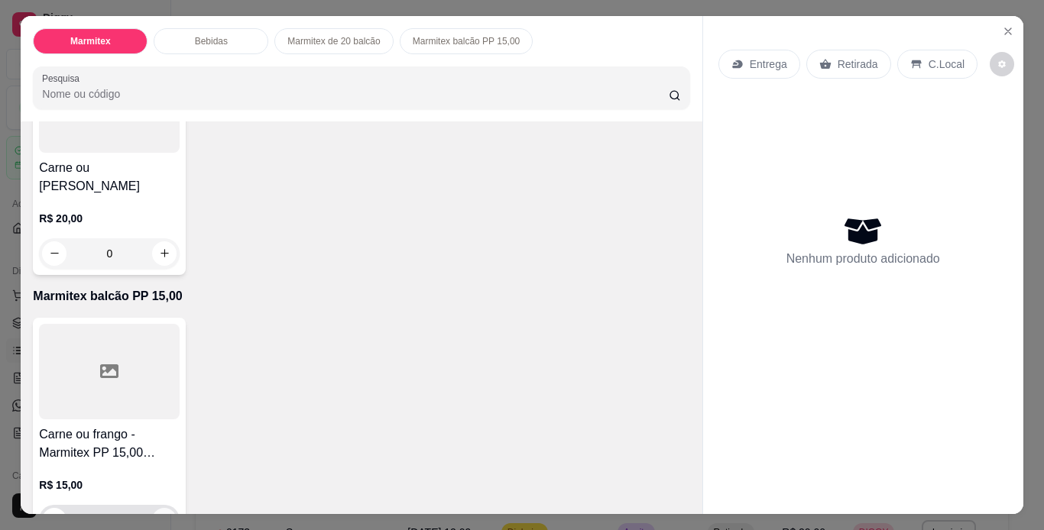
click at [157, 508] on button "increase-product-quantity" at bounding box center [164, 520] width 24 height 24
type input "1"
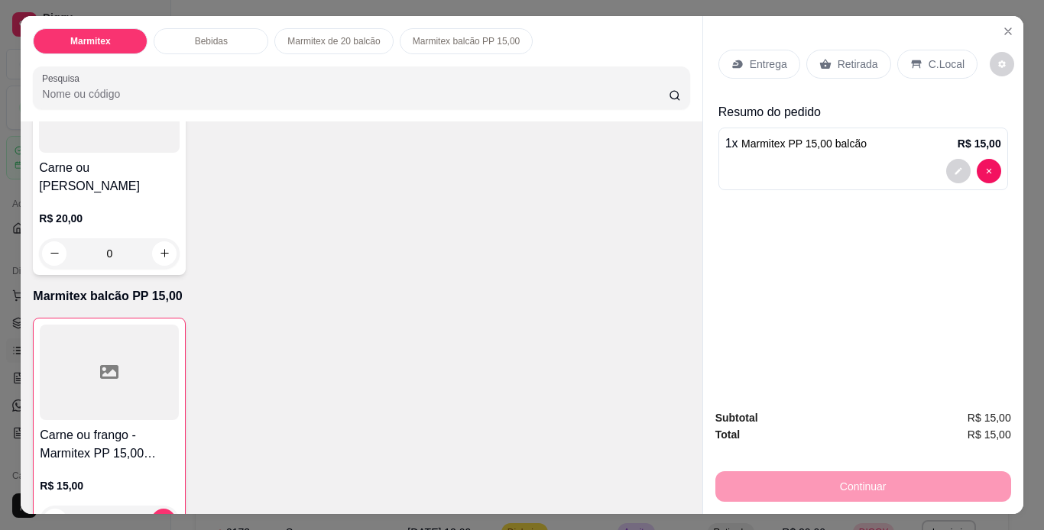
click at [869, 57] on div "Retirada" at bounding box center [848, 64] width 85 height 29
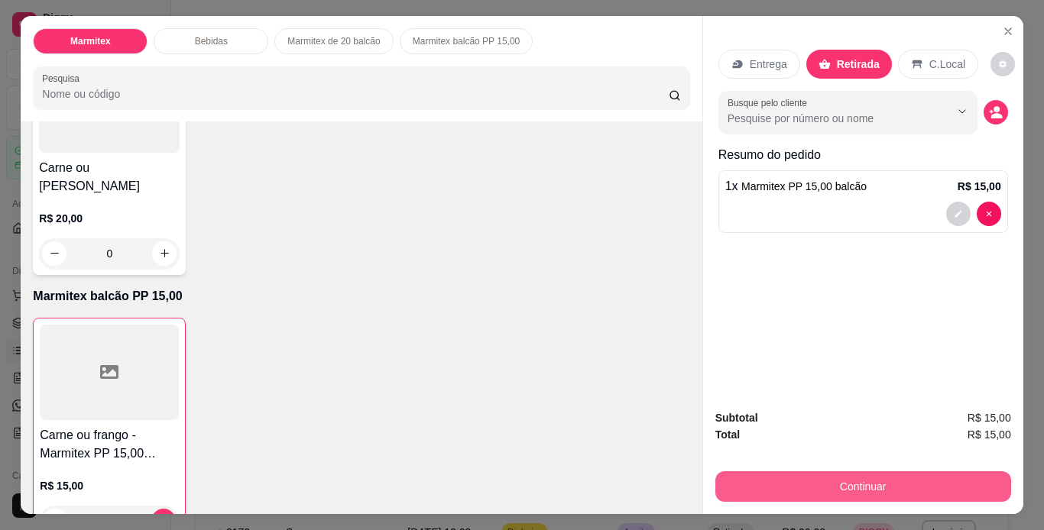
click at [757, 482] on button "Continuar" at bounding box center [863, 486] width 296 height 31
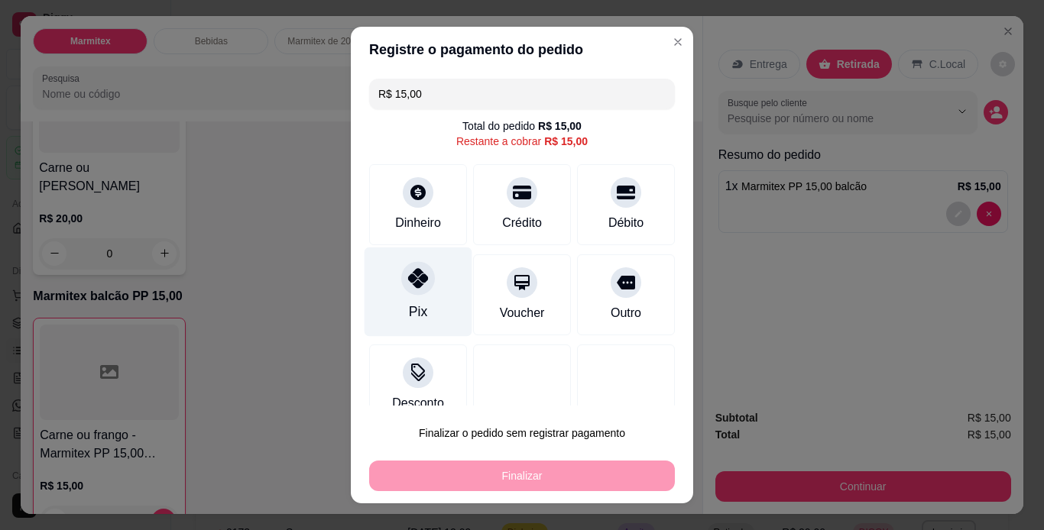
click at [415, 279] on icon at bounding box center [418, 278] width 20 height 20
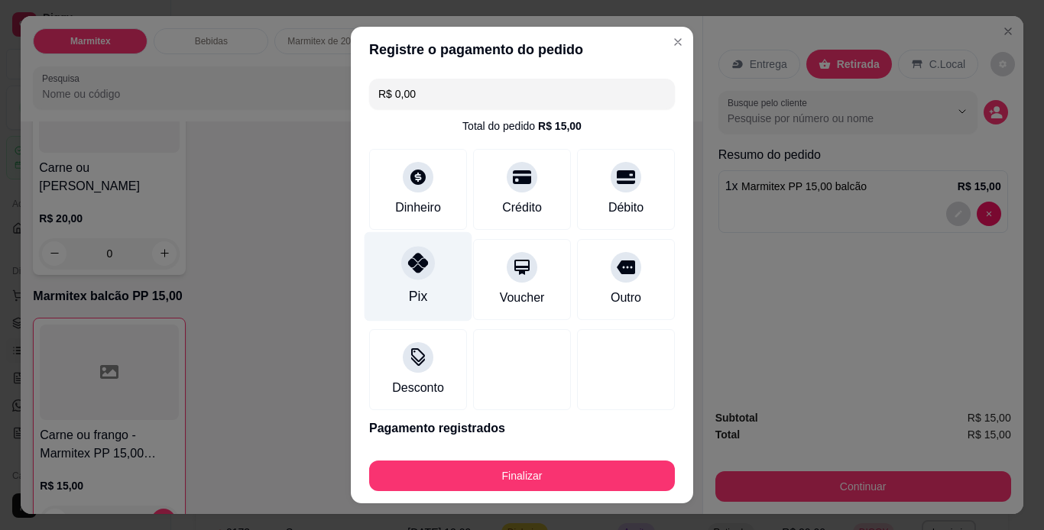
type input "R$ 0,00"
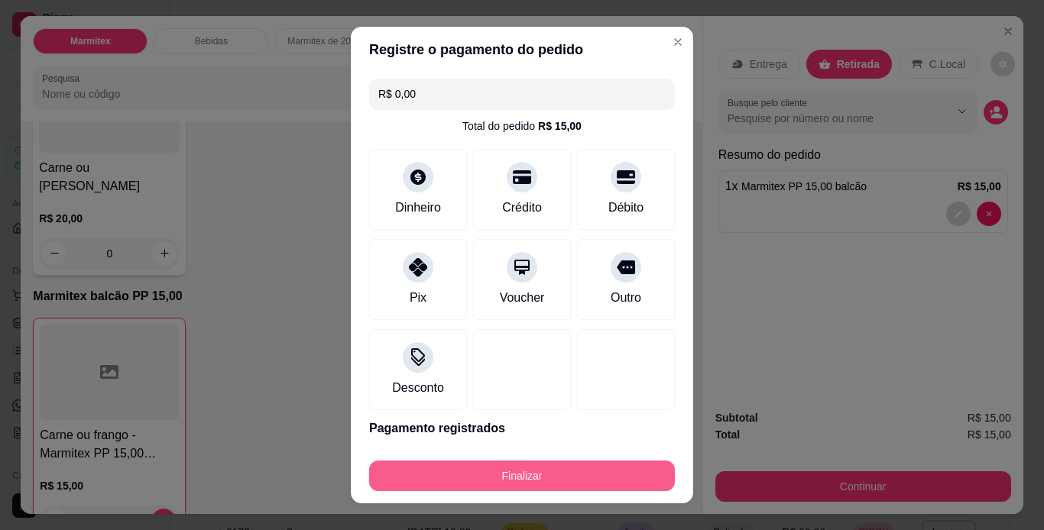
click at [455, 474] on button "Finalizar" at bounding box center [522, 476] width 306 height 31
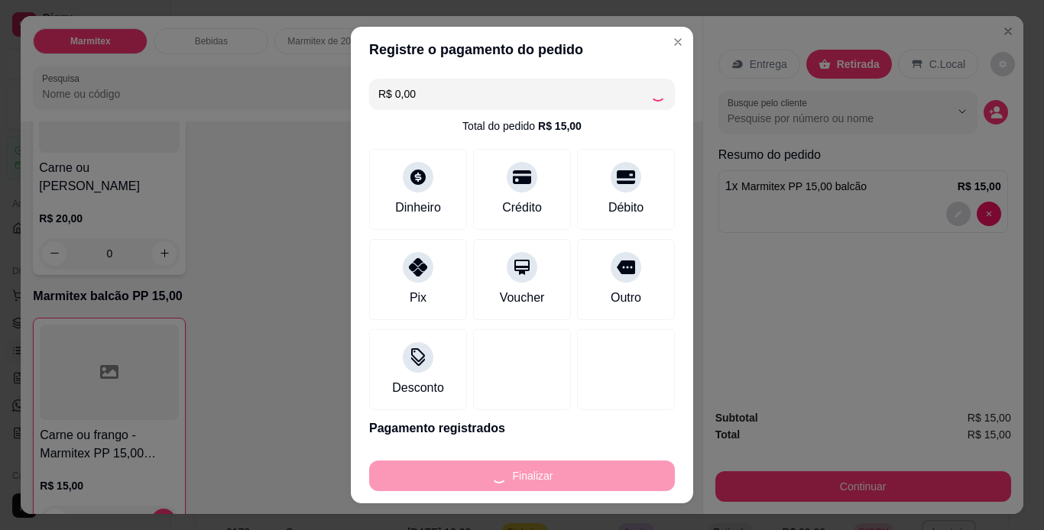
type input "0"
type input "-R$ 15,00"
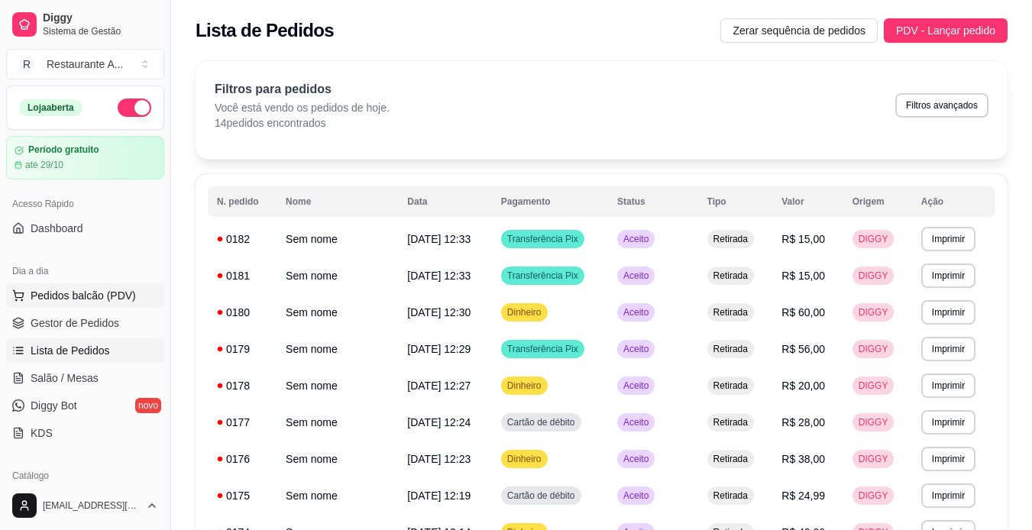
click at [111, 296] on span "Pedidos balcão (PDV)" at bounding box center [83, 295] width 105 height 15
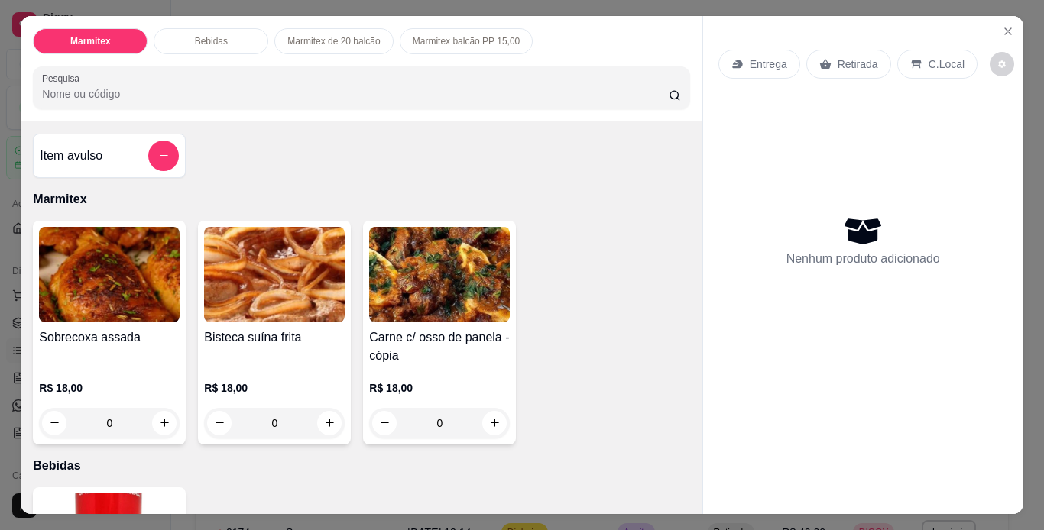
click at [133, 329] on h4 "Sobrecoxa assada" at bounding box center [109, 338] width 141 height 18
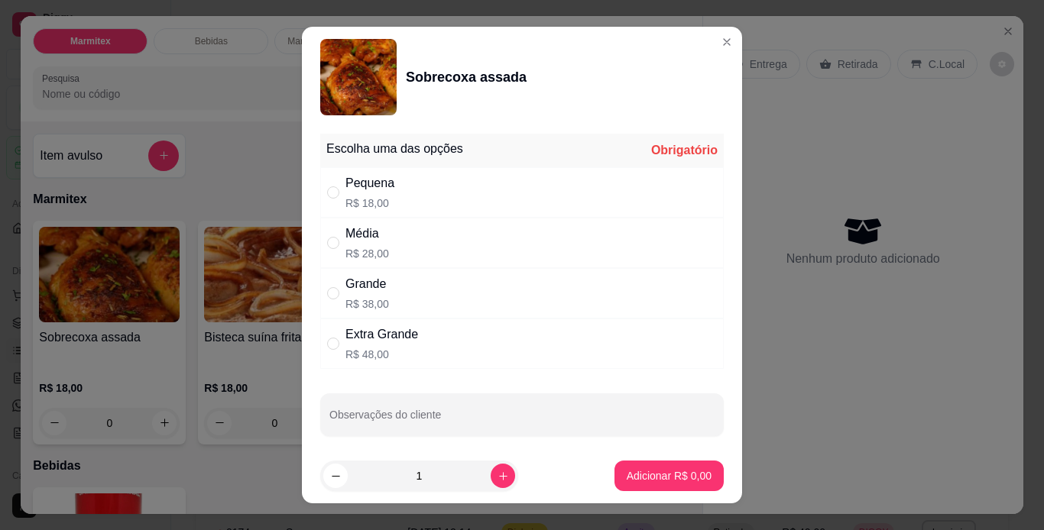
click at [460, 232] on div "Média R$ 28,00" at bounding box center [521, 243] width 403 height 50
radio input "true"
click at [644, 480] on p "Adicionar R$ 28,00" at bounding box center [665, 475] width 91 height 15
type input "1"
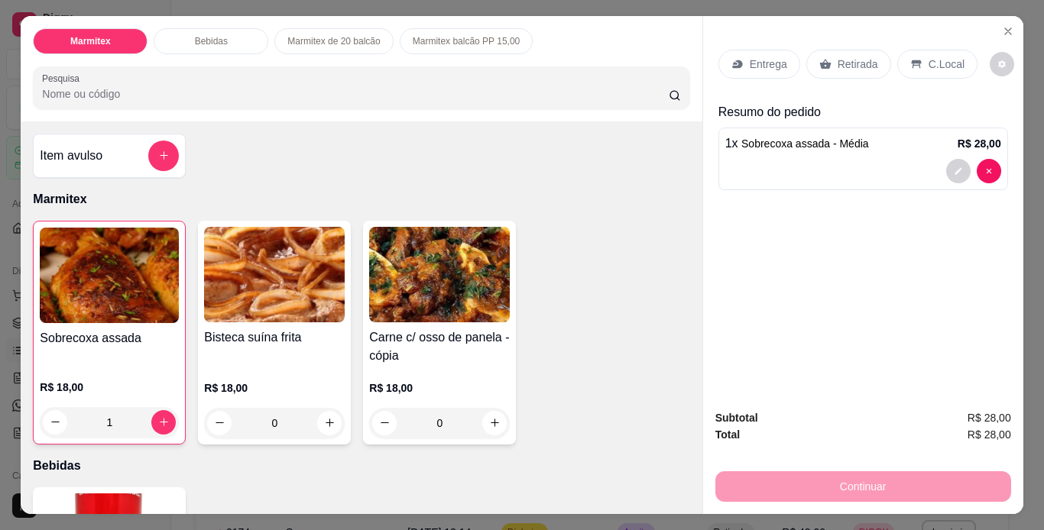
click at [840, 57] on p "Retirada" at bounding box center [857, 64] width 40 height 15
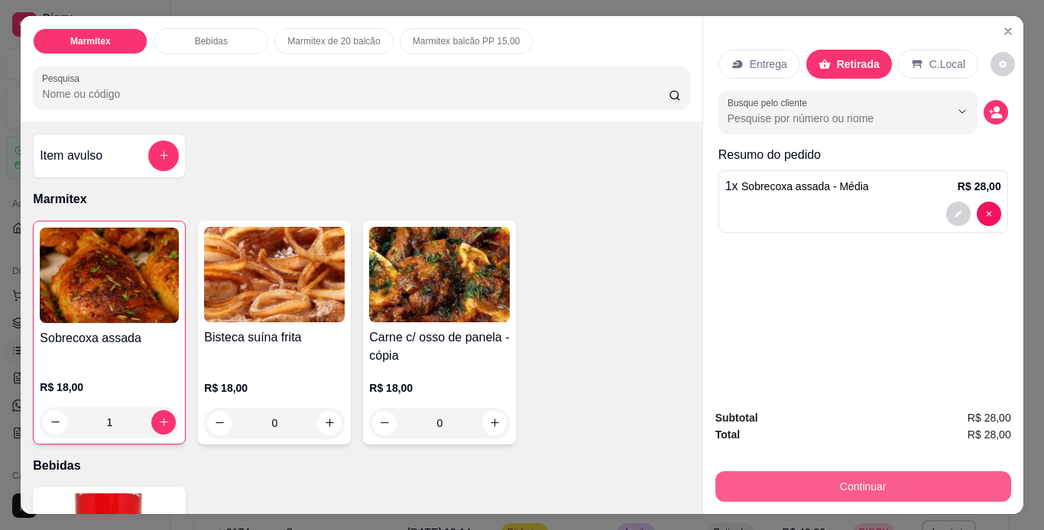
click at [816, 484] on button "Continuar" at bounding box center [863, 486] width 296 height 31
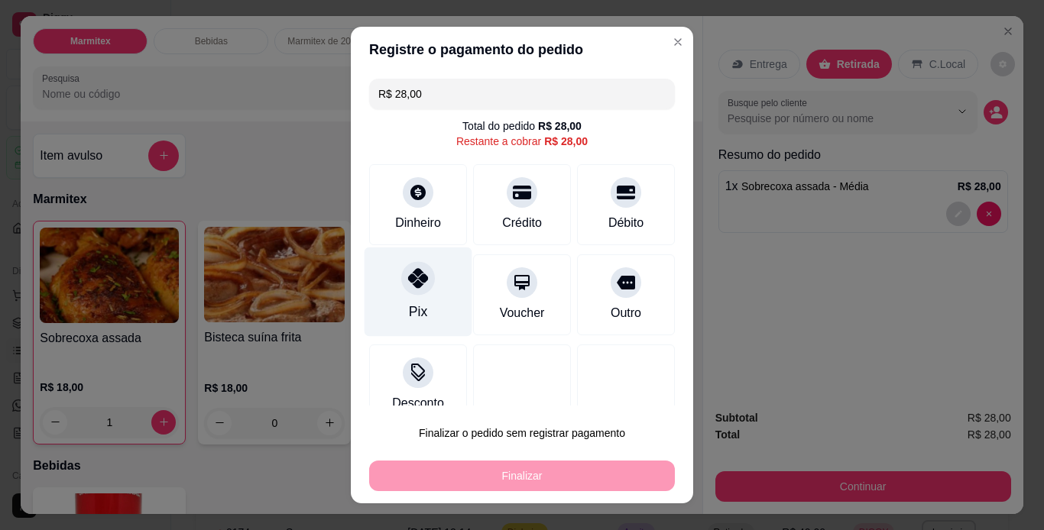
click at [408, 279] on icon at bounding box center [418, 278] width 20 height 20
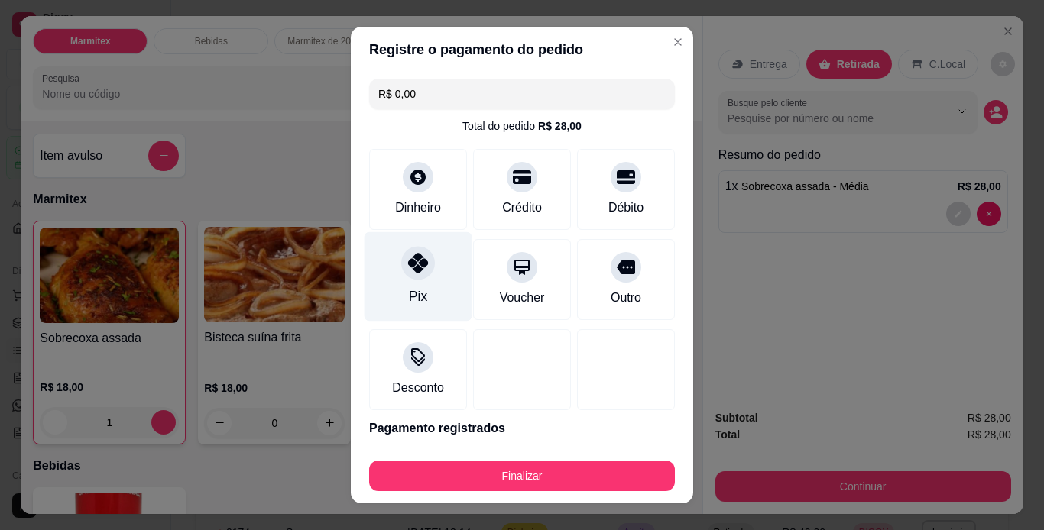
type input "R$ 0,00"
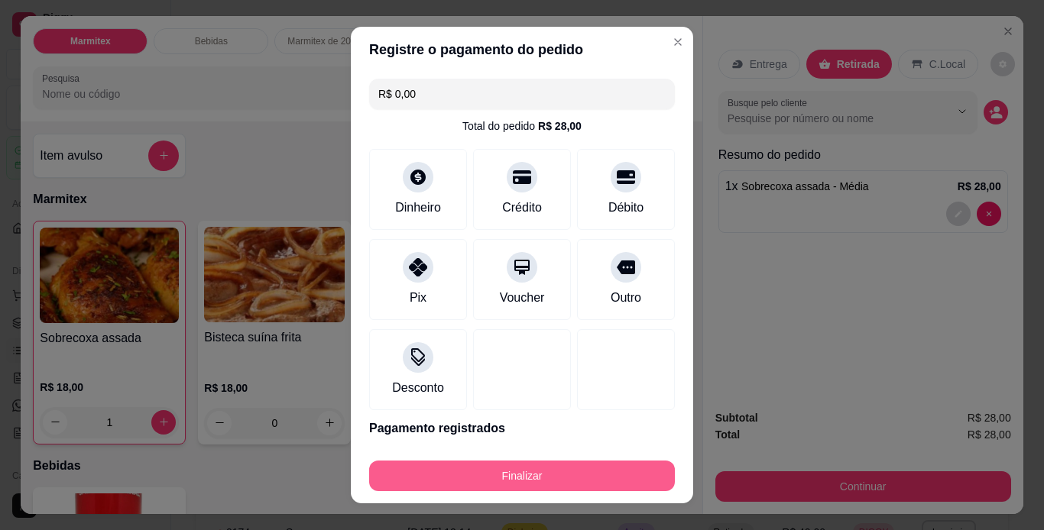
click at [575, 475] on button "Finalizar" at bounding box center [522, 476] width 306 height 31
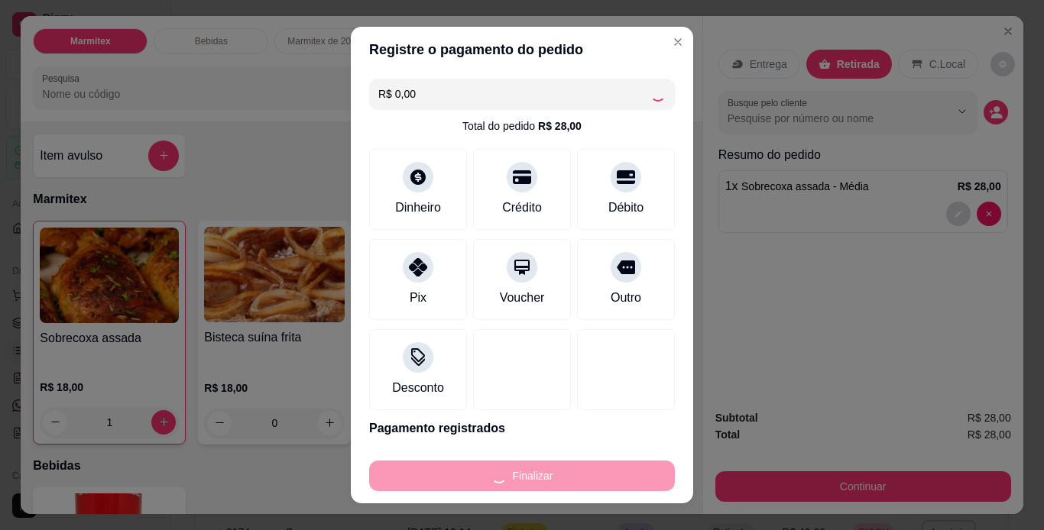
type input "0"
type input "-R$ 28,00"
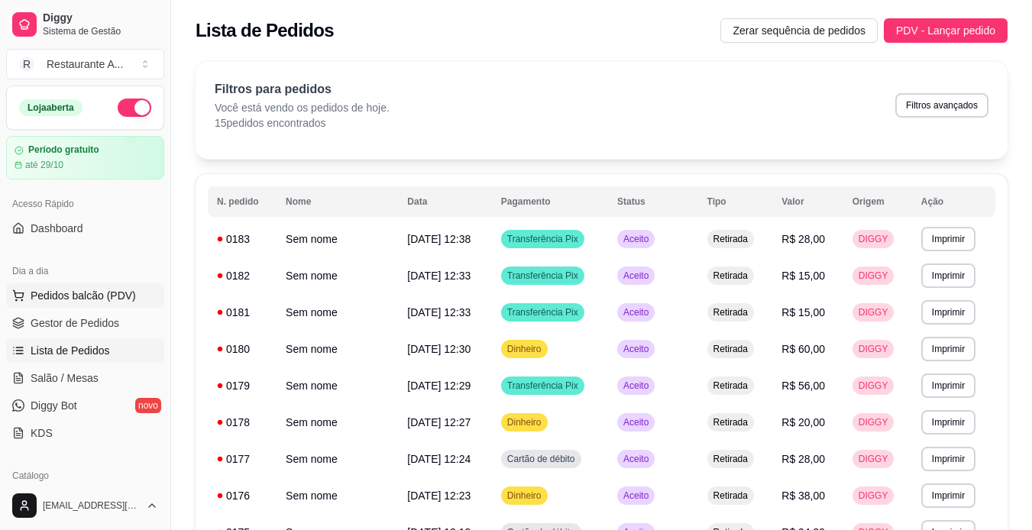
click at [84, 301] on span "Pedidos balcão (PDV)" at bounding box center [83, 295] width 105 height 15
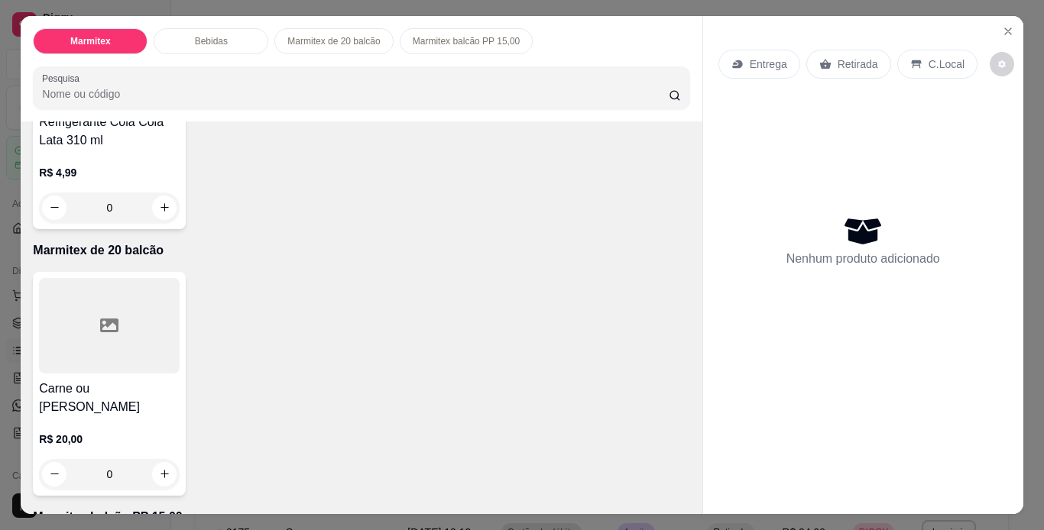
scroll to position [489, 0]
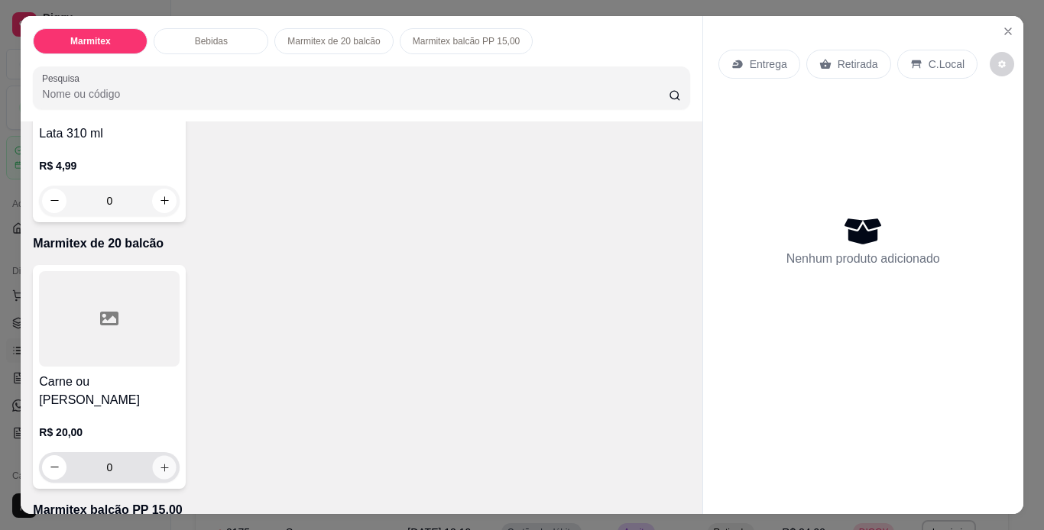
click at [163, 462] on icon "increase-product-quantity" at bounding box center [164, 467] width 11 height 11
type input "1"
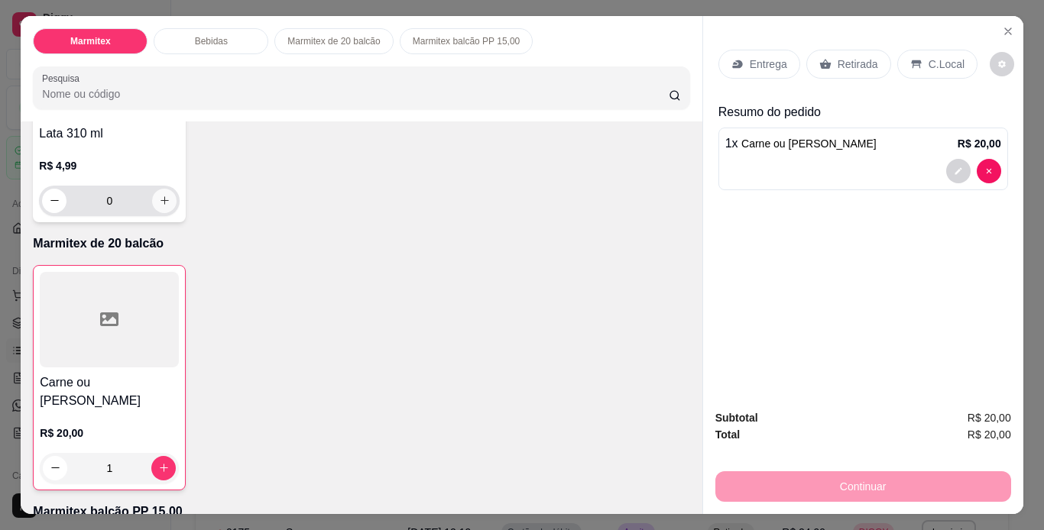
click at [160, 197] on icon "increase-product-quantity" at bounding box center [164, 201] width 8 height 8
type input "1"
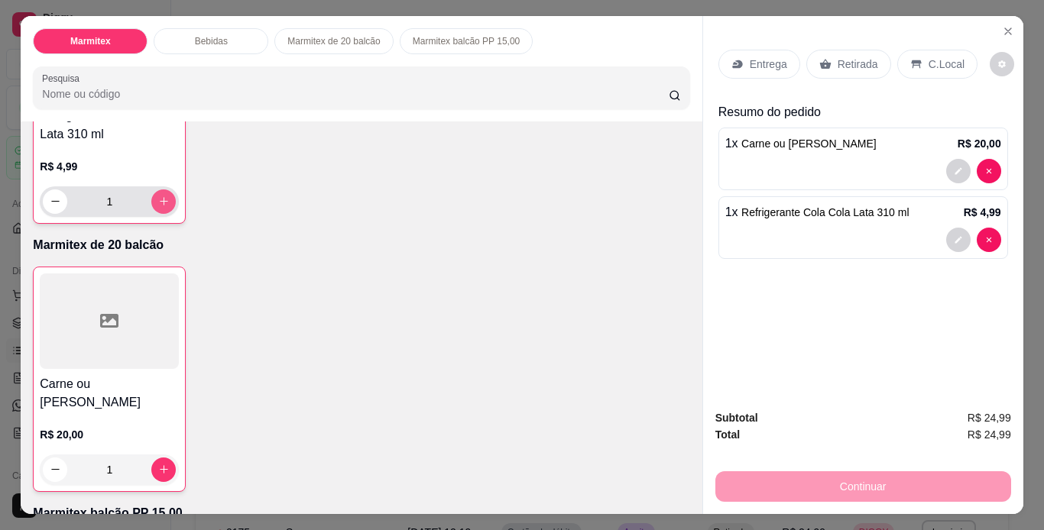
scroll to position [490, 0]
click at [856, 66] on p "Retirada" at bounding box center [857, 64] width 40 height 15
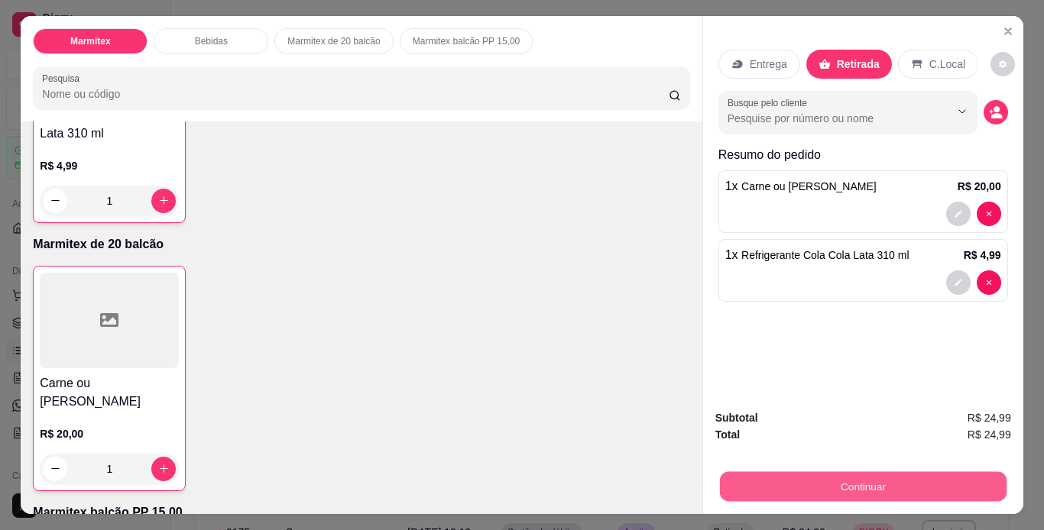
click at [847, 478] on button "Continuar" at bounding box center [862, 487] width 287 height 30
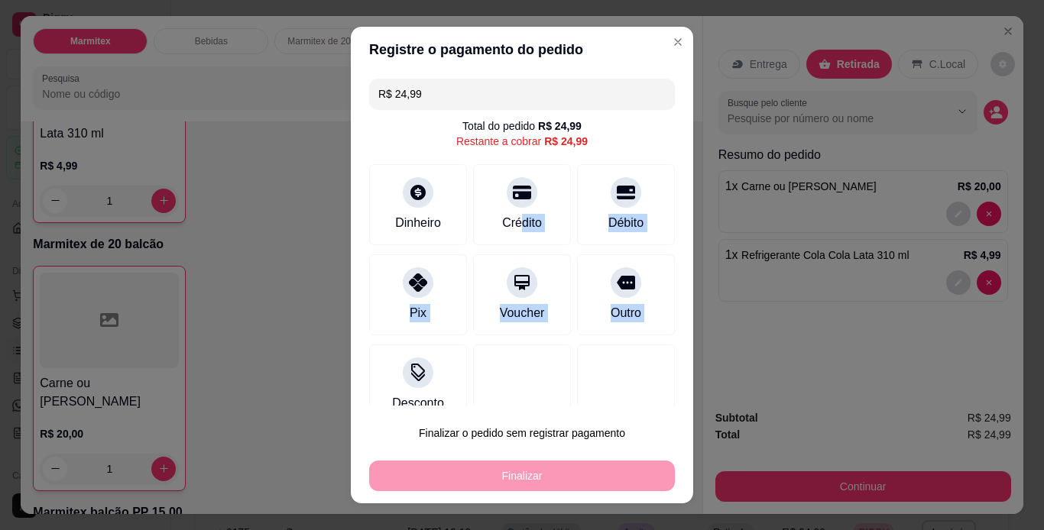
scroll to position [25, 0]
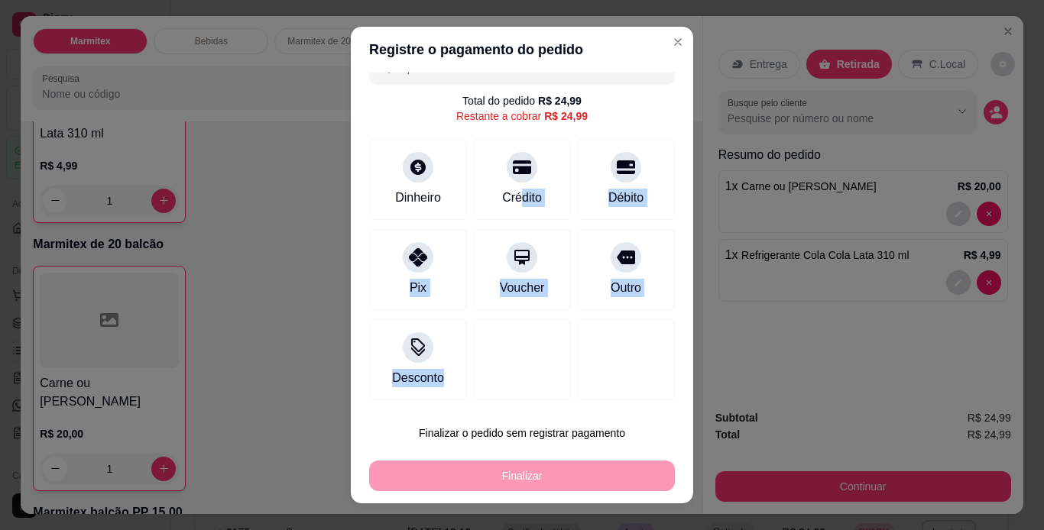
drag, startPoint x: 505, startPoint y: 216, endPoint x: 436, endPoint y: 506, distance: 297.8
click at [436, 506] on div "Registre o pagamento do pedido R$ 24,99 Total do pedido R$ 24,99 Restante a cob…" at bounding box center [522, 265] width 1044 height 530
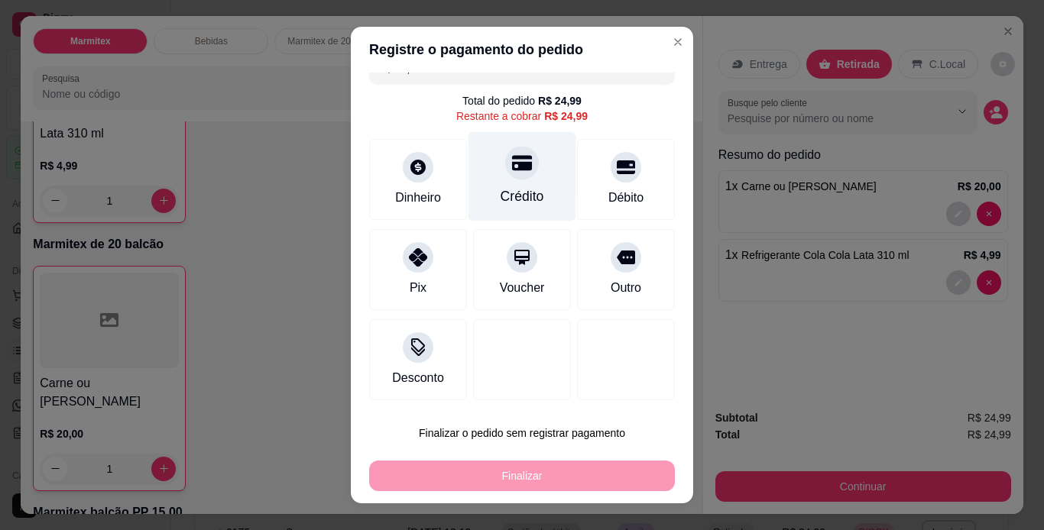
click at [532, 163] on div "Crédito" at bounding box center [522, 175] width 108 height 89
type input "R$ 0,00"
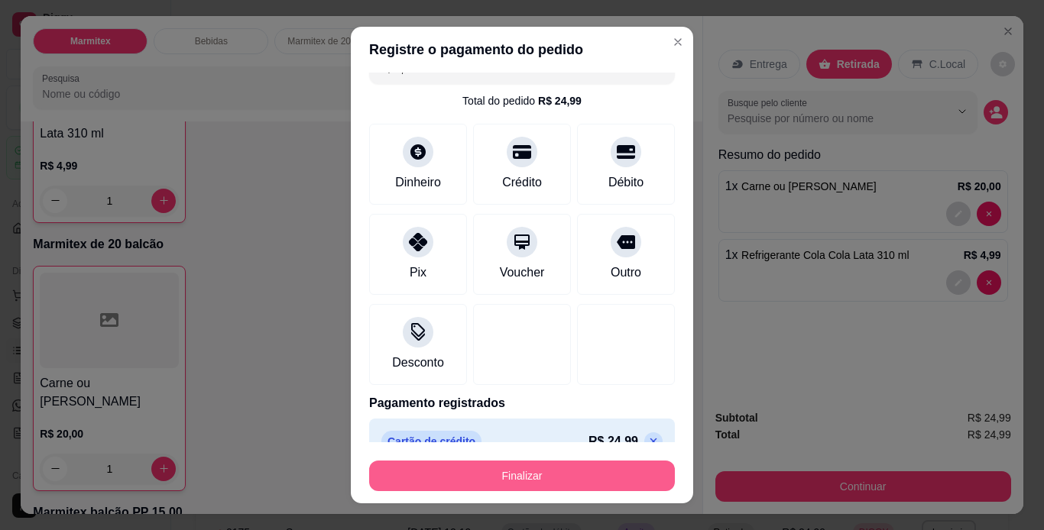
click at [440, 468] on button "Finalizar" at bounding box center [522, 476] width 306 height 31
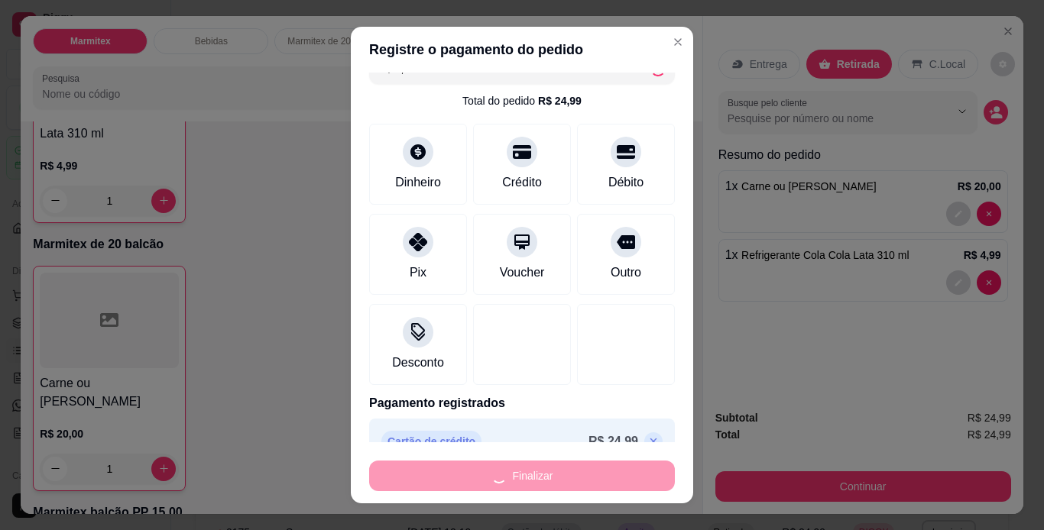
type input "0"
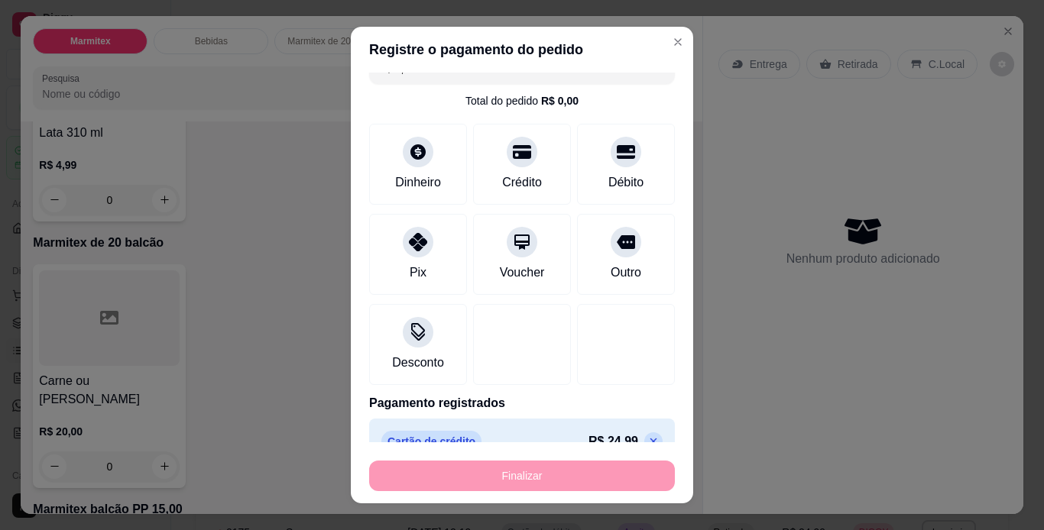
type input "-R$ 24,99"
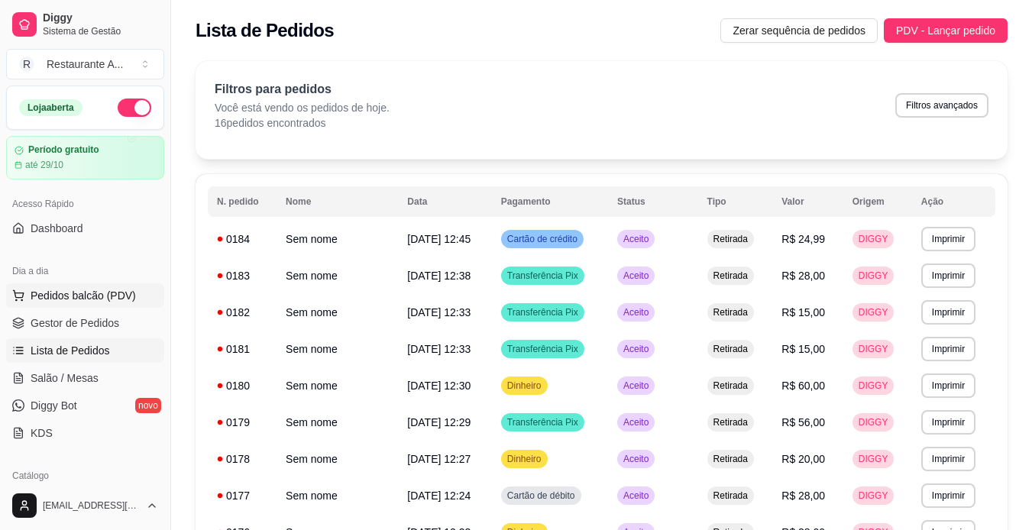
click at [134, 294] on button "Pedidos balcão (PDV)" at bounding box center [85, 295] width 158 height 24
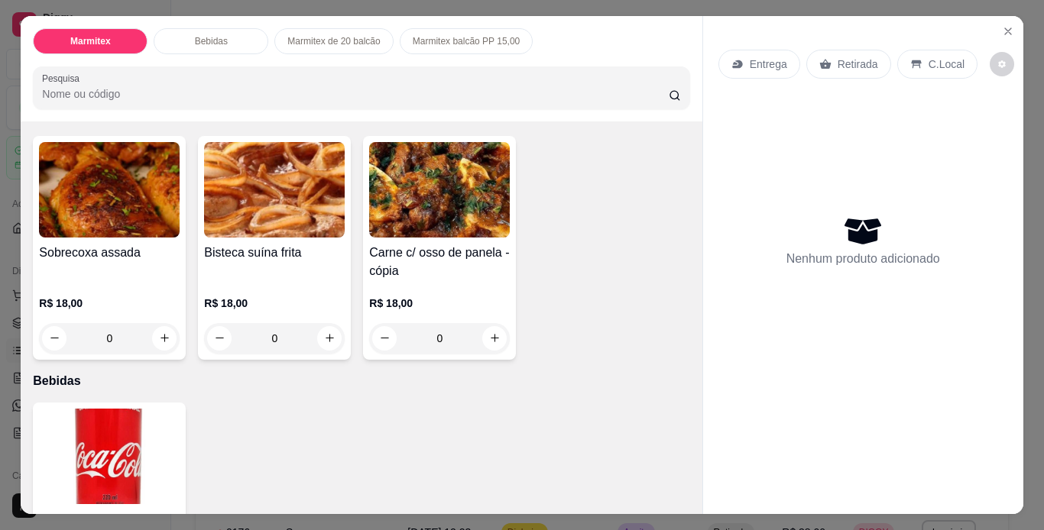
scroll to position [92, 0]
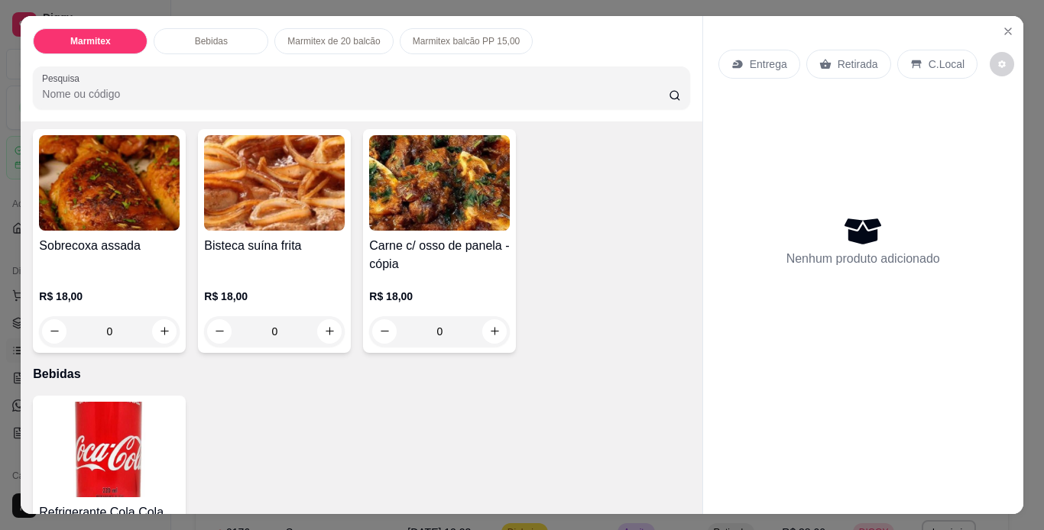
click at [147, 193] on img at bounding box center [109, 183] width 141 height 96
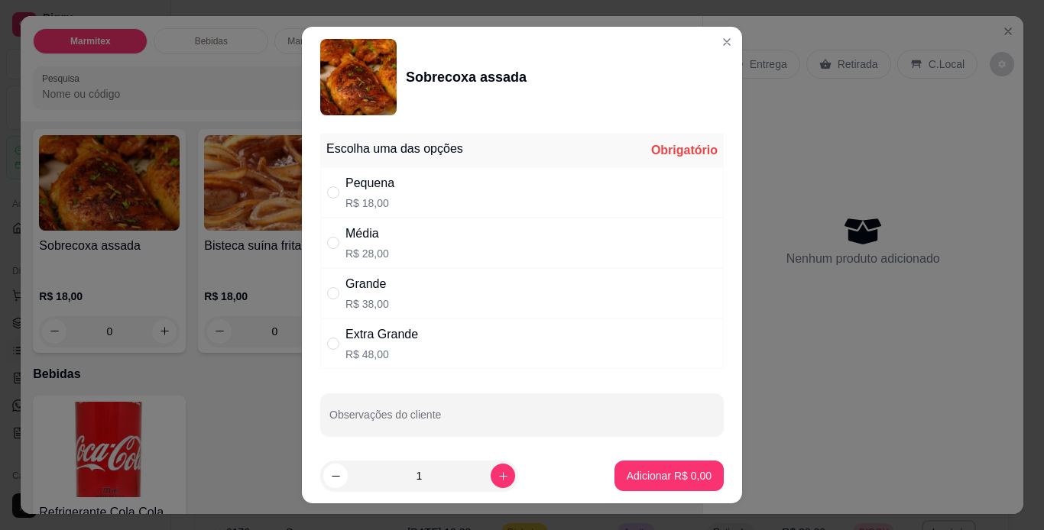
click at [523, 238] on div "Média R$ 28,00" at bounding box center [521, 243] width 403 height 50
radio input "true"
click at [659, 468] on button "Adicionar R$ 28,00" at bounding box center [666, 476] width 112 height 30
type input "1"
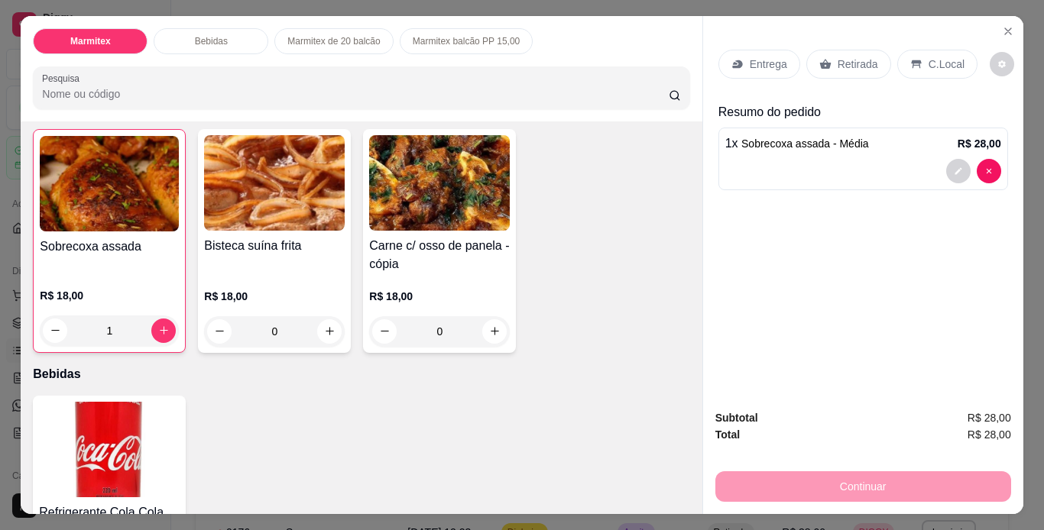
click at [852, 57] on p "Retirada" at bounding box center [857, 64] width 40 height 15
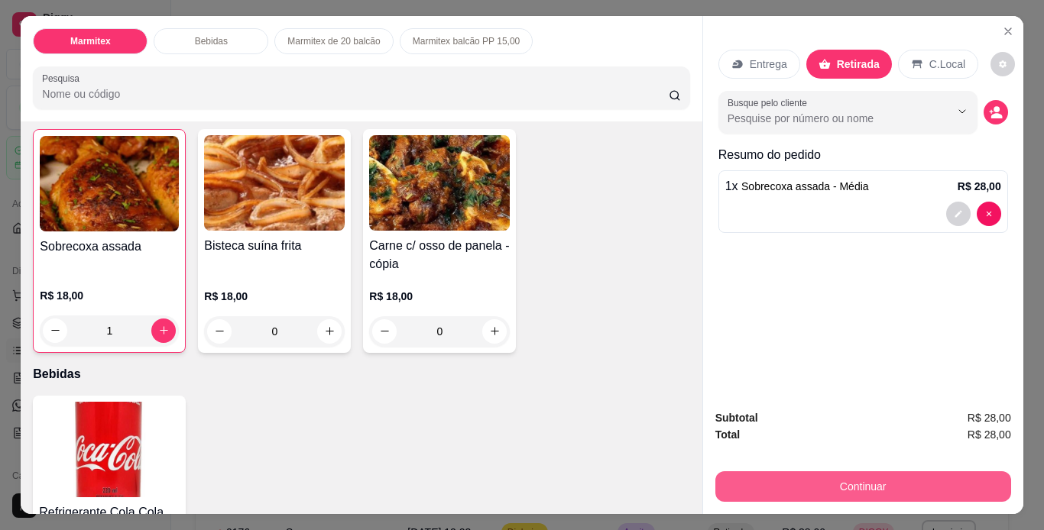
click at [877, 475] on button "Continuar" at bounding box center [863, 486] width 296 height 31
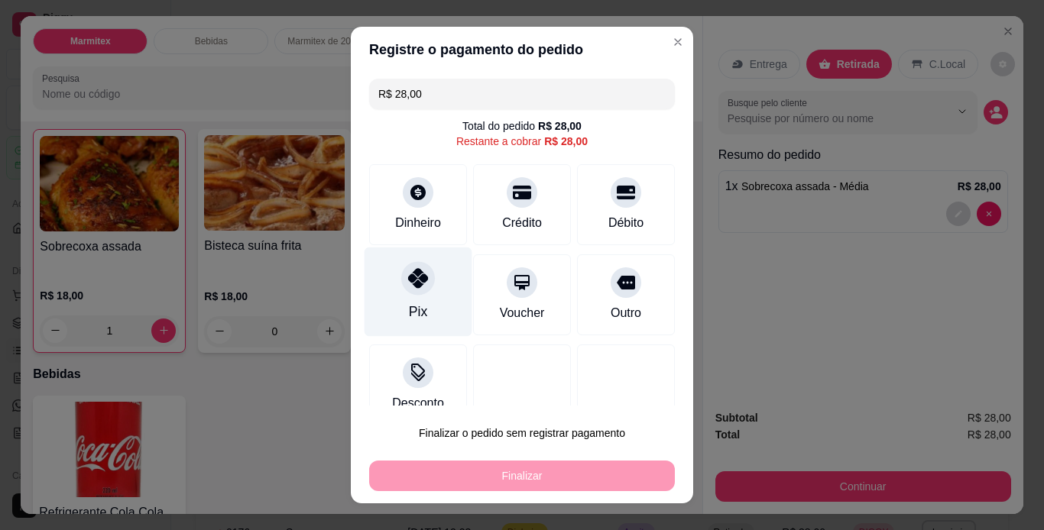
click at [428, 296] on div "Pix" at bounding box center [418, 291] width 108 height 89
type input "R$ 0,00"
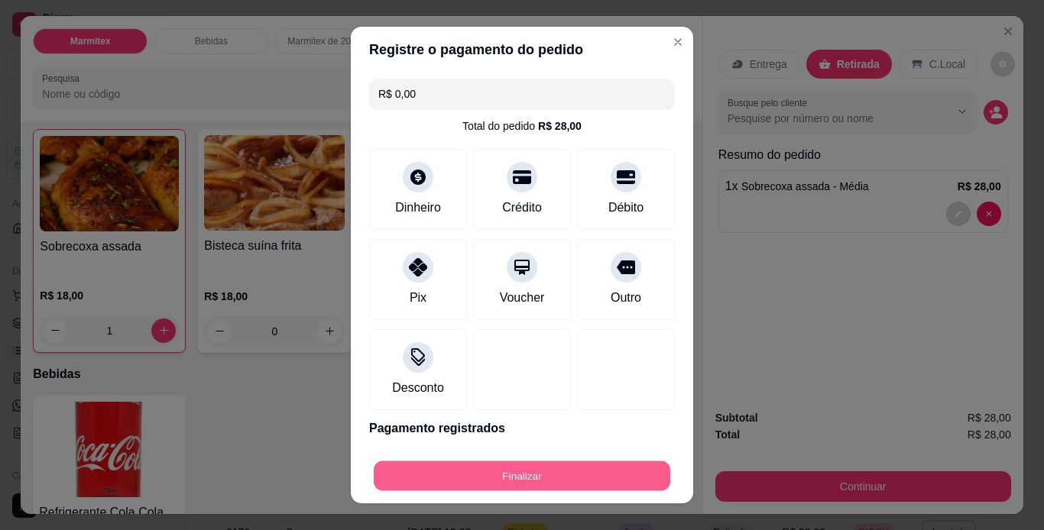
click at [534, 478] on button "Finalizar" at bounding box center [522, 476] width 296 height 30
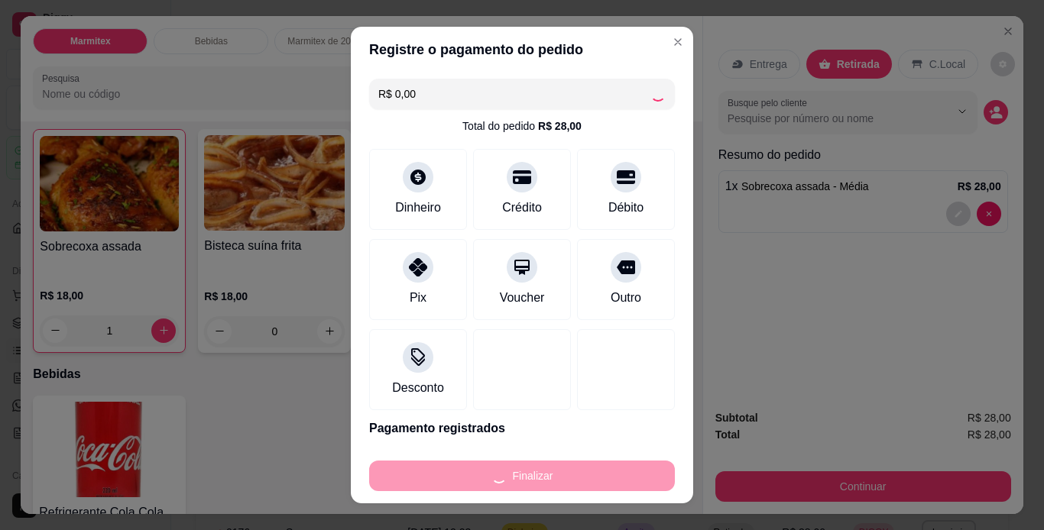
type input "0"
type input "-R$ 28,00"
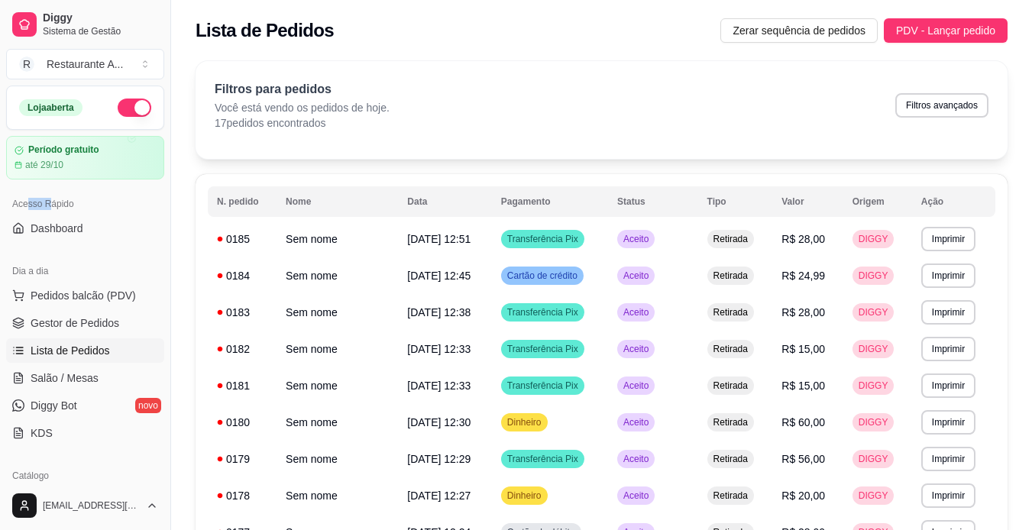
drag, startPoint x: 25, startPoint y: 184, endPoint x: 114, endPoint y: 270, distance: 123.2
click at [92, 245] on div "Loja aberta Período gratuito até 29/10 Acesso Rápido Dashboard Dia a dia Pedido…" at bounding box center [85, 284] width 170 height 396
click at [114, 297] on span "Pedidos balcão (PDV)" at bounding box center [83, 295] width 105 height 15
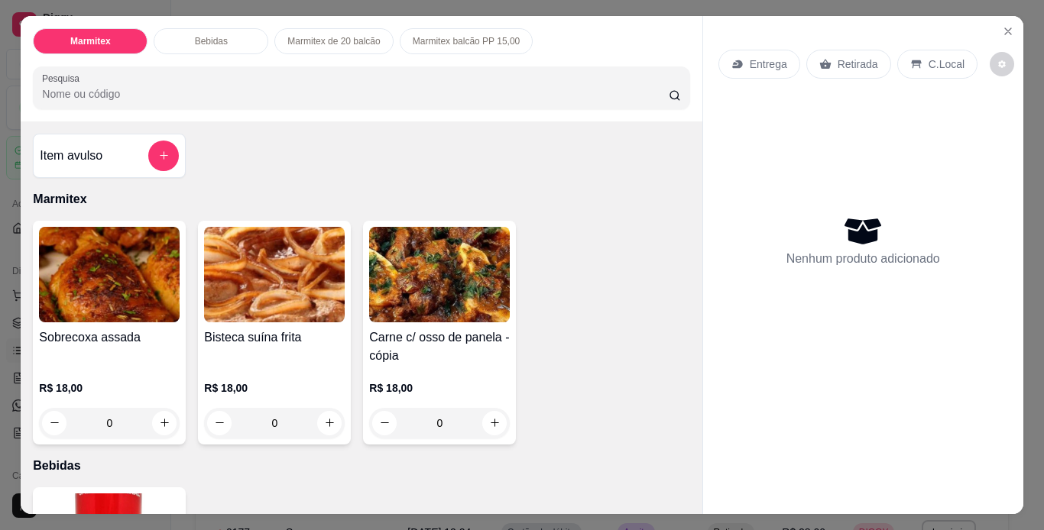
click at [123, 351] on div "Sobrecoxa assada" at bounding box center [109, 347] width 141 height 37
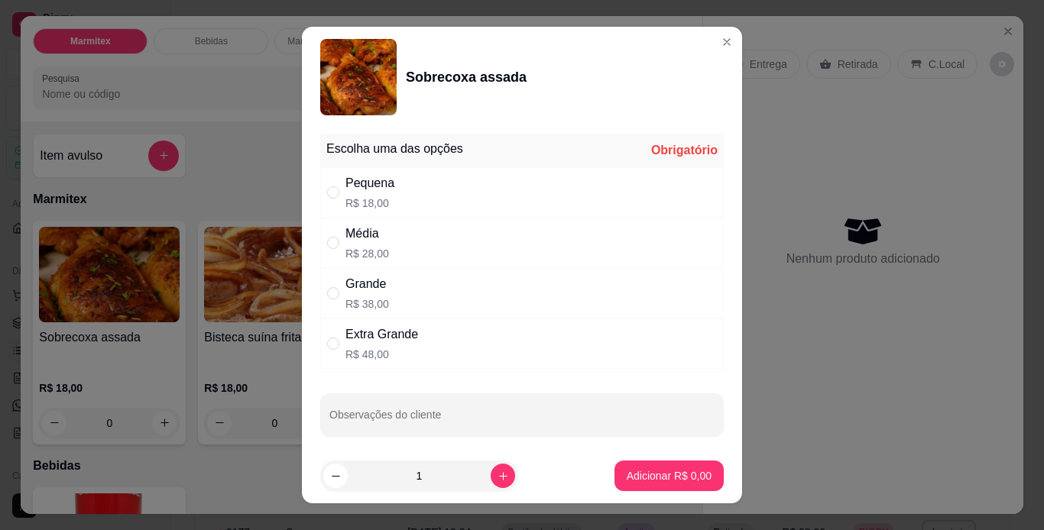
click at [437, 231] on div "Média R$ 28,00" at bounding box center [521, 243] width 403 height 50
radio input "true"
click at [647, 477] on p "Adicionar R$ 28,00" at bounding box center [665, 475] width 91 height 15
type input "1"
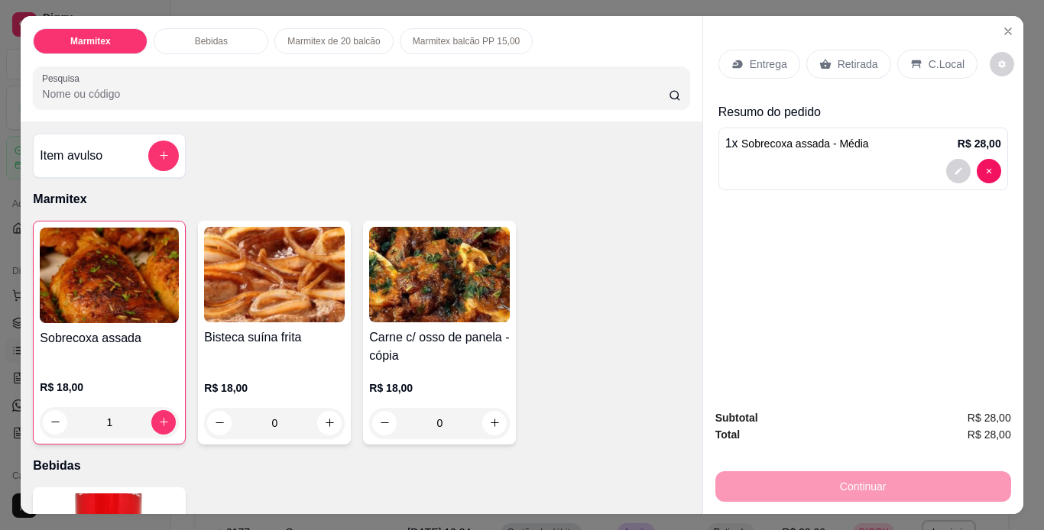
click at [861, 57] on p "Retirada" at bounding box center [857, 64] width 40 height 15
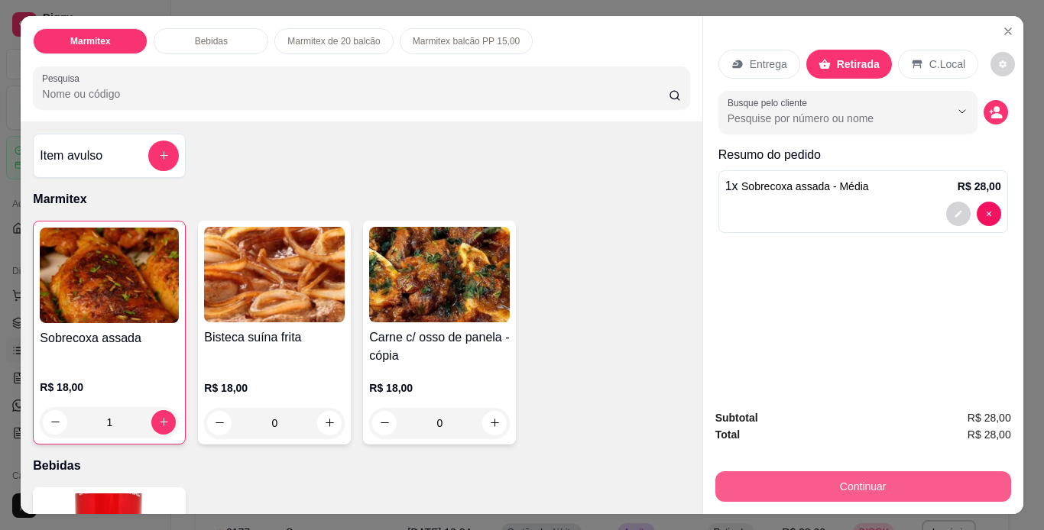
click at [920, 484] on button "Continuar" at bounding box center [863, 486] width 296 height 31
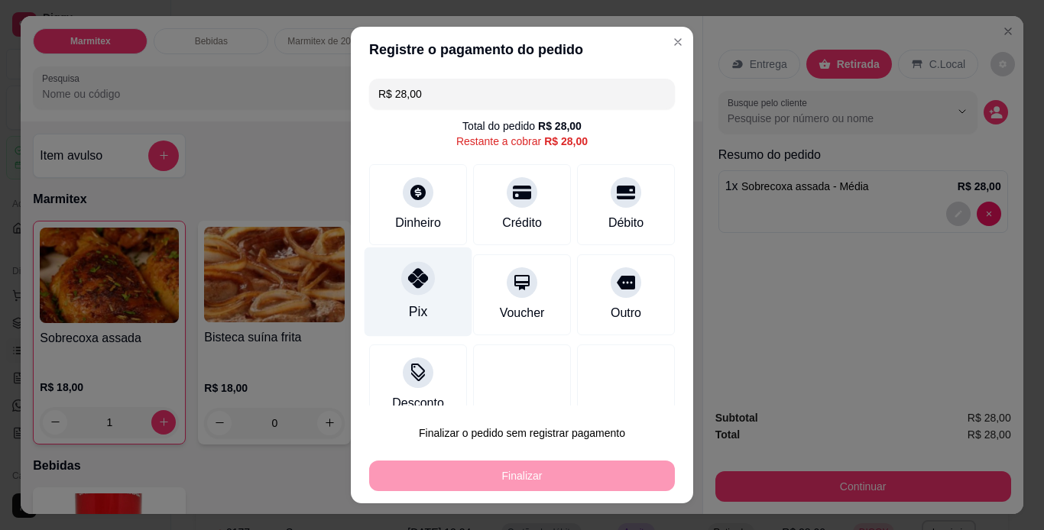
click at [408, 283] on icon at bounding box center [418, 278] width 20 height 20
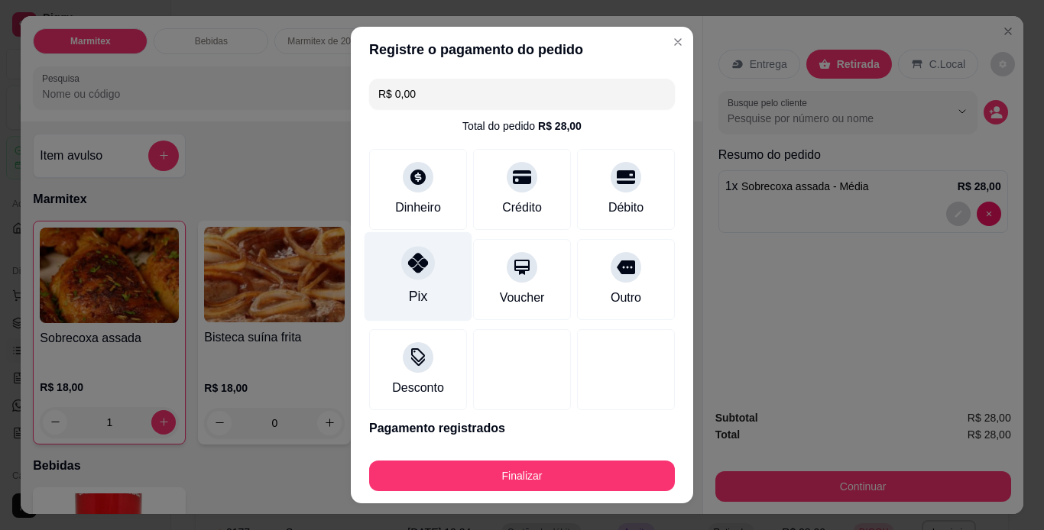
type input "R$ 0,00"
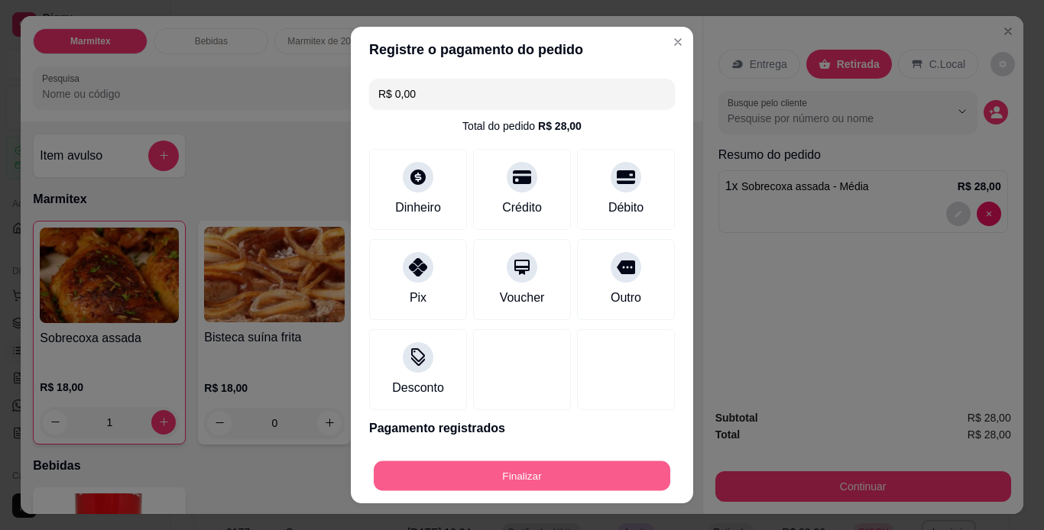
click at [572, 474] on button "Finalizar" at bounding box center [522, 476] width 296 height 30
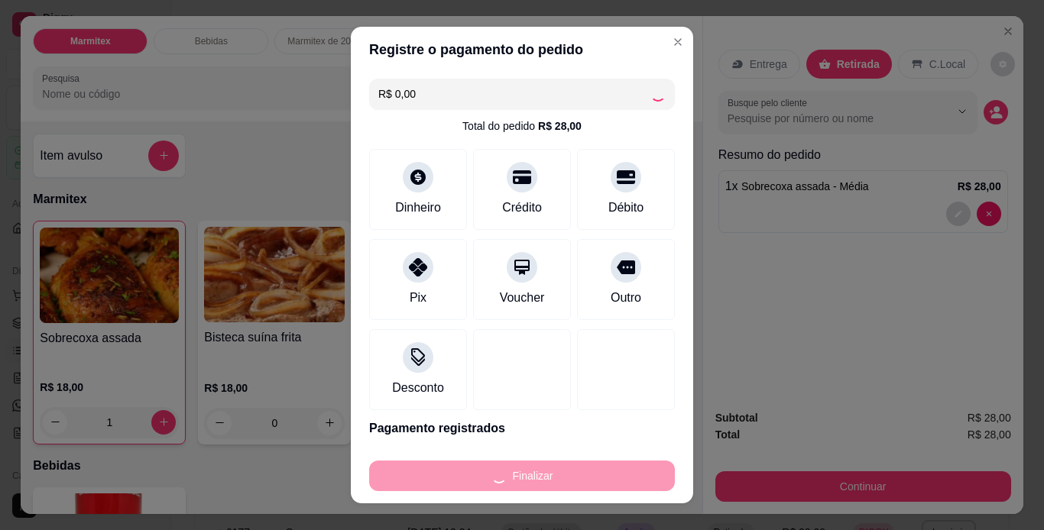
type input "0"
type input "-R$ 28,00"
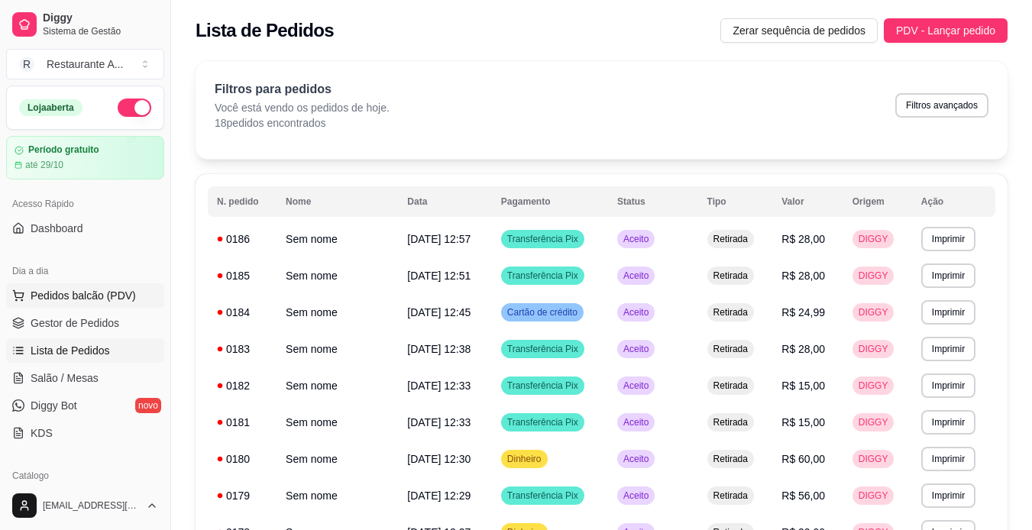
click at [72, 300] on span "Pedidos balcão (PDV)" at bounding box center [83, 295] width 105 height 15
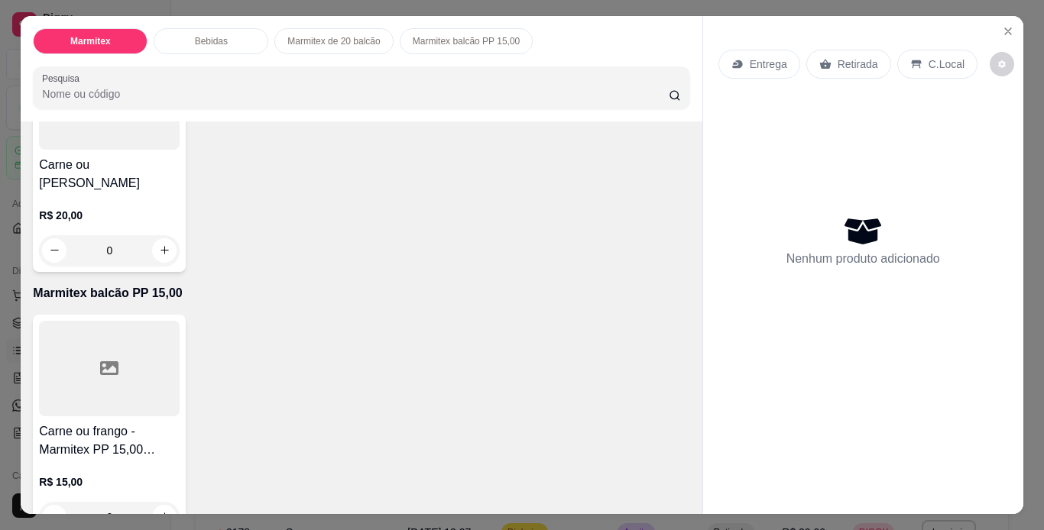
scroll to position [733, 0]
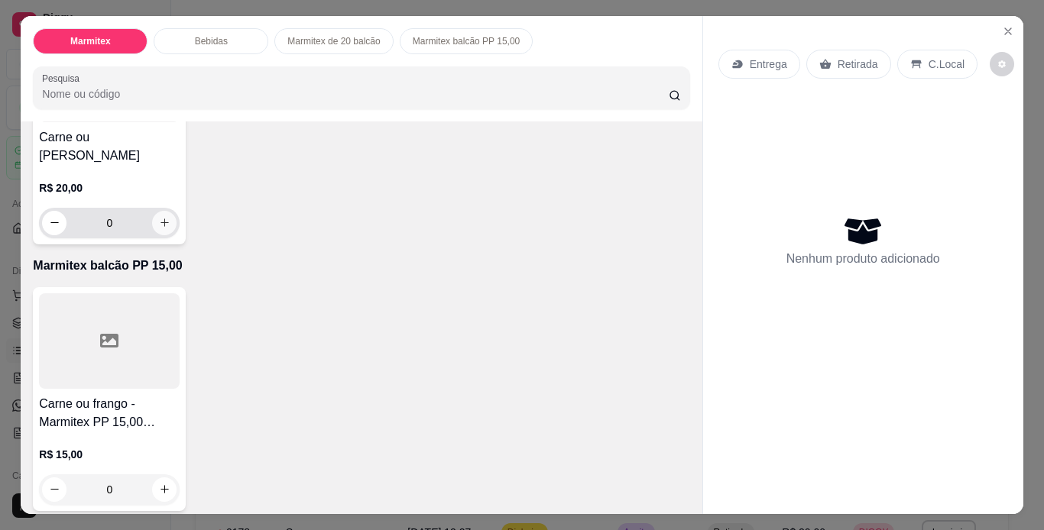
click at [161, 228] on icon "increase-product-quantity" at bounding box center [164, 222] width 11 height 11
type input "1"
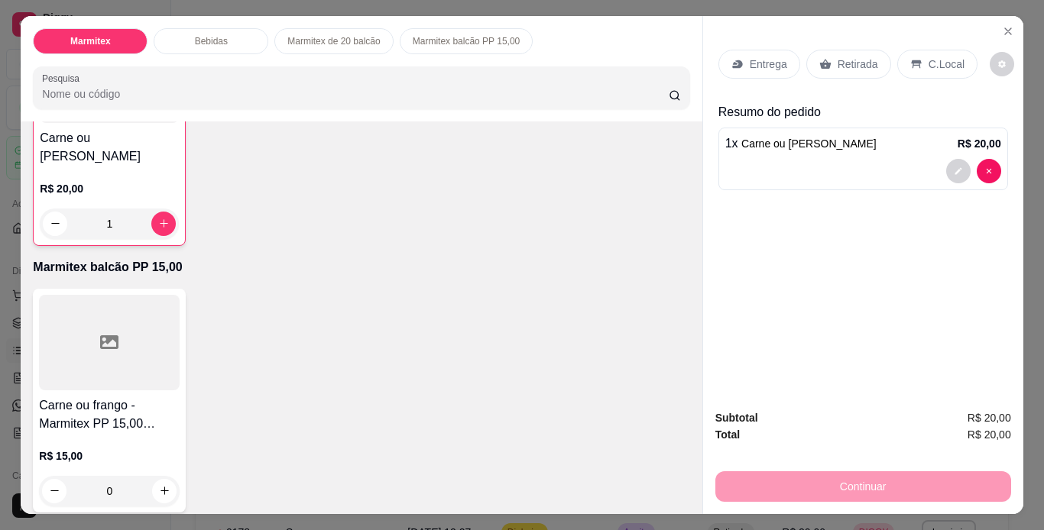
click at [843, 71] on div "Retirada" at bounding box center [848, 64] width 85 height 29
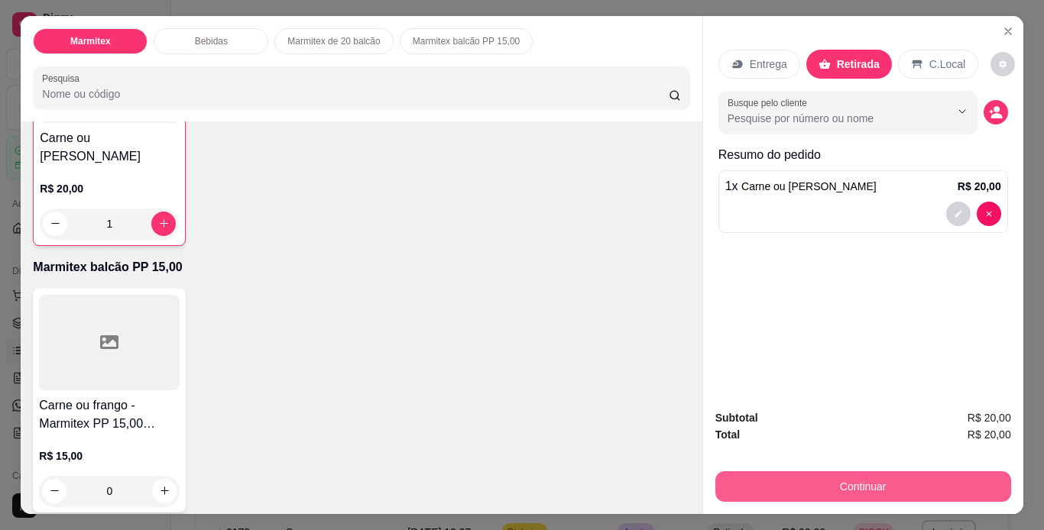
click at [769, 476] on button "Continuar" at bounding box center [863, 486] width 296 height 31
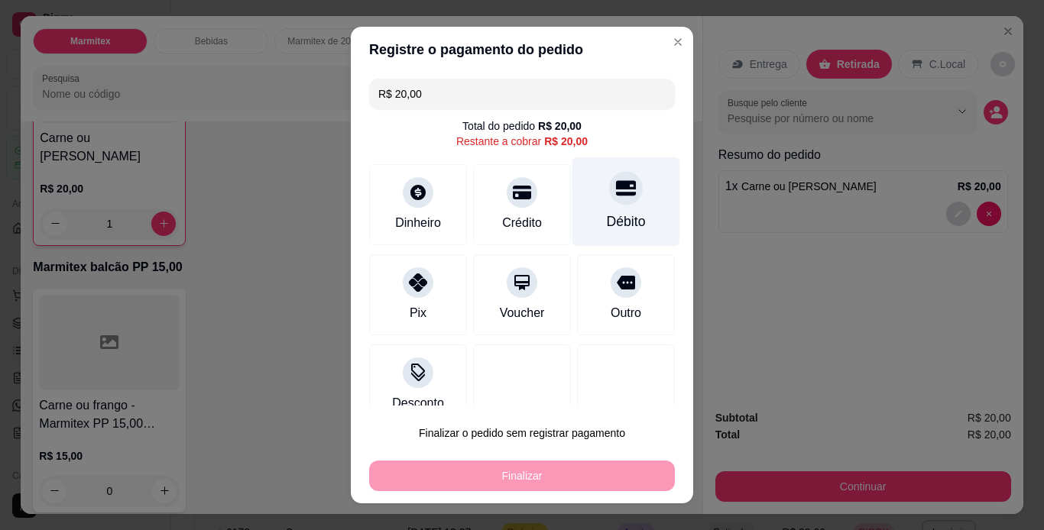
click at [617, 193] on div at bounding box center [626, 188] width 34 height 34
type input "R$ 0,00"
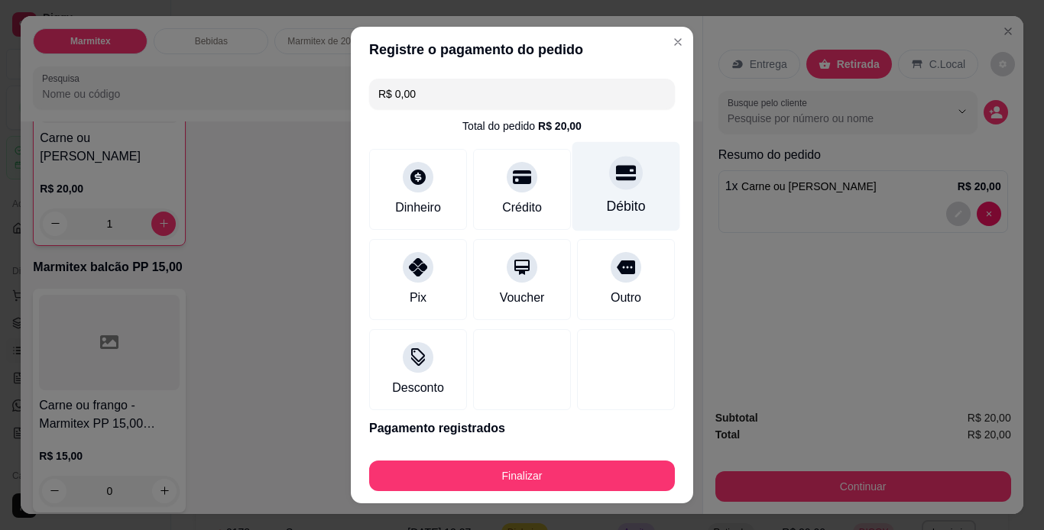
click at [608, 207] on div "Débito" at bounding box center [626, 206] width 39 height 20
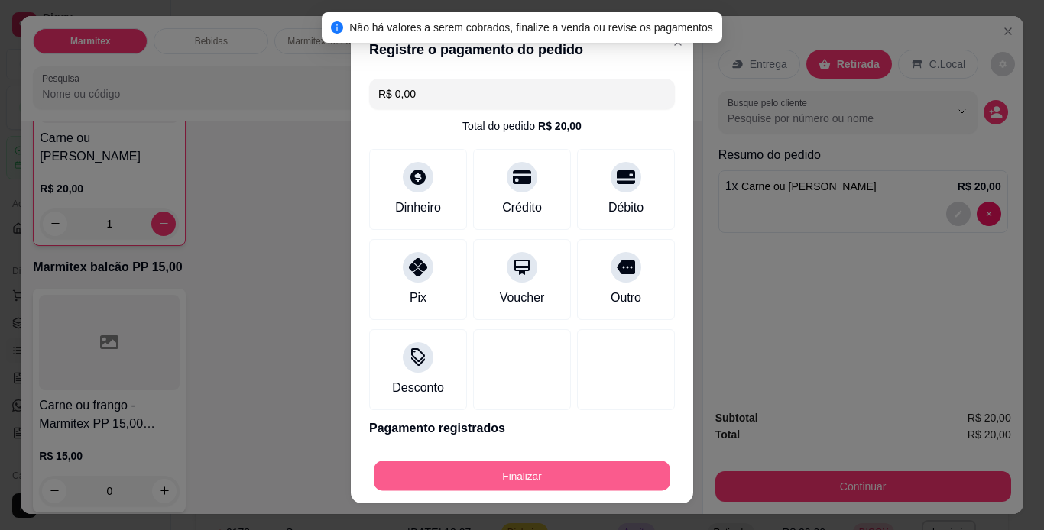
click at [510, 481] on button "Finalizar" at bounding box center [522, 476] width 296 height 30
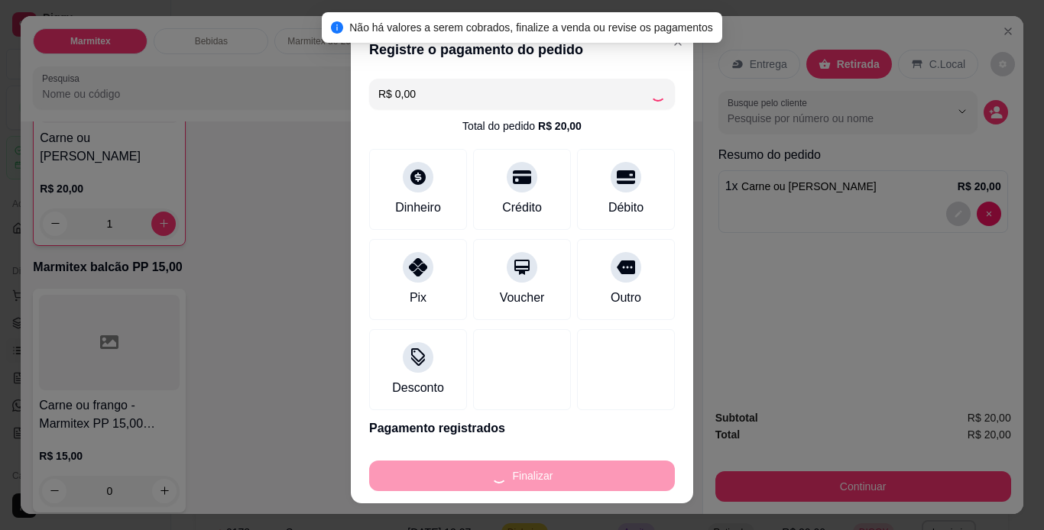
type input "0"
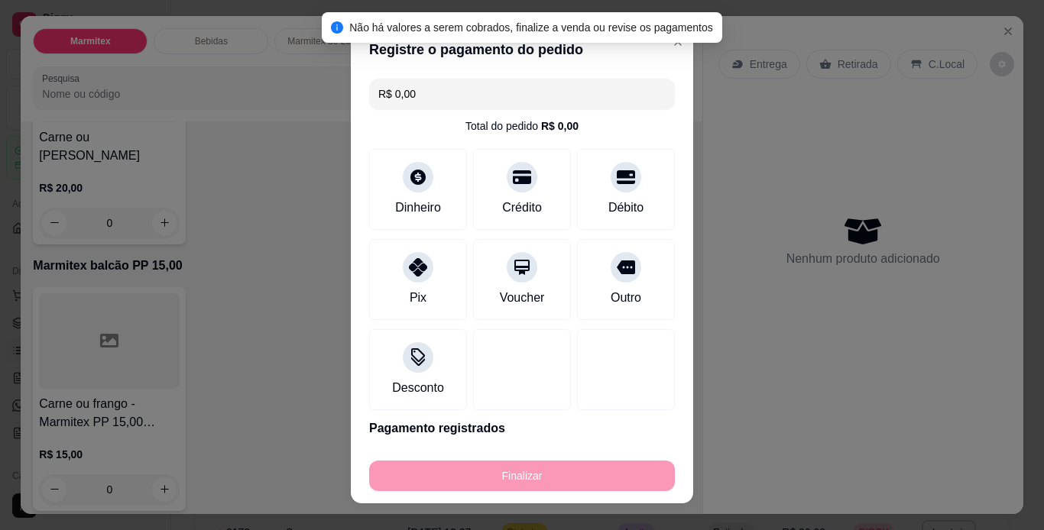
type input "-R$ 20,00"
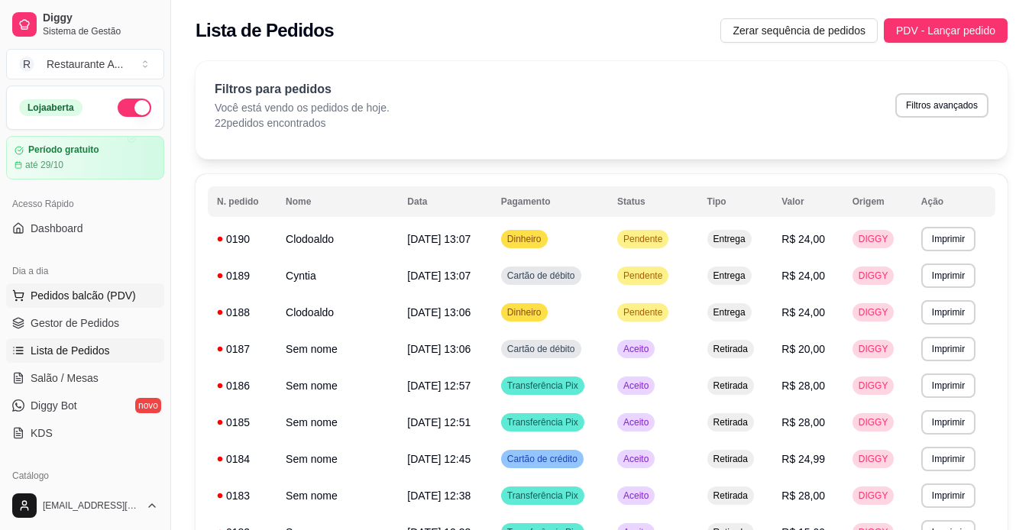
click at [70, 299] on span "Pedidos balcão (PDV)" at bounding box center [83, 295] width 105 height 15
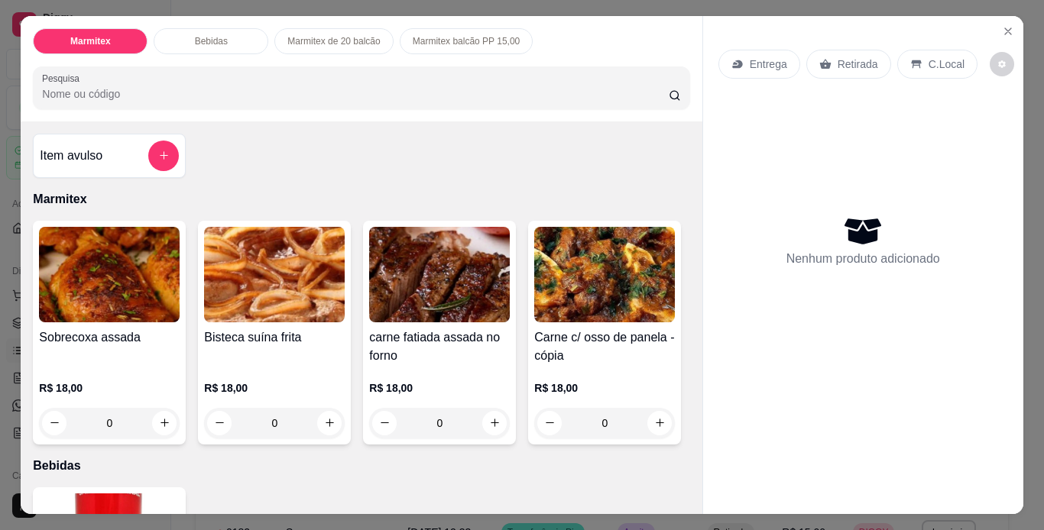
click at [57, 329] on h4 "Sobrecoxa assada" at bounding box center [109, 338] width 141 height 18
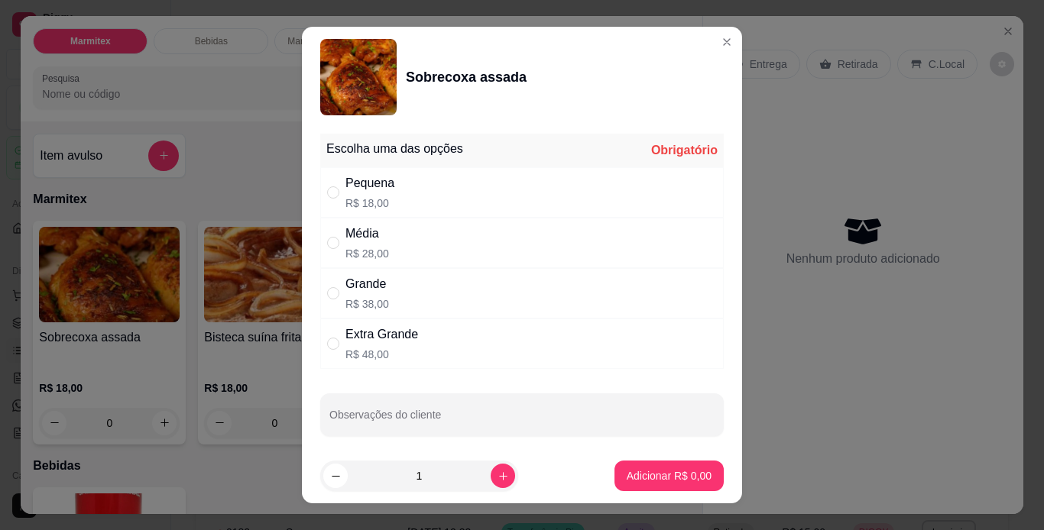
click at [480, 247] on div "Média R$ 28,00" at bounding box center [521, 243] width 403 height 50
radio input "true"
click at [674, 477] on p "Adicionar R$ 28,00" at bounding box center [666, 476] width 89 height 15
type input "1"
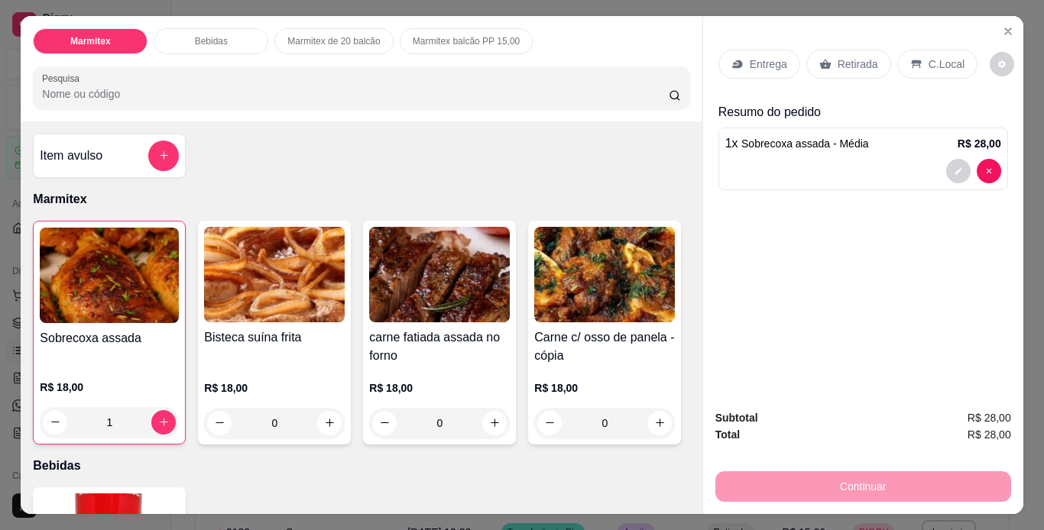
click at [859, 60] on p "Retirada" at bounding box center [857, 64] width 40 height 15
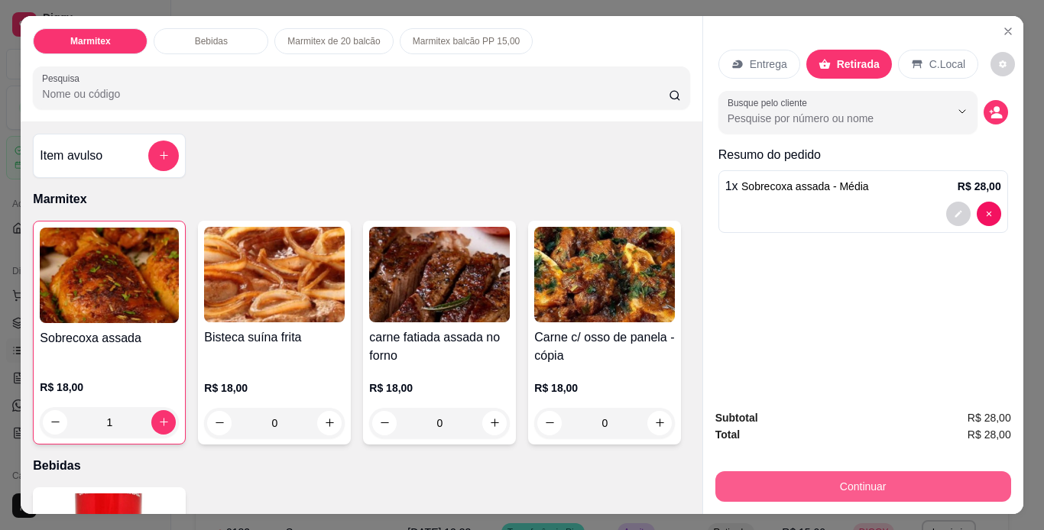
click at [862, 476] on button "Continuar" at bounding box center [863, 486] width 296 height 31
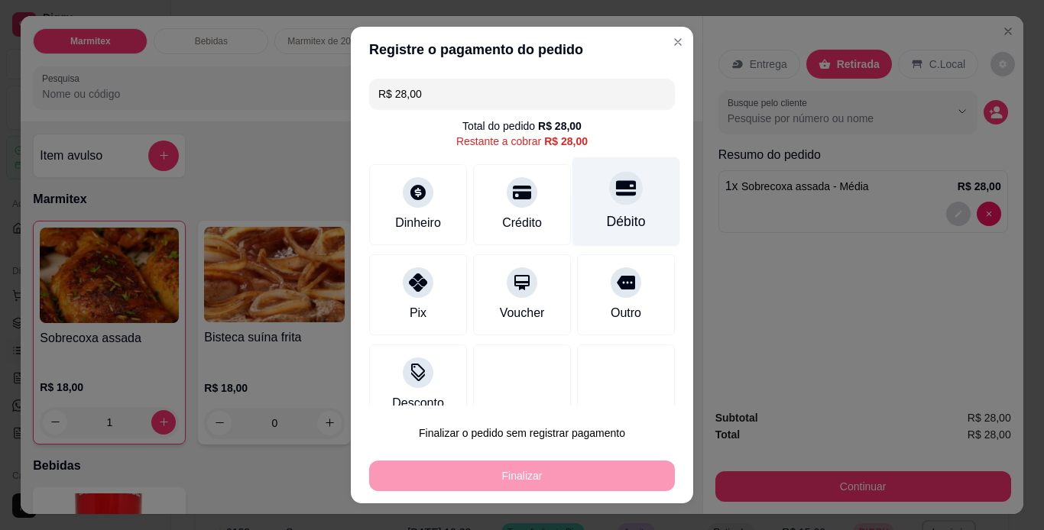
click at [614, 211] on div "Débito" at bounding box center [626, 201] width 108 height 89
type input "R$ 0,00"
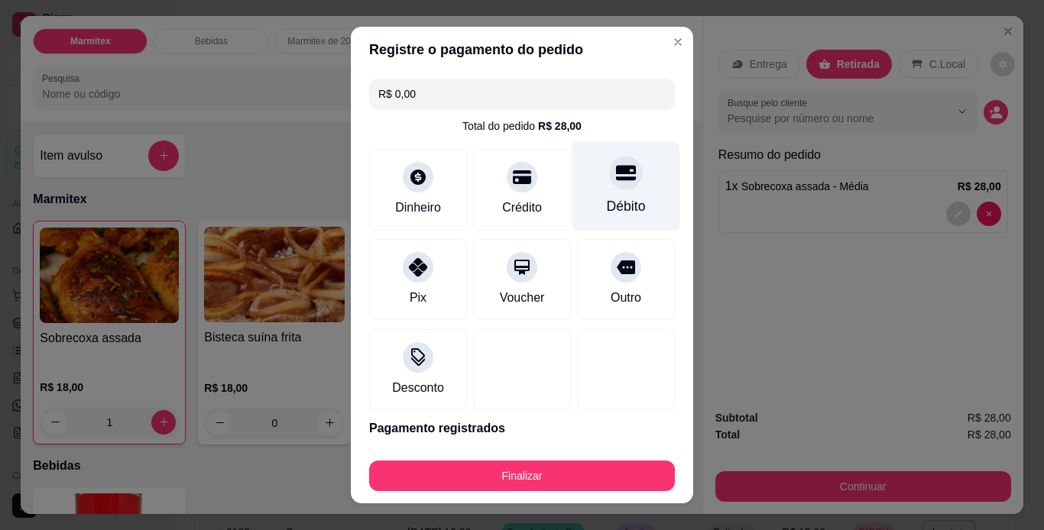
click at [594, 189] on div "Débito" at bounding box center [626, 185] width 108 height 89
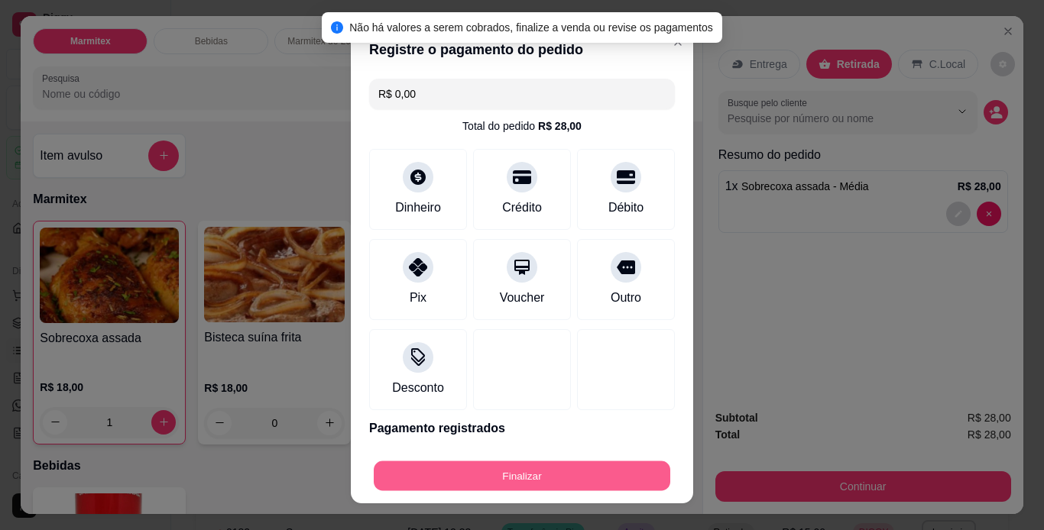
click at [489, 484] on button "Finalizar" at bounding box center [522, 476] width 296 height 30
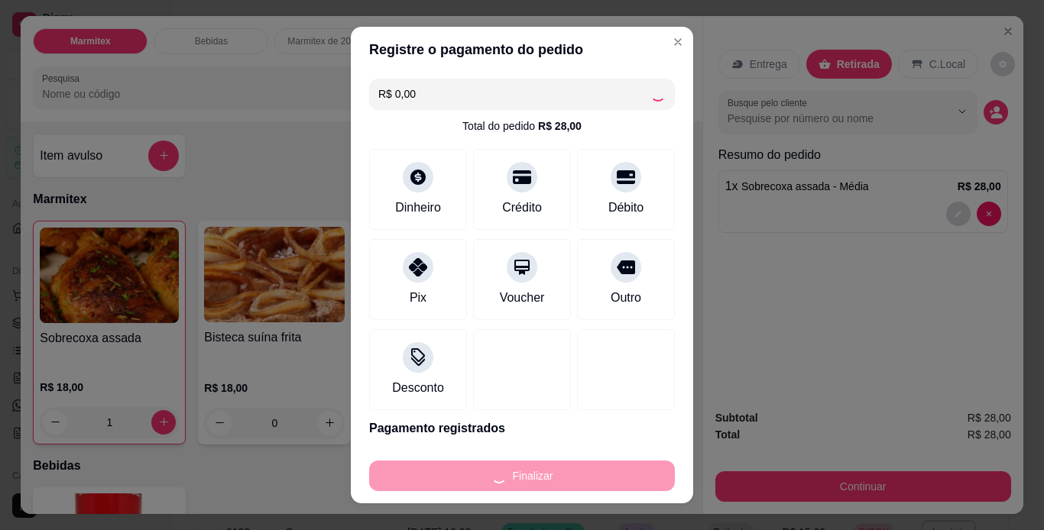
type input "0"
type input "-R$ 28,00"
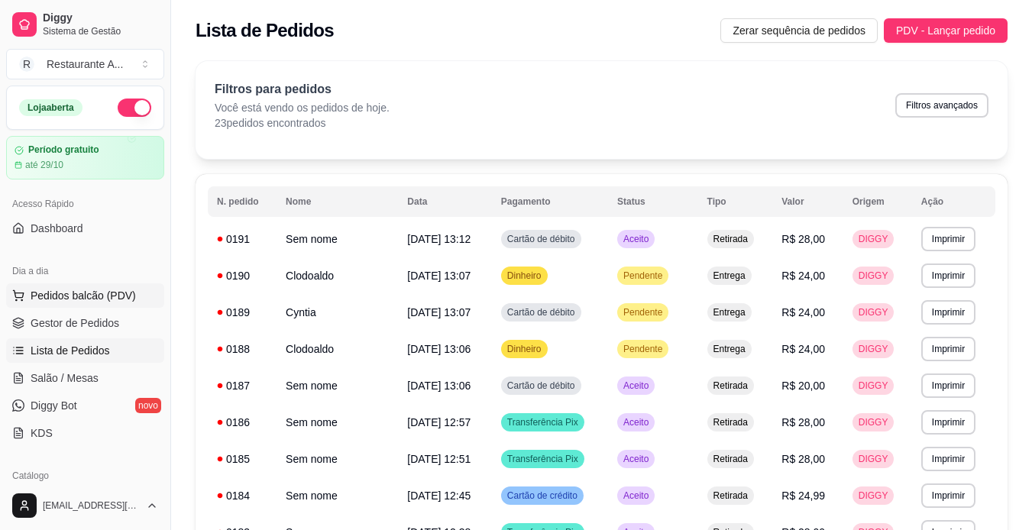
click at [118, 288] on span "Pedidos balcão (PDV)" at bounding box center [83, 295] width 105 height 15
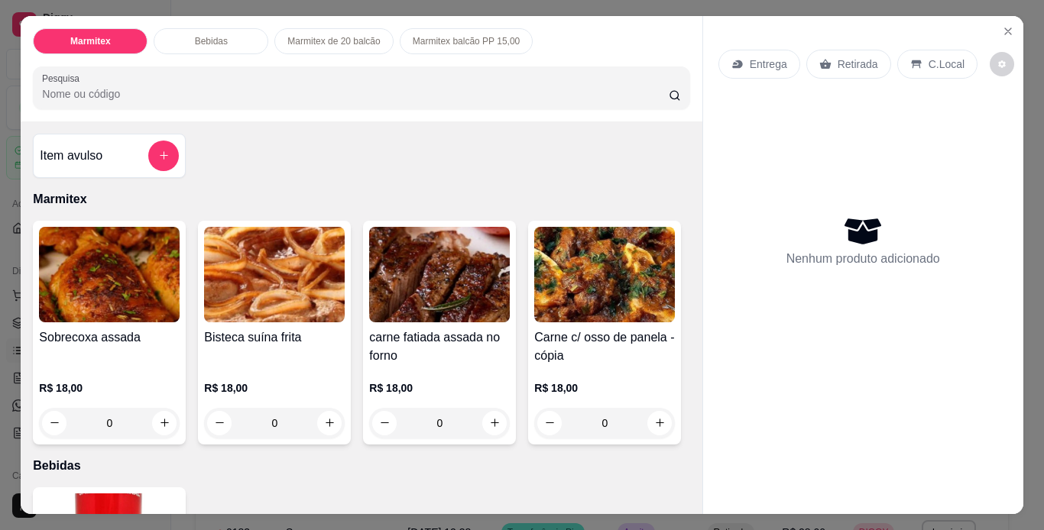
click at [109, 370] on div "R$ 18,00 0" at bounding box center [109, 401] width 141 height 73
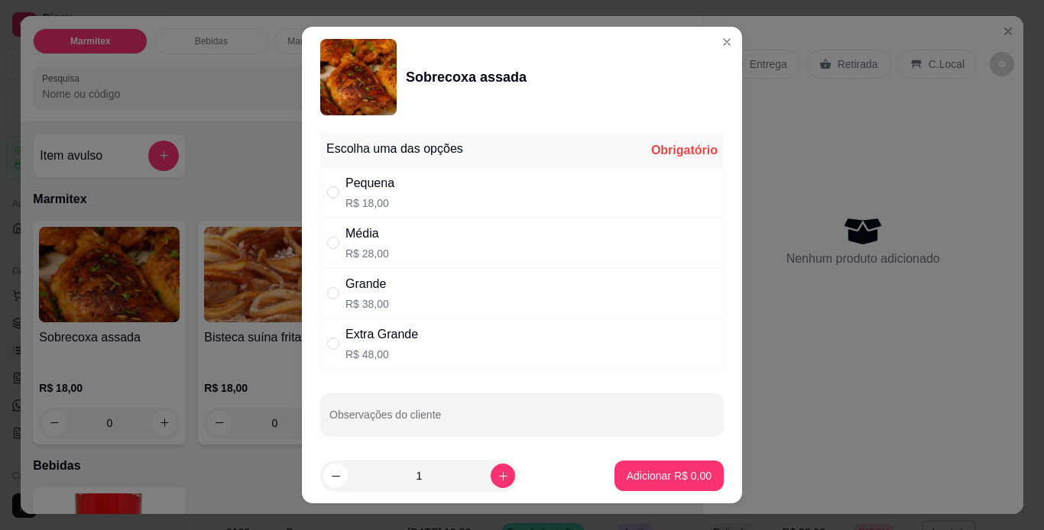
click at [458, 248] on div "Média R$ 28,00" at bounding box center [521, 243] width 403 height 50
radio input "true"
click at [652, 485] on button "Adicionar R$ 28,00" at bounding box center [665, 476] width 115 height 31
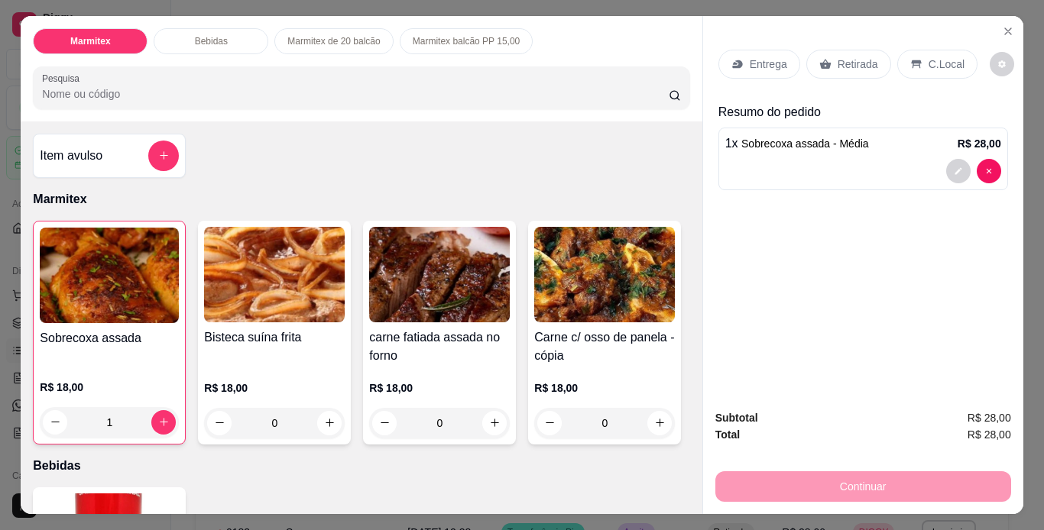
click at [837, 57] on p "Retirada" at bounding box center [857, 64] width 40 height 15
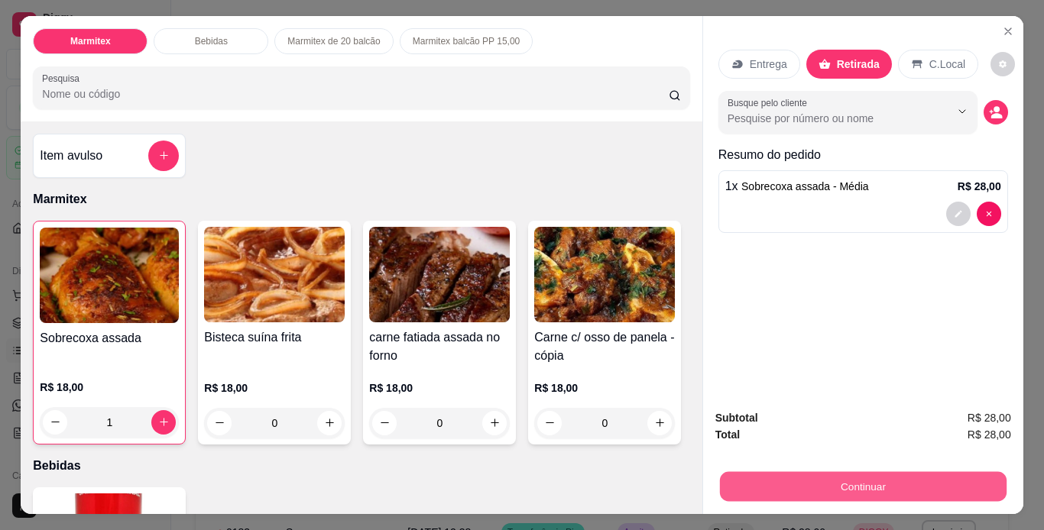
click at [785, 478] on button "Continuar" at bounding box center [862, 487] width 287 height 30
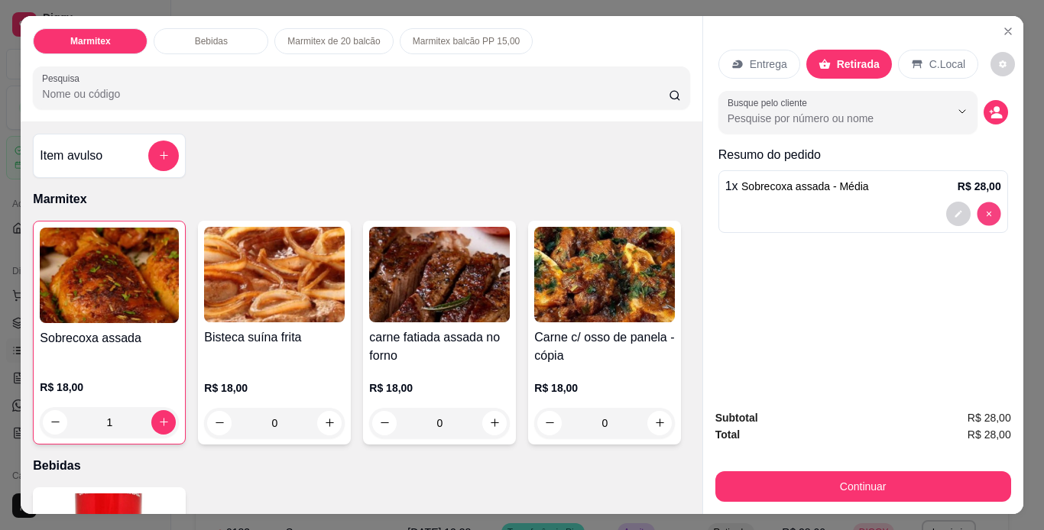
type input "0"
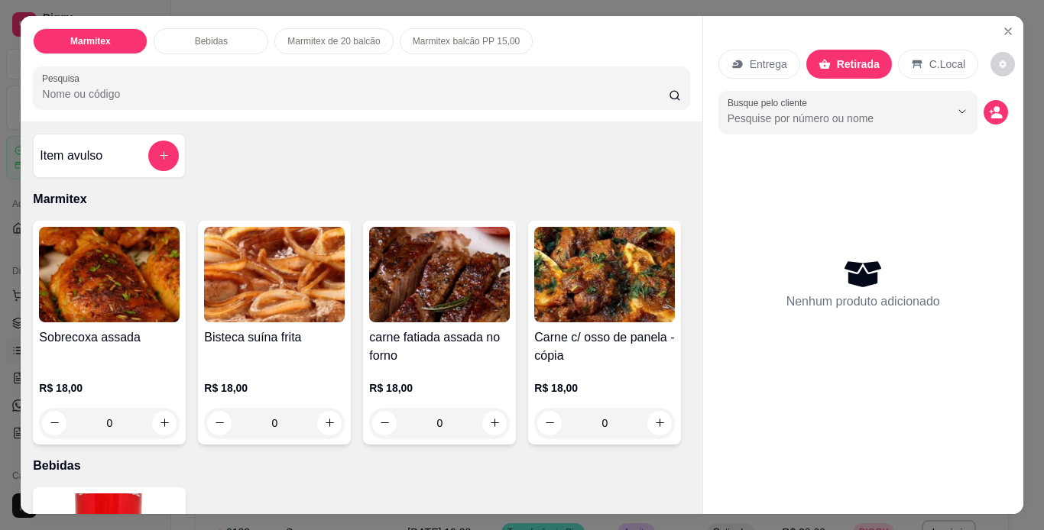
click at [114, 301] on img at bounding box center [109, 275] width 141 height 96
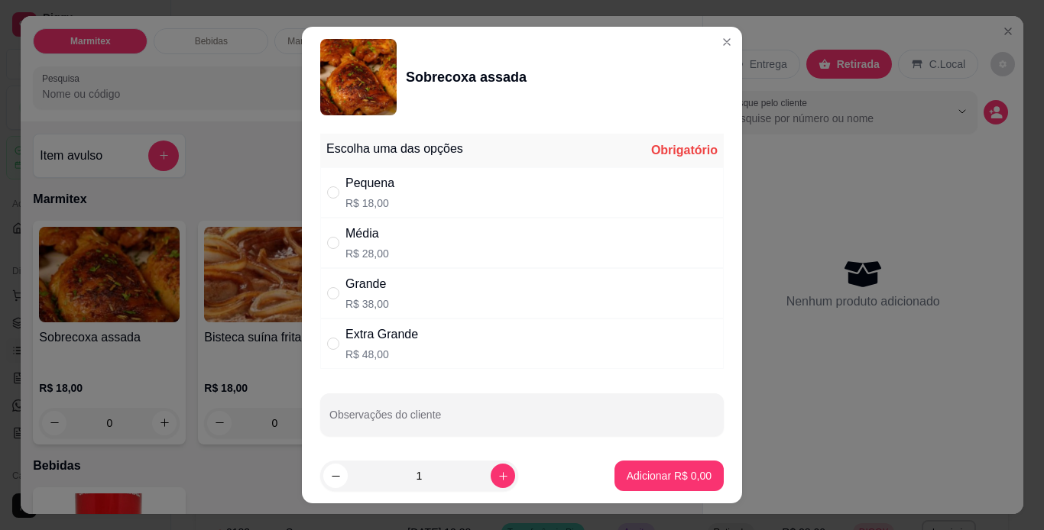
click at [526, 302] on div "Grande R$ 38,00" at bounding box center [521, 293] width 403 height 50
radio input "true"
click at [661, 481] on p "Adicionar R$ 38,00" at bounding box center [666, 476] width 89 height 15
type input "1"
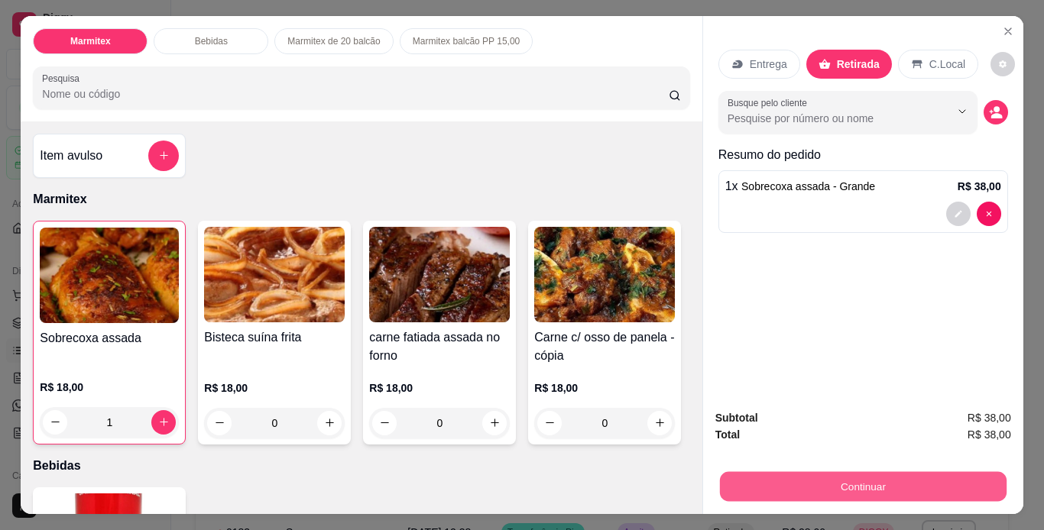
click at [841, 485] on button "Continuar" at bounding box center [862, 487] width 287 height 30
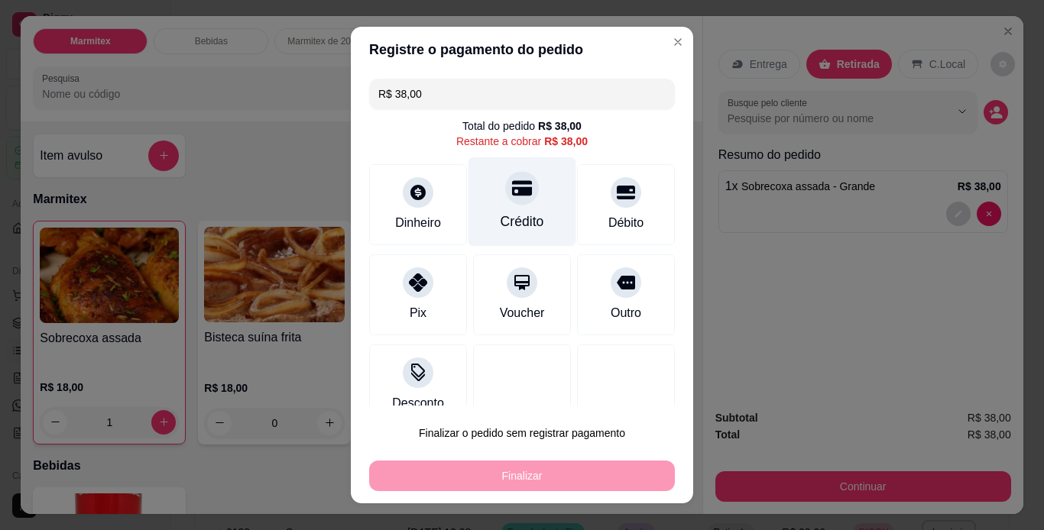
click at [512, 207] on div "Crédito" at bounding box center [522, 201] width 108 height 89
type input "R$ 0,00"
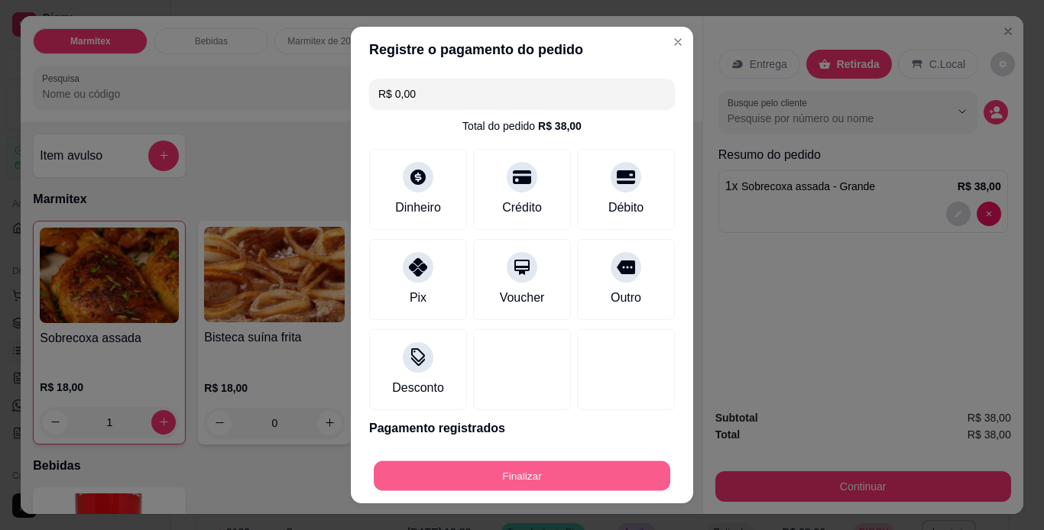
click at [603, 468] on button "Finalizar" at bounding box center [522, 476] width 296 height 30
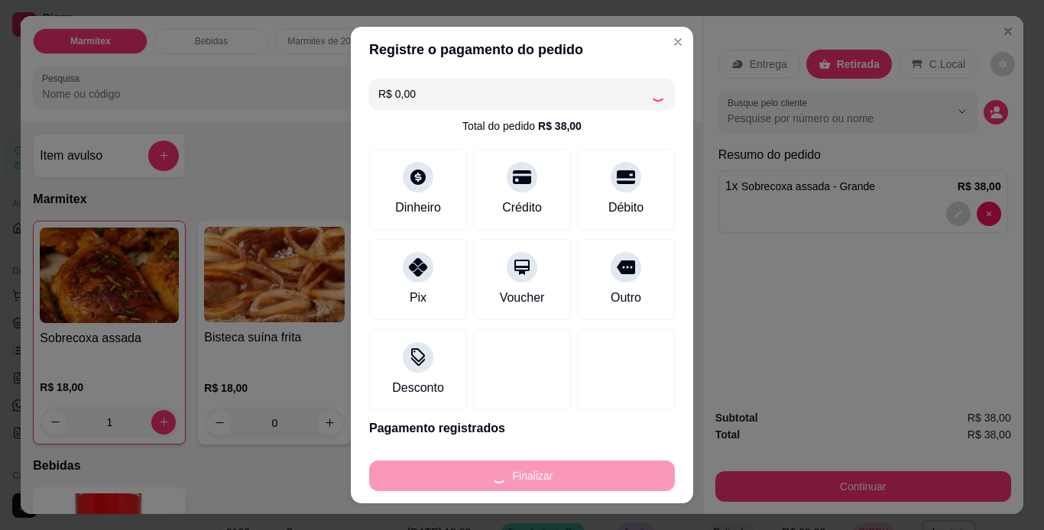
type input "0"
type input "-R$ 38,00"
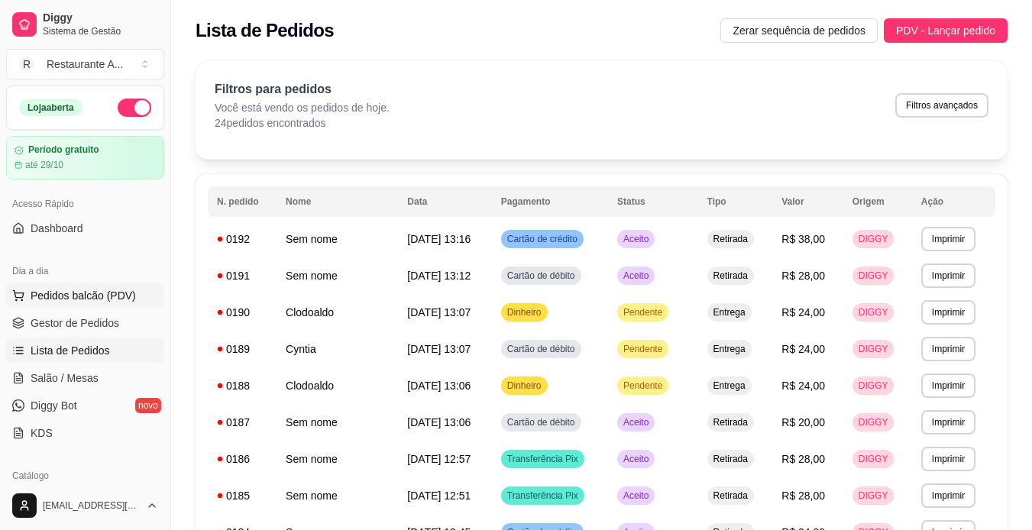
click at [83, 303] on button "Pedidos balcão (PDV)" at bounding box center [85, 295] width 158 height 24
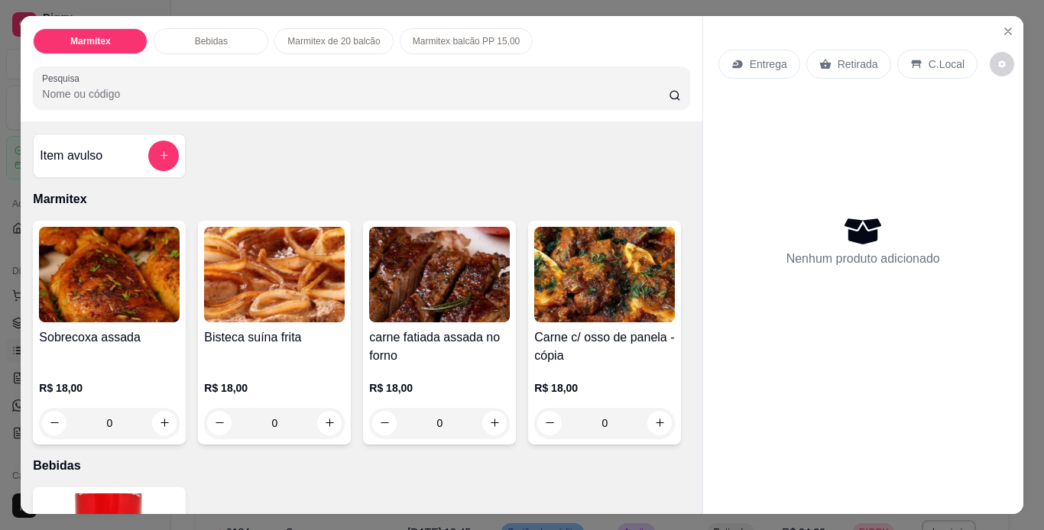
click at [684, 500] on div "Item avulso Marmitex Sobrecoxa assada R$ 18,00 0 Bisteca suína frita R$ 18,00 0…" at bounding box center [361, 317] width 681 height 393
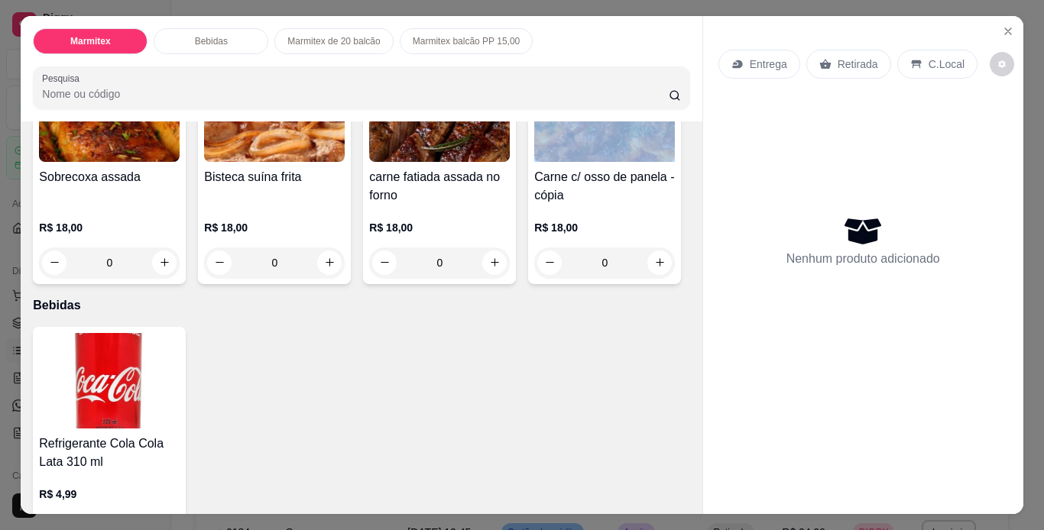
click at [691, 500] on div "Item avulso Marmitex Sobrecoxa assada R$ 18,00 0 Bisteca suína frita R$ 18,00 0…" at bounding box center [361, 317] width 681 height 393
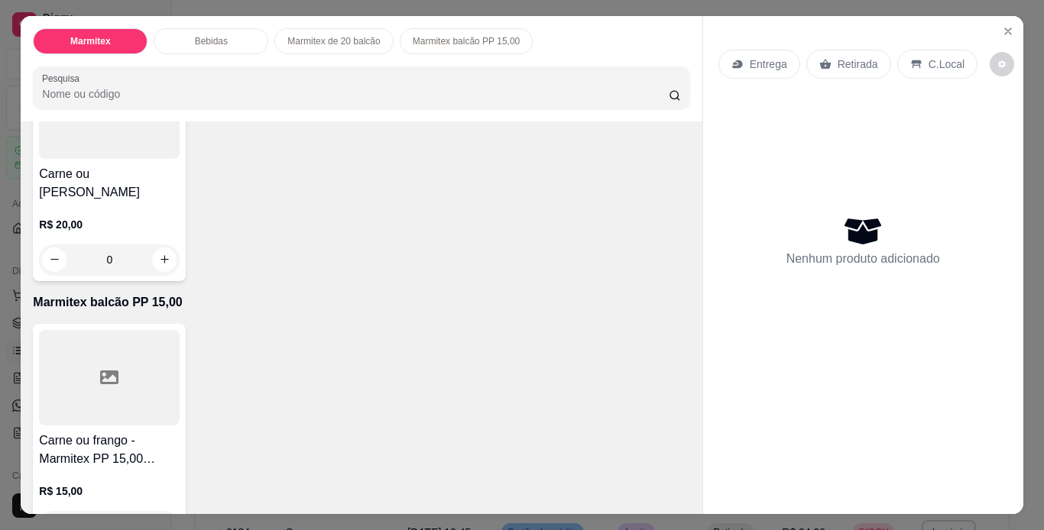
scroll to position [718, 0]
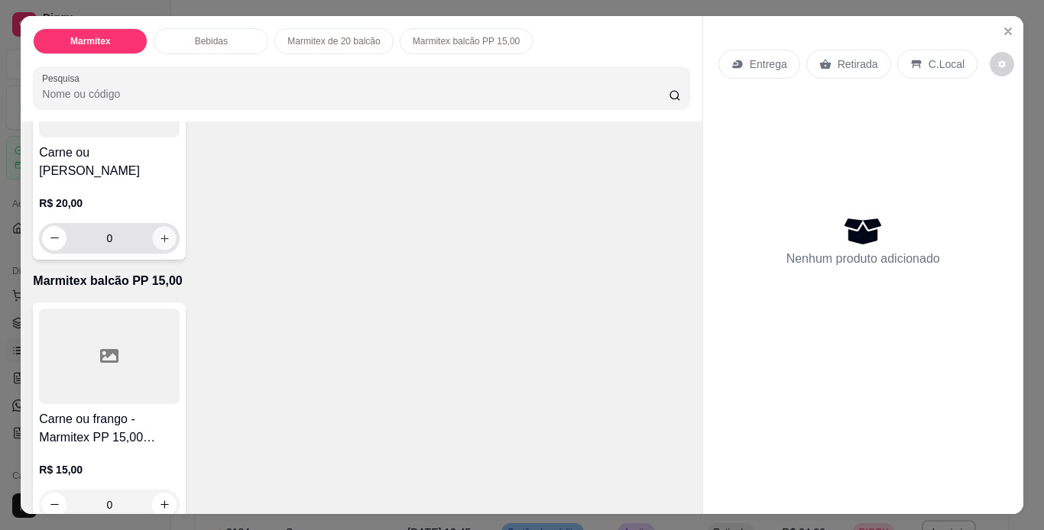
click at [159, 244] on icon "increase-product-quantity" at bounding box center [164, 238] width 11 height 11
type input "1"
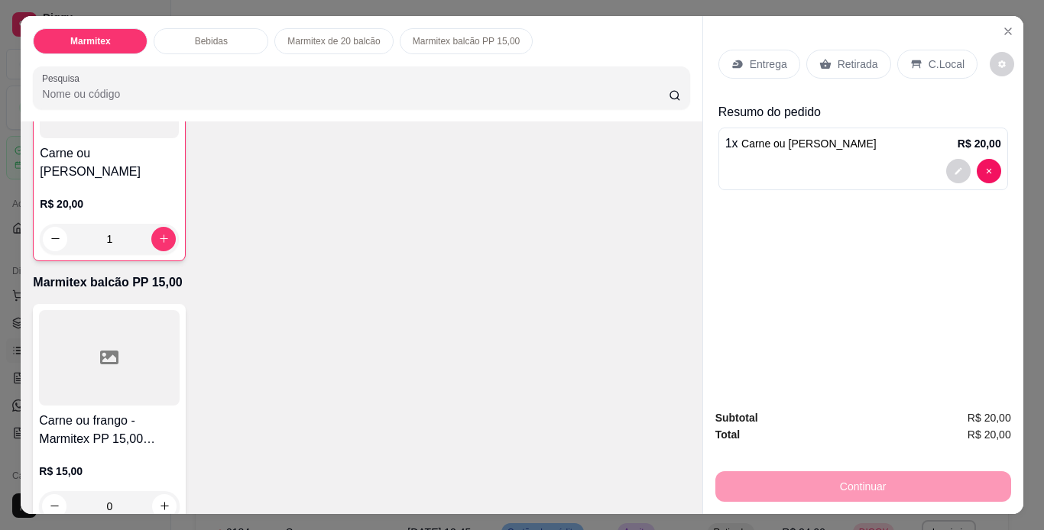
click at [851, 71] on div "Retirada" at bounding box center [848, 64] width 85 height 29
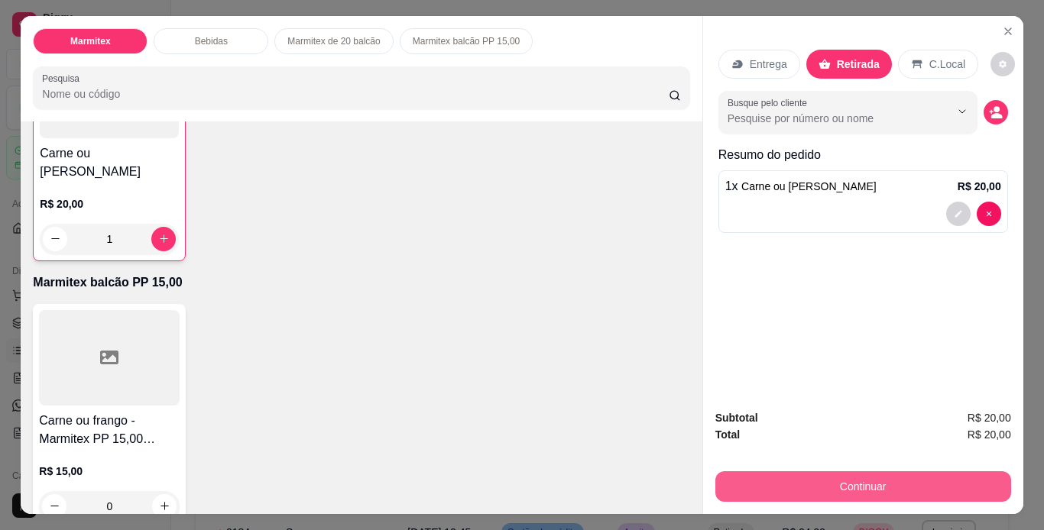
click at [847, 475] on button "Continuar" at bounding box center [863, 486] width 296 height 31
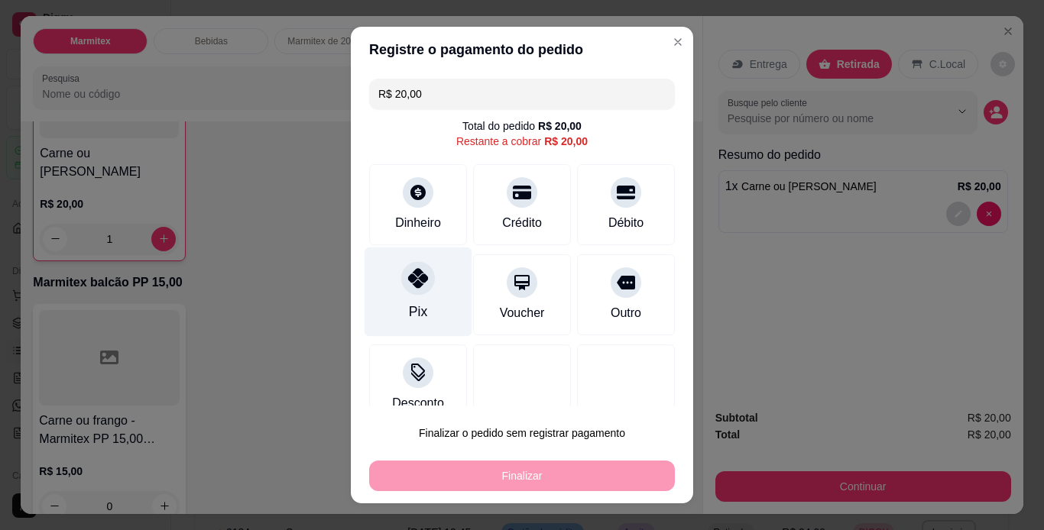
click at [409, 304] on div "Pix" at bounding box center [418, 312] width 18 height 20
type input "R$ 0,00"
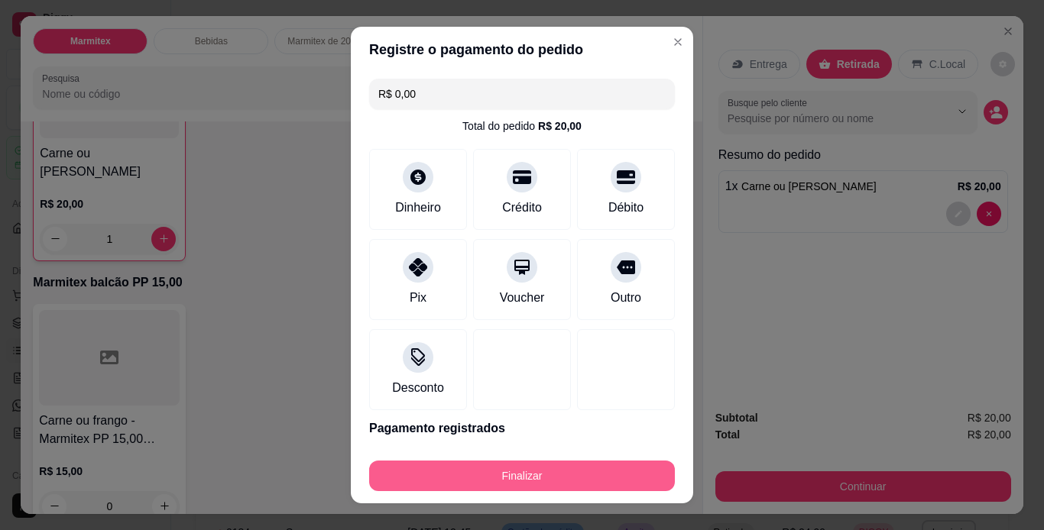
click at [518, 482] on button "Finalizar" at bounding box center [522, 476] width 306 height 31
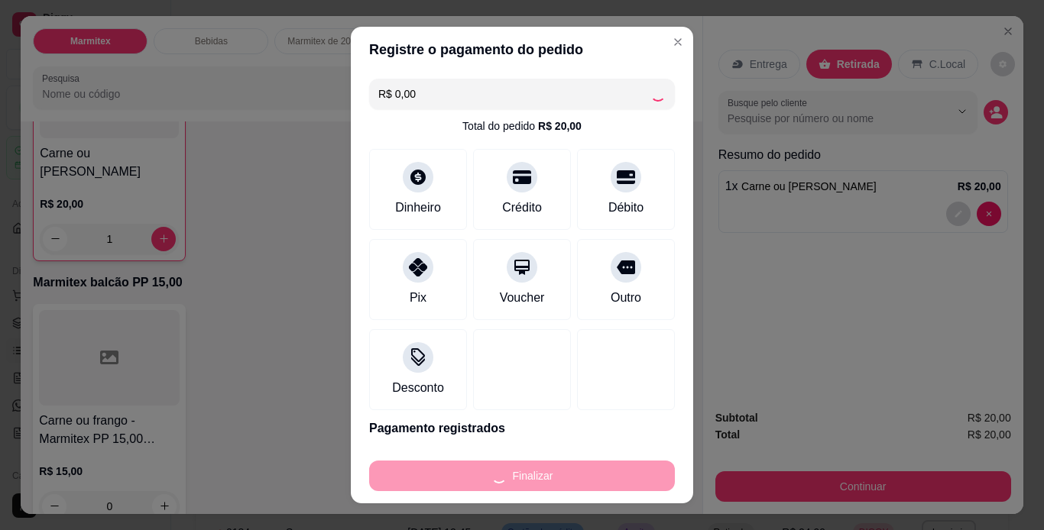
type input "0"
type input "-R$ 20,00"
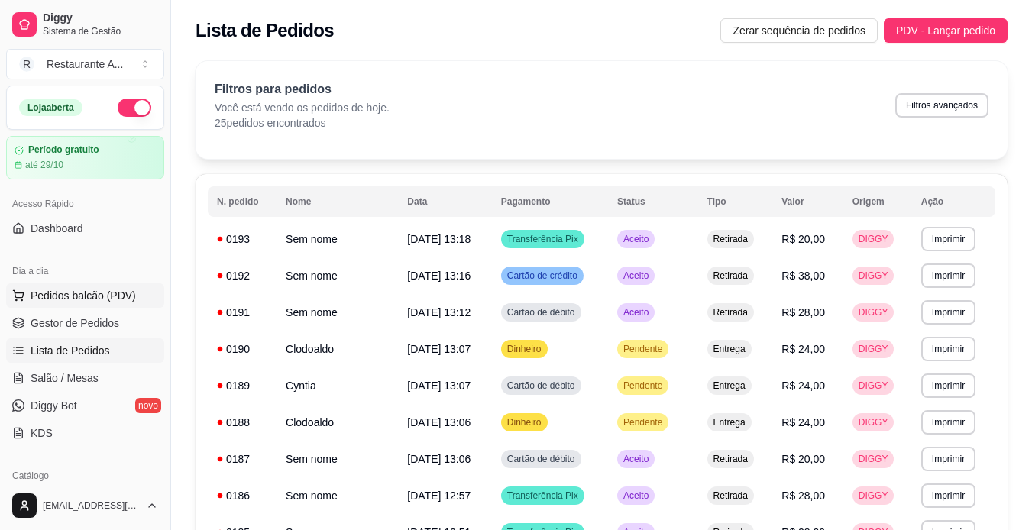
click at [63, 303] on span "Pedidos balcão (PDV)" at bounding box center [83, 295] width 105 height 15
click at [63, 303] on body "Diggy Sistema de Gestão R Restaurante A ... Loja aberta Período gratuito até 29…" at bounding box center [516, 265] width 1032 height 530
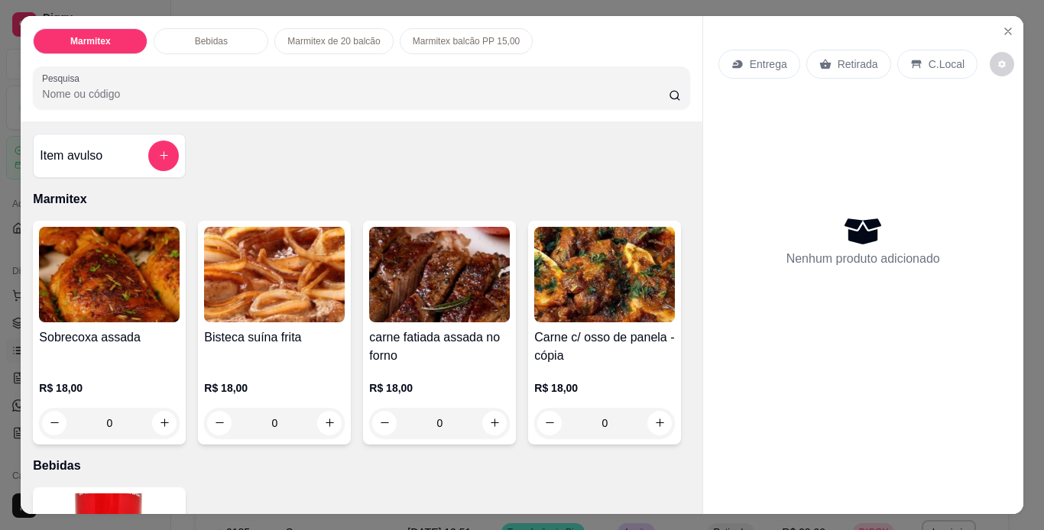
click at [102, 338] on h4 "Sobrecoxa assada" at bounding box center [109, 338] width 141 height 18
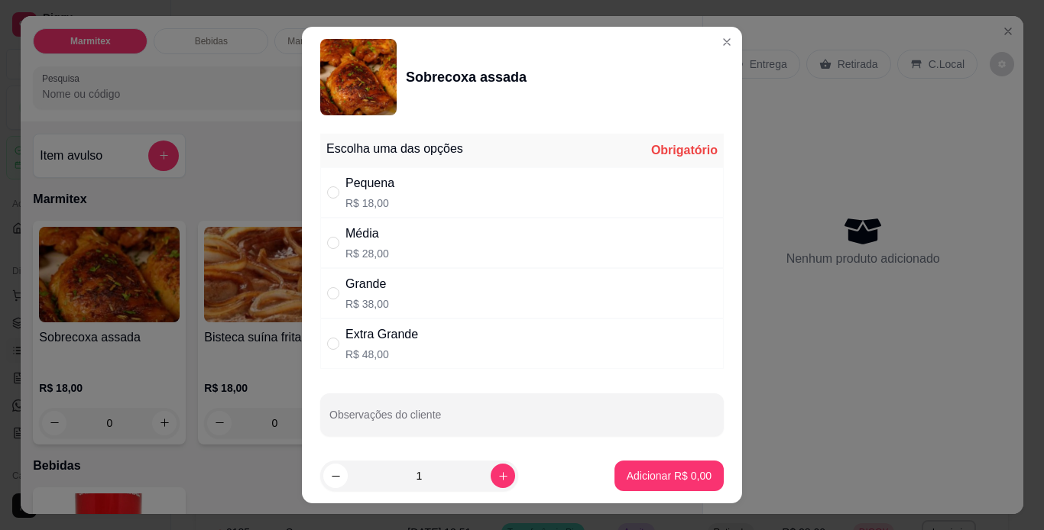
click at [619, 243] on div "Média R$ 28,00" at bounding box center [521, 243] width 403 height 50
radio input "true"
click at [497, 481] on icon "increase-product-quantity" at bounding box center [502, 476] width 11 height 11
type input "2"
click at [622, 476] on p "Adicionar R$ 56,00" at bounding box center [666, 476] width 89 height 15
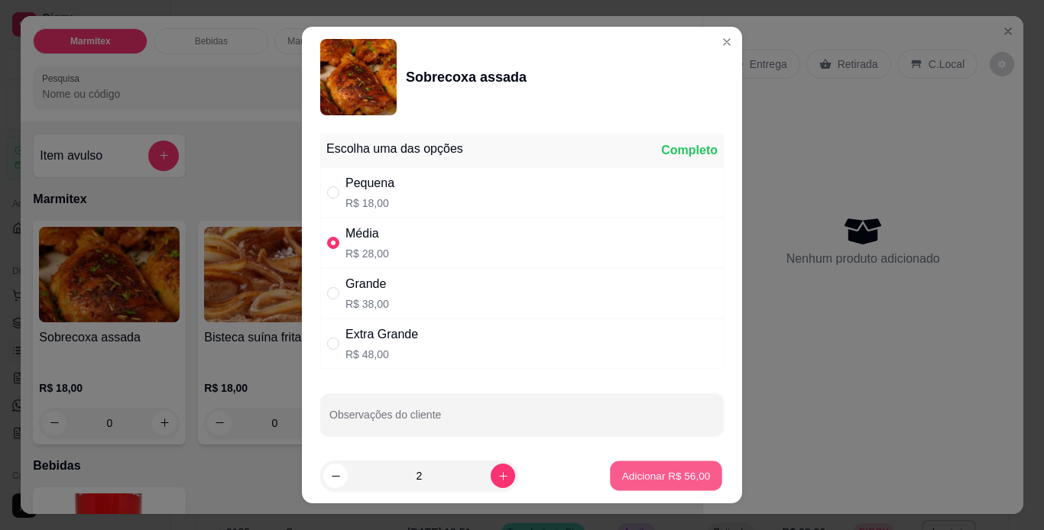
type input "2"
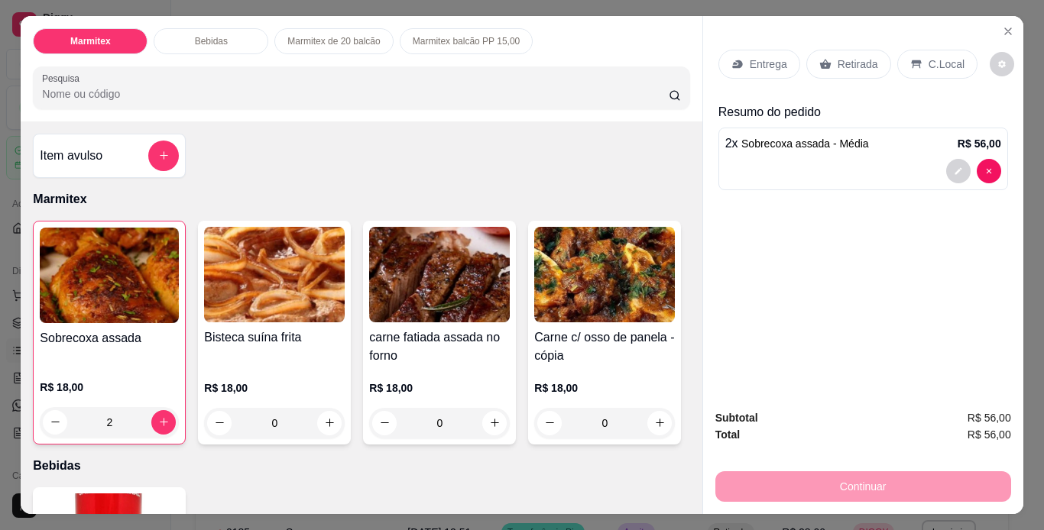
click at [865, 66] on div "Retirada" at bounding box center [848, 64] width 85 height 29
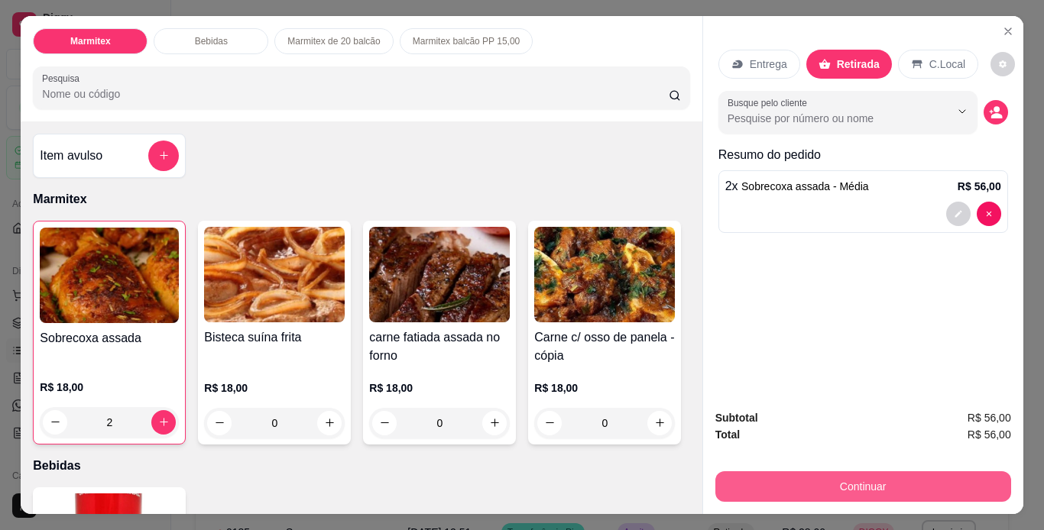
click at [868, 484] on button "Continuar" at bounding box center [863, 486] width 296 height 31
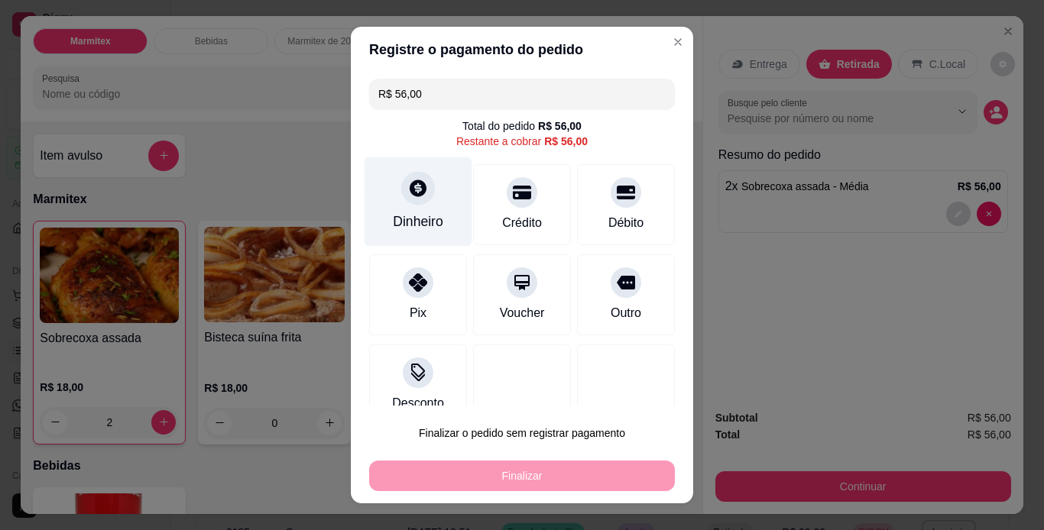
click at [421, 195] on div at bounding box center [418, 188] width 34 height 34
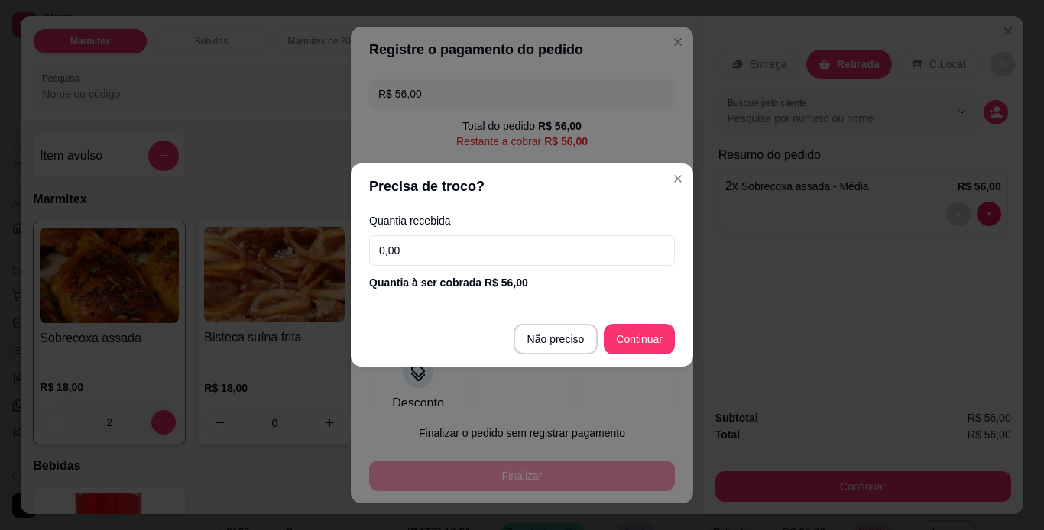
click at [464, 255] on input "0,00" at bounding box center [522, 250] width 306 height 31
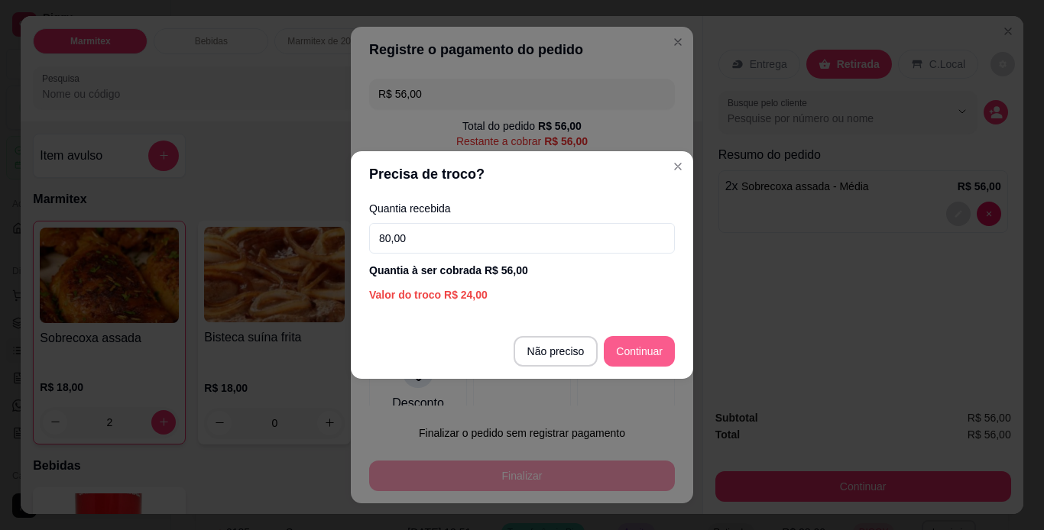
type input "80,00"
type input "R$ 0,00"
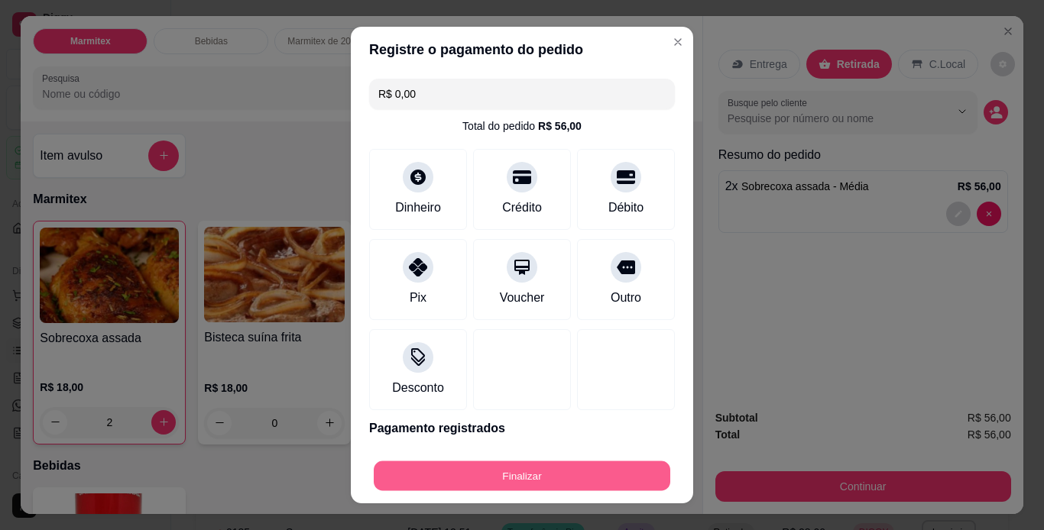
click at [566, 479] on button "Finalizar" at bounding box center [522, 476] width 296 height 30
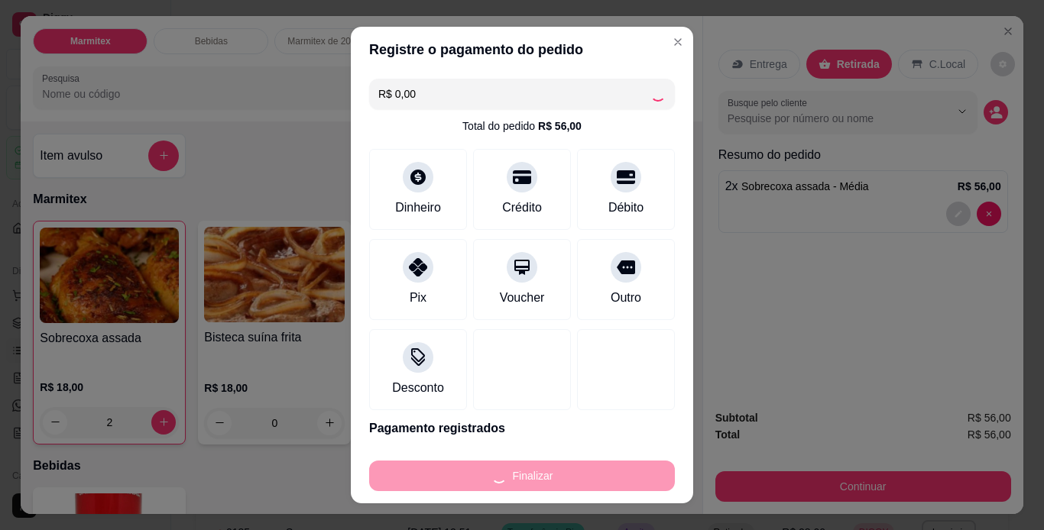
type input "0"
type input "-R$ 56,00"
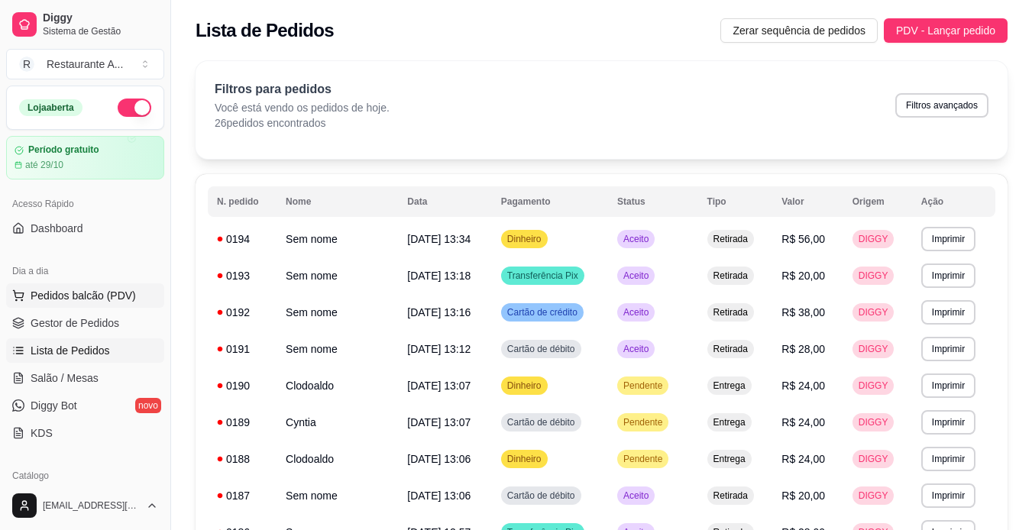
click at [89, 302] on span "Pedidos balcão (PDV)" at bounding box center [83, 295] width 105 height 15
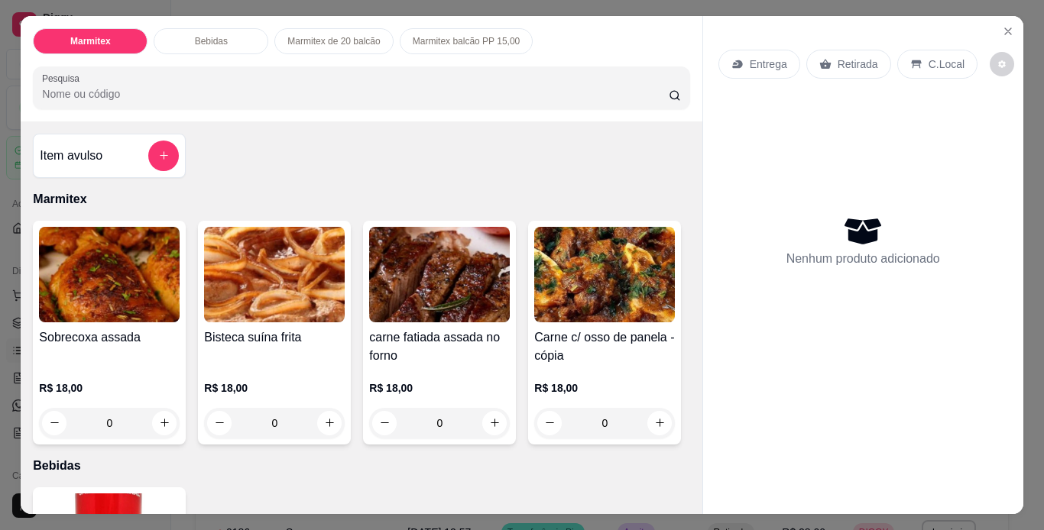
click at [266, 384] on p "R$ 18,00" at bounding box center [274, 387] width 141 height 15
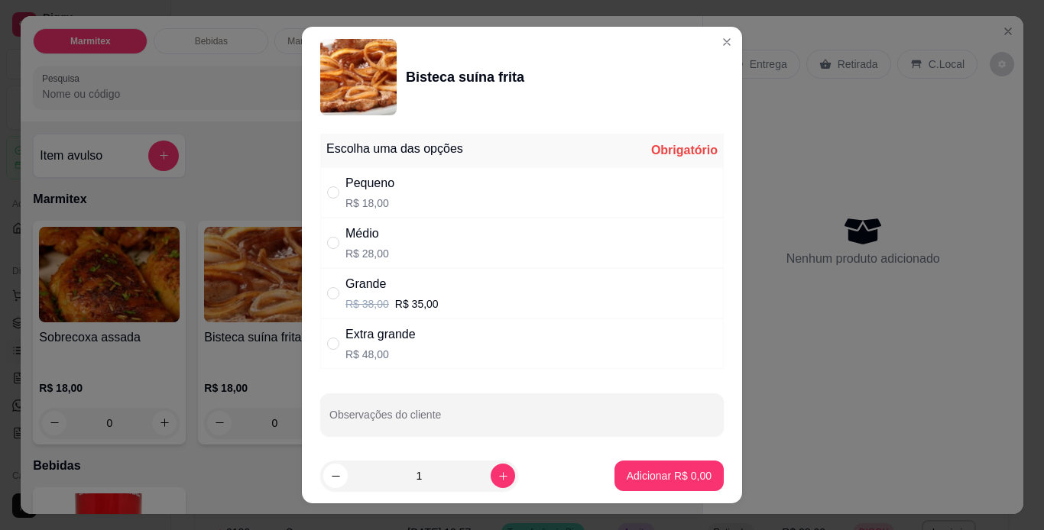
click at [529, 261] on div "Médio R$ 28,00" at bounding box center [521, 243] width 403 height 50
radio input "true"
click at [633, 469] on p "Adicionar R$ 28,00" at bounding box center [666, 476] width 89 height 15
type input "1"
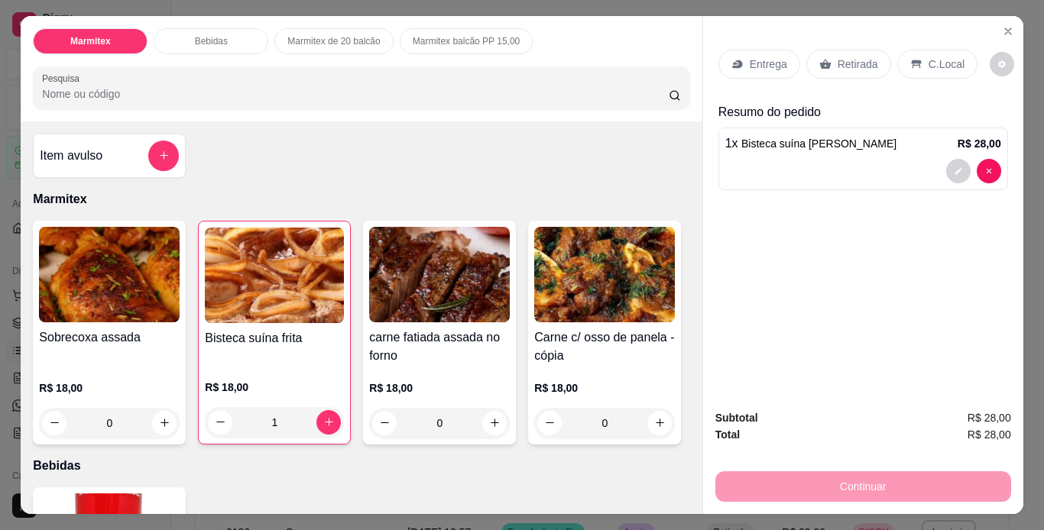
click at [837, 57] on p "Retirada" at bounding box center [857, 64] width 40 height 15
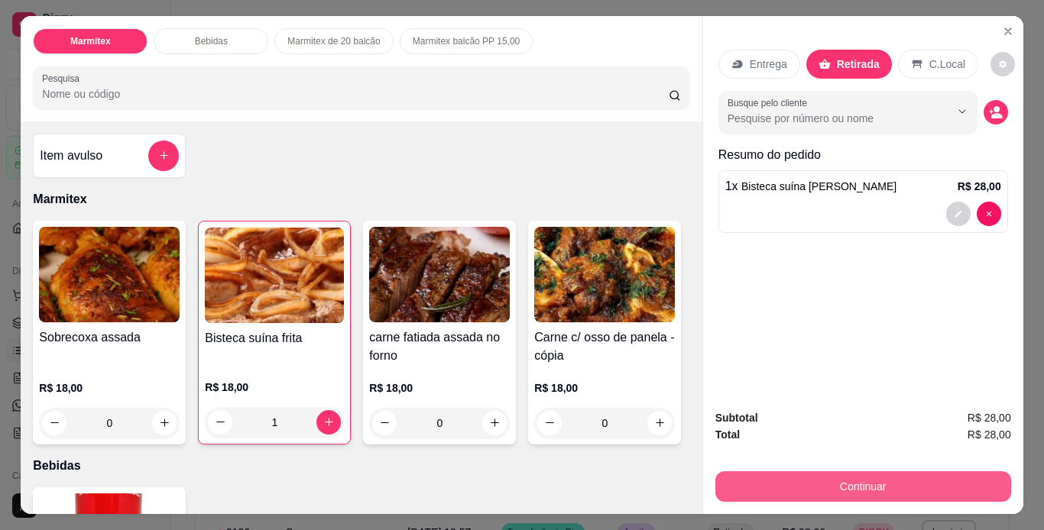
click at [811, 481] on button "Continuar" at bounding box center [863, 486] width 296 height 31
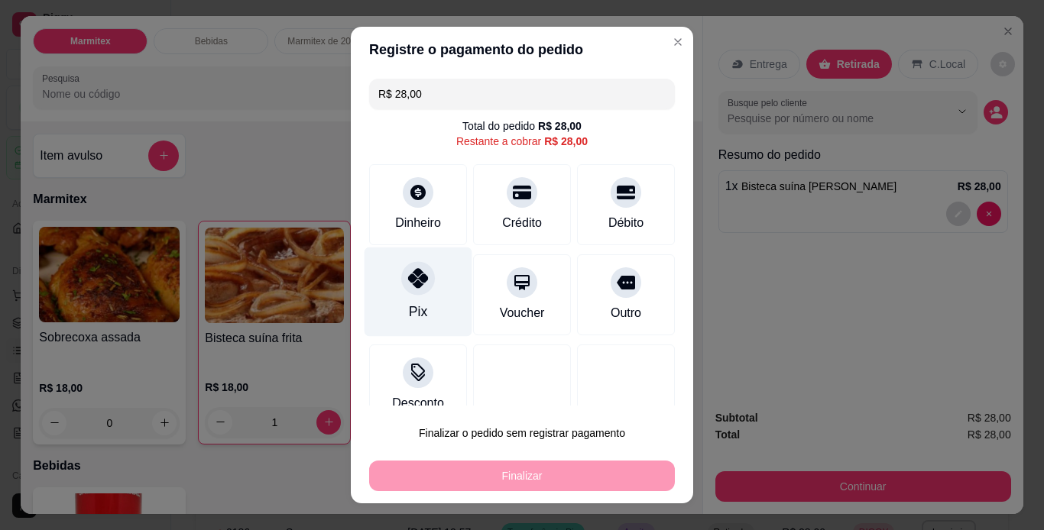
click at [416, 302] on div "Pix" at bounding box center [418, 312] width 18 height 20
type input "R$ 0,00"
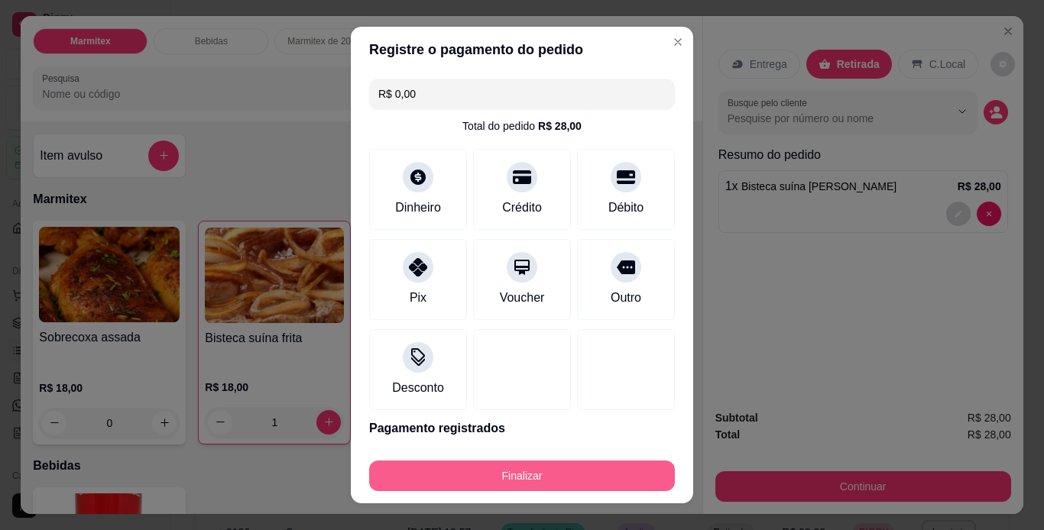
click at [484, 468] on button "Finalizar" at bounding box center [522, 476] width 306 height 31
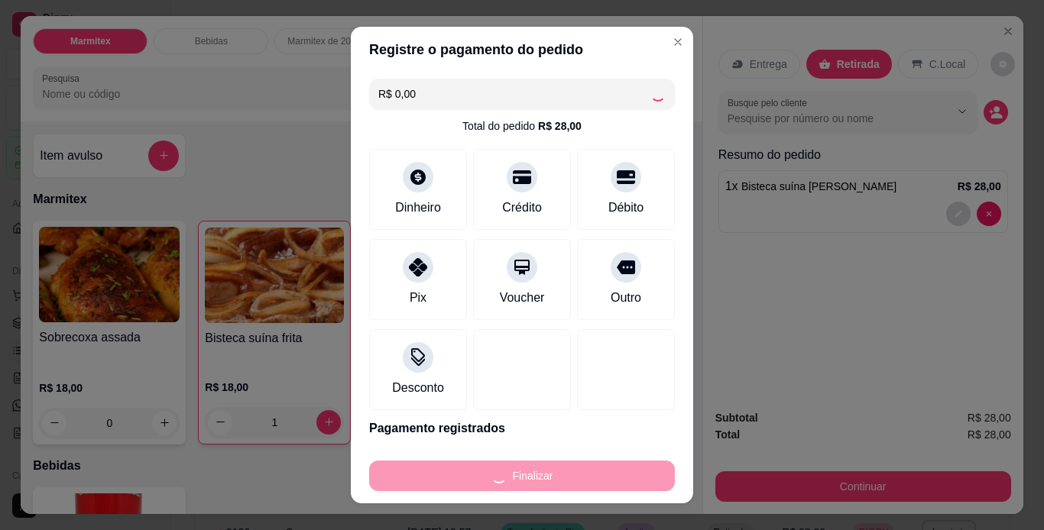
type input "0"
type input "-R$ 28,00"
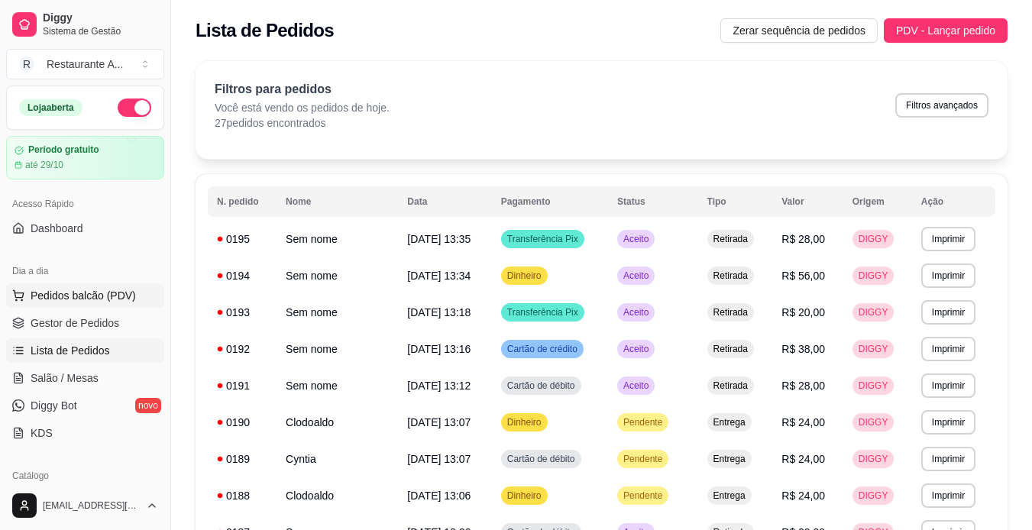
click at [125, 305] on button "Pedidos balcão (PDV)" at bounding box center [85, 295] width 158 height 24
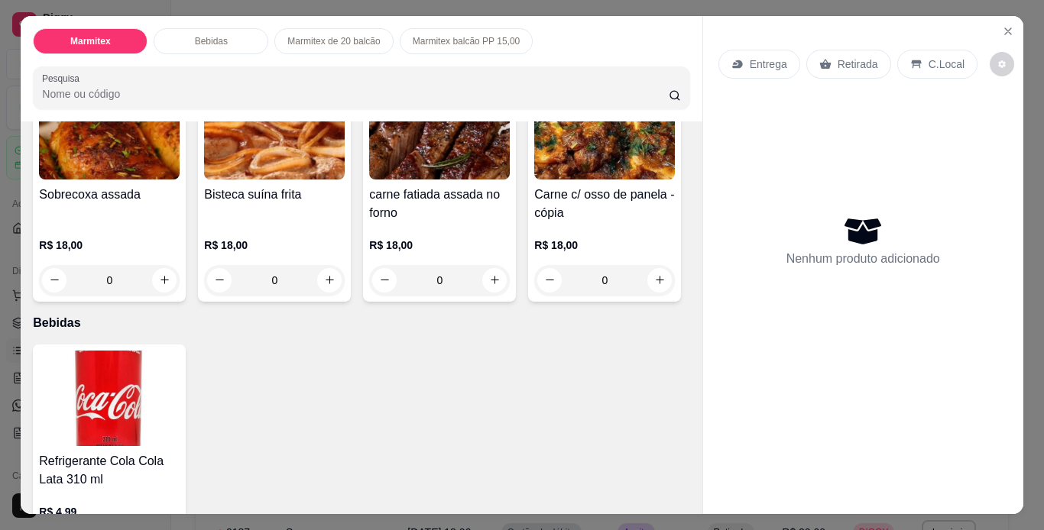
scroll to position [122, 0]
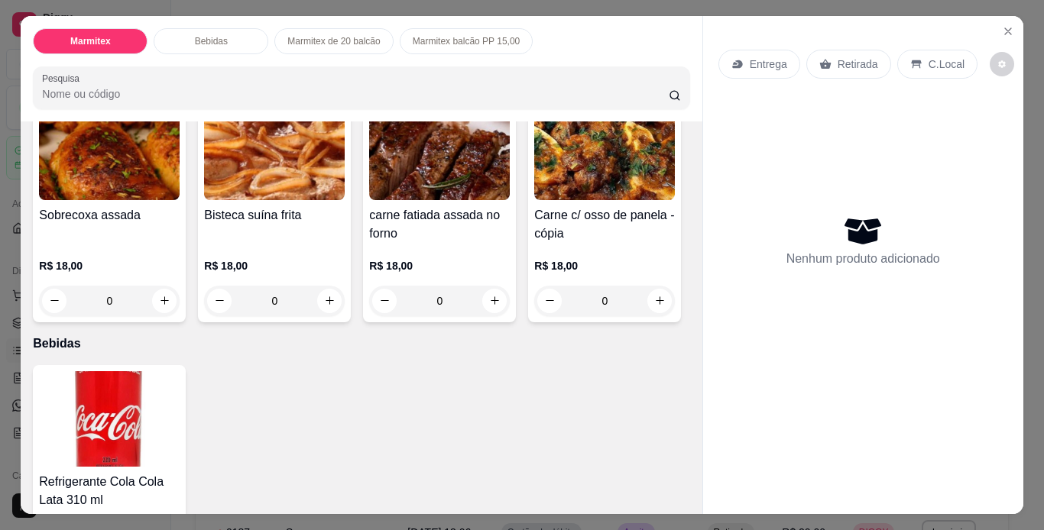
click at [112, 197] on div "Sobrecoxa assada R$ 18,00 0" at bounding box center [109, 211] width 153 height 224
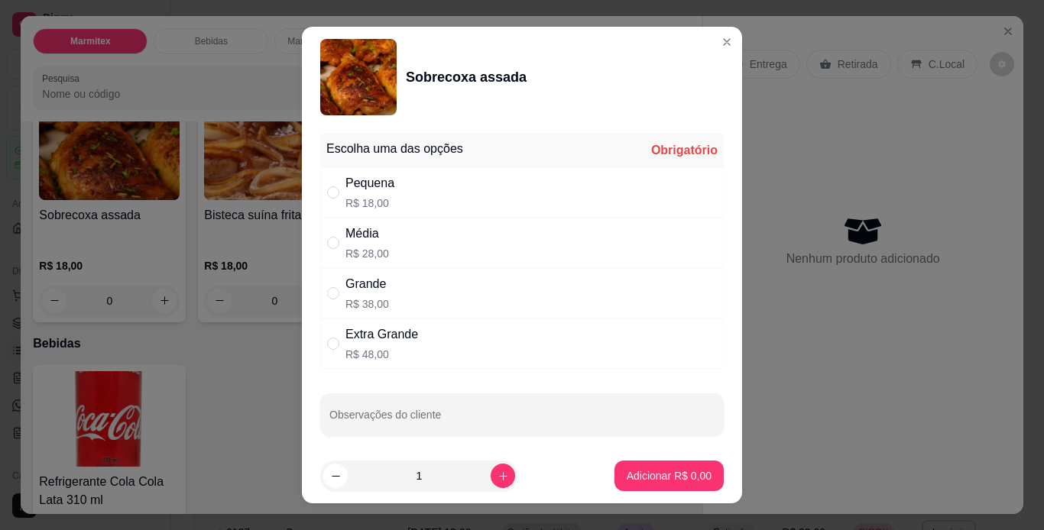
click at [377, 298] on p "R$ 38,00" at bounding box center [367, 303] width 44 height 15
radio input "true"
click at [497, 474] on icon "increase-product-quantity" at bounding box center [502, 476] width 11 height 11
type input "2"
click at [688, 484] on button "Adicionar R$ 76,00" at bounding box center [665, 476] width 115 height 31
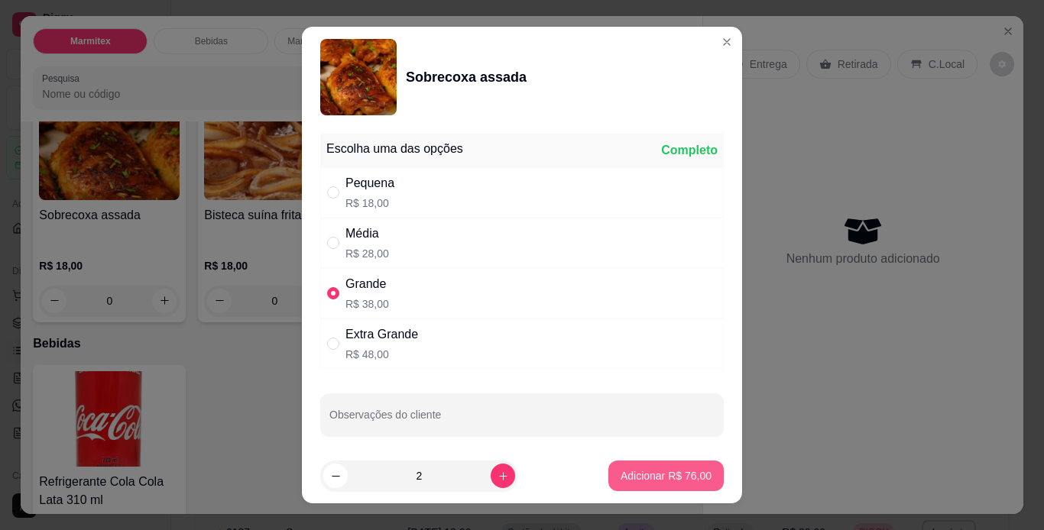
type input "2"
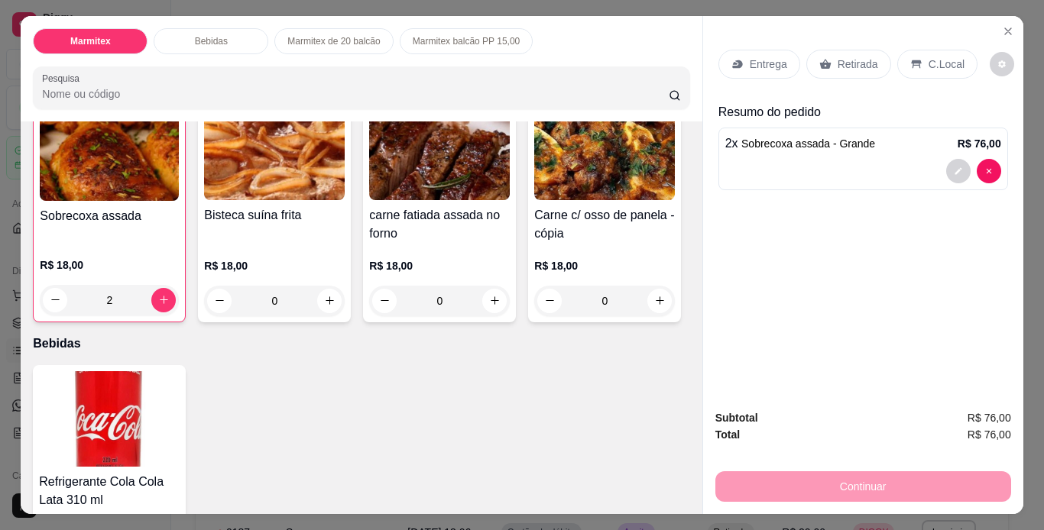
scroll to position [123, 0]
click at [840, 57] on p "Retirada" at bounding box center [857, 64] width 40 height 15
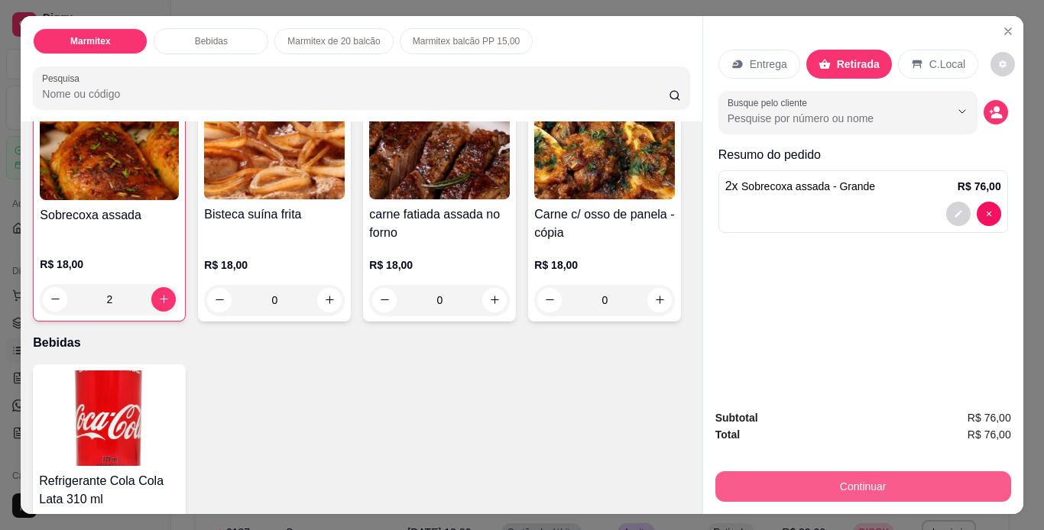
click at [965, 473] on button "Continuar" at bounding box center [863, 486] width 296 height 31
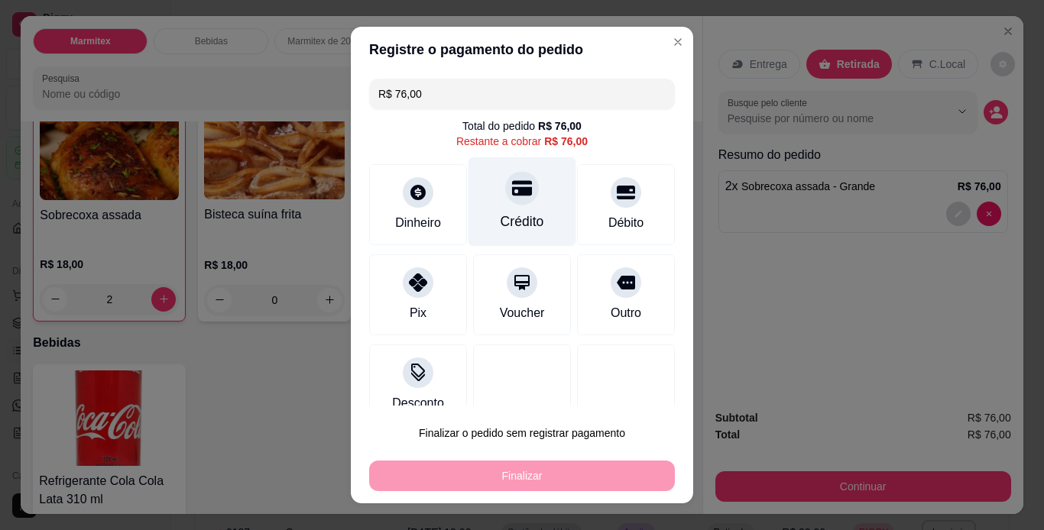
click at [500, 213] on div "Crédito" at bounding box center [522, 222] width 44 height 20
type input "R$ 0,00"
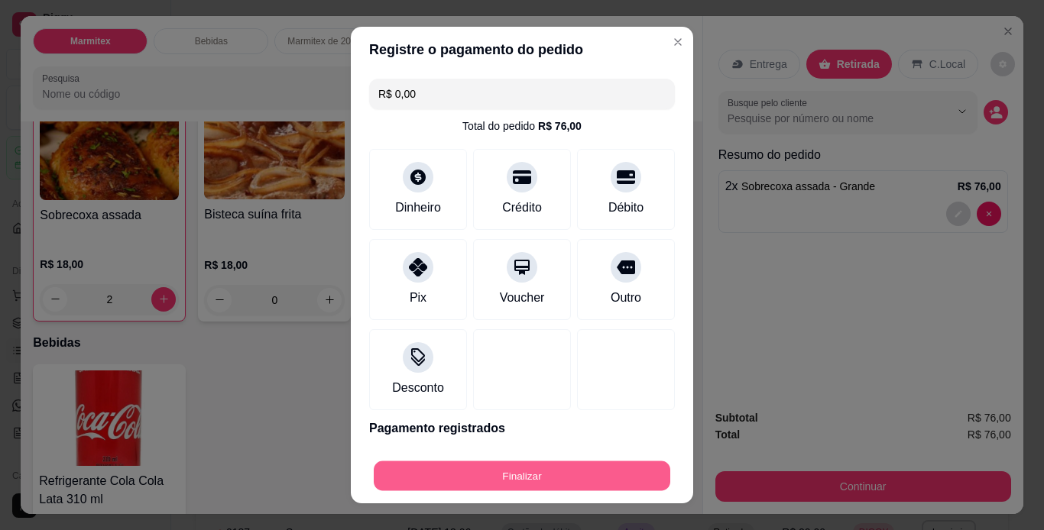
click at [520, 471] on button "Finalizar" at bounding box center [522, 476] width 296 height 30
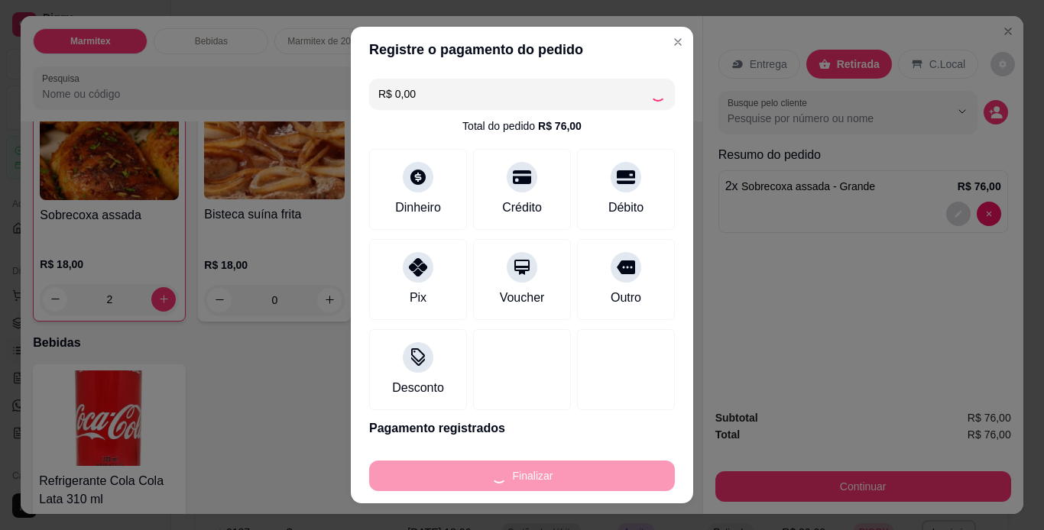
type input "0"
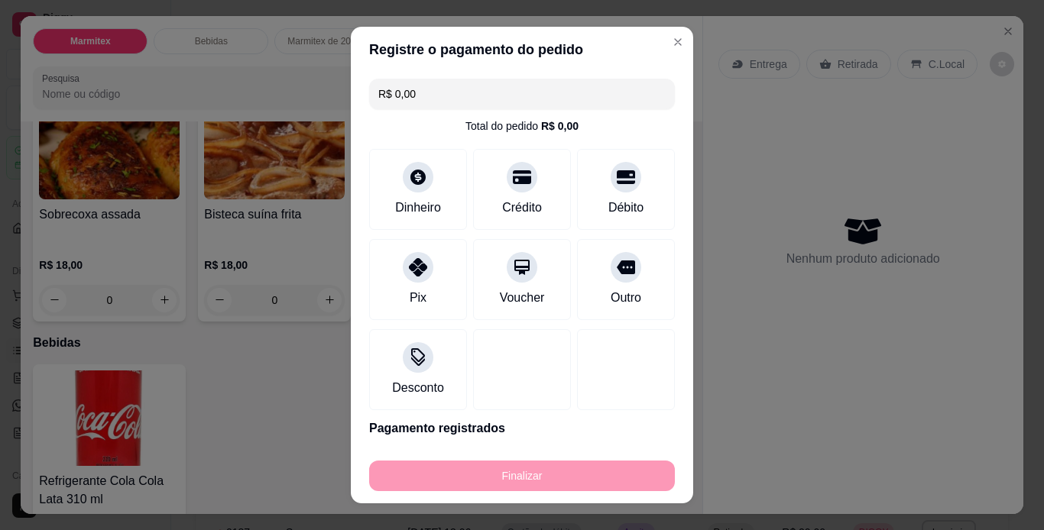
type input "-R$ 76,00"
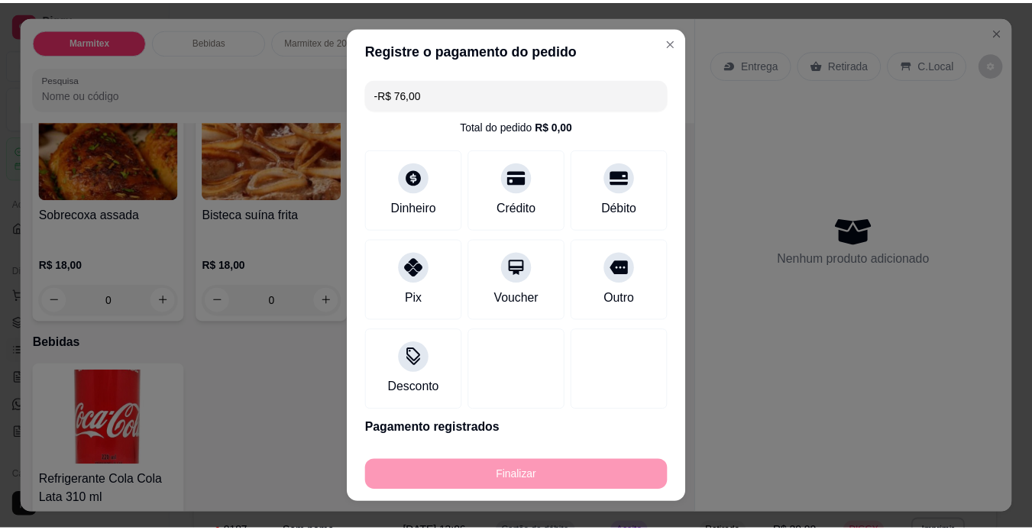
scroll to position [122, 0]
